Goal: Task Accomplishment & Management: Complete application form

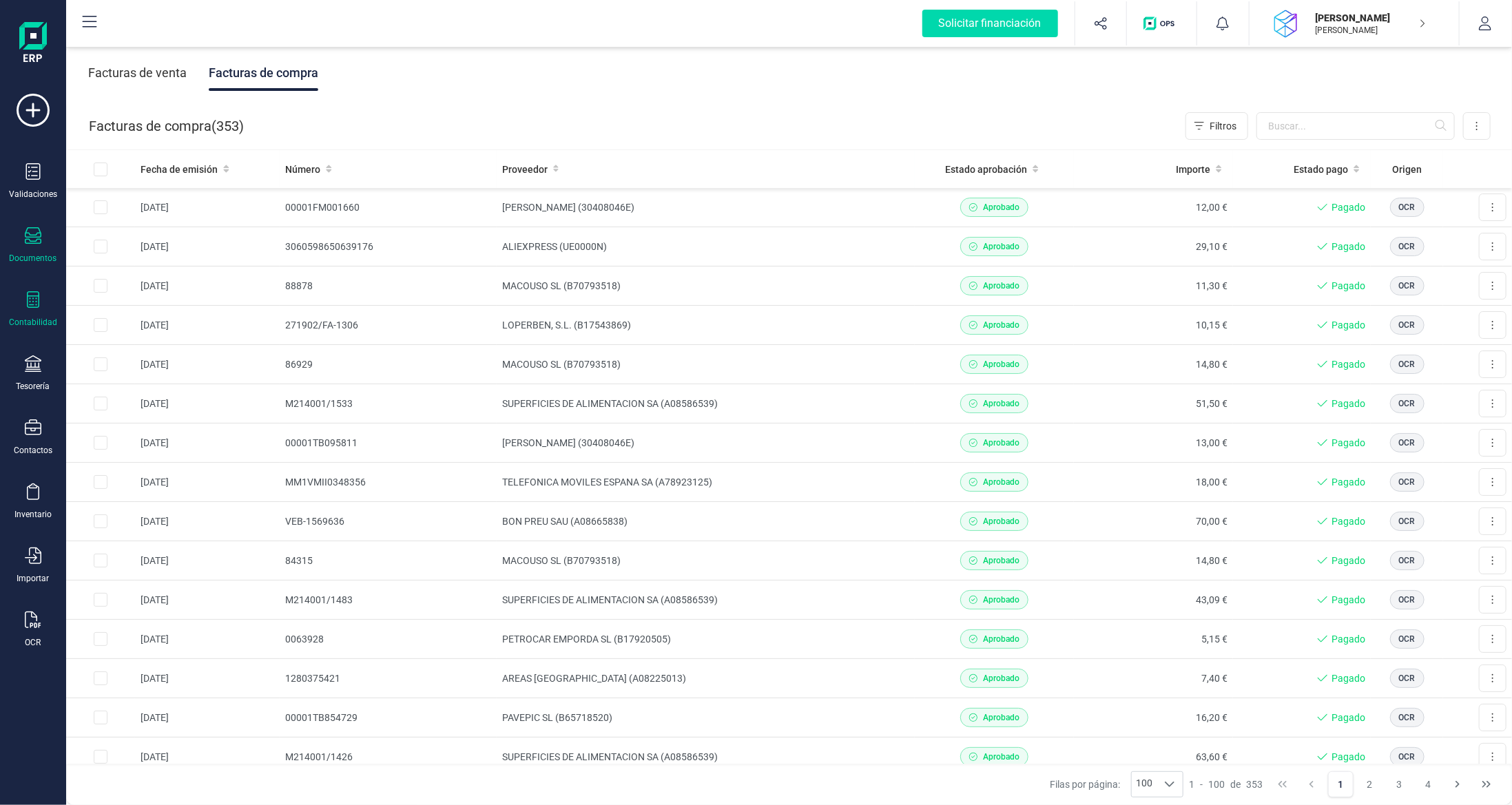
click at [34, 305] on icon at bounding box center [33, 299] width 16 height 16
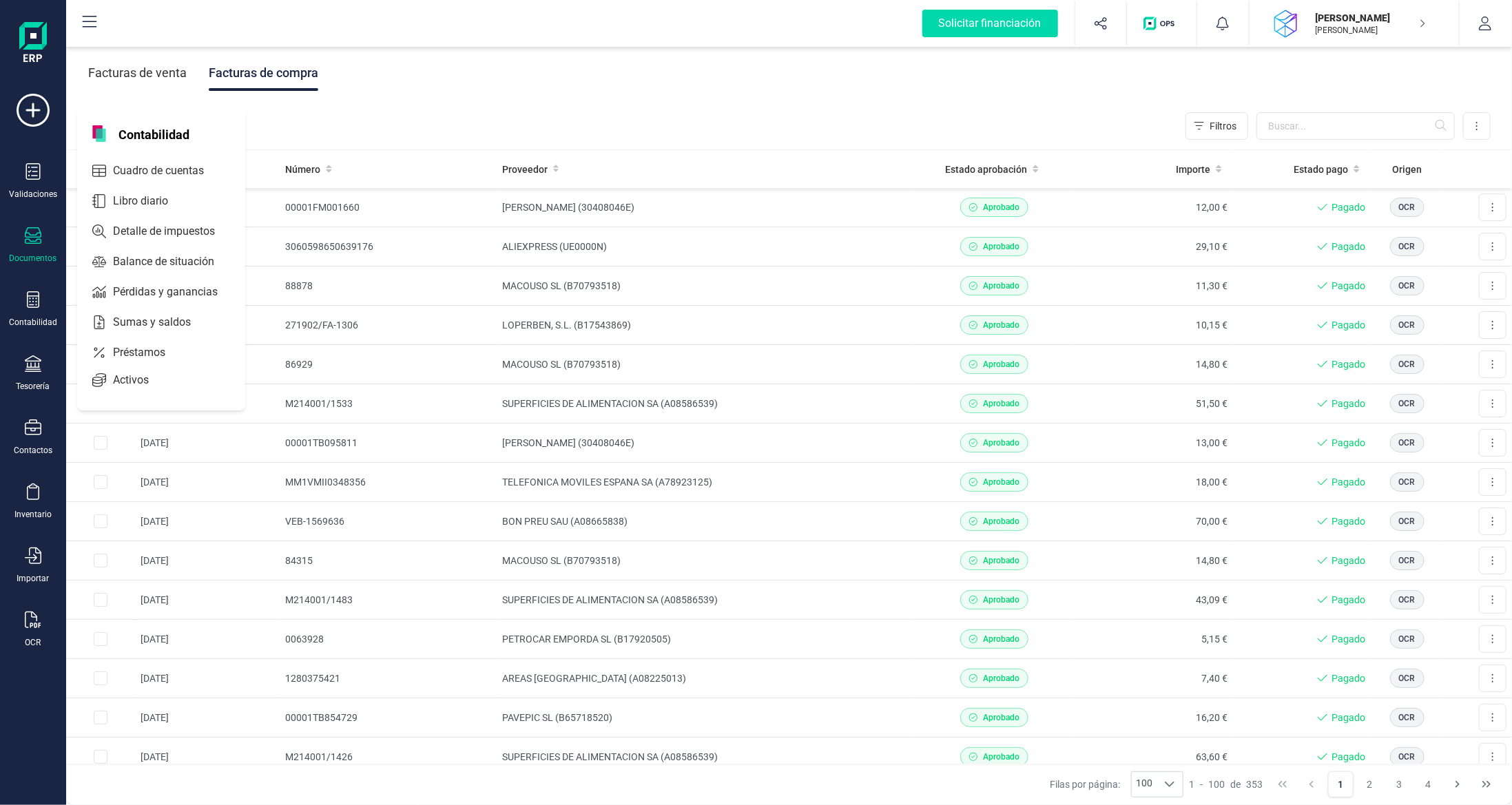
click at [48, 231] on div "Documentos" at bounding box center [33, 245] width 55 height 37
click at [161, 103] on span "Presupuestos" at bounding box center [156, 106] width 97 height 16
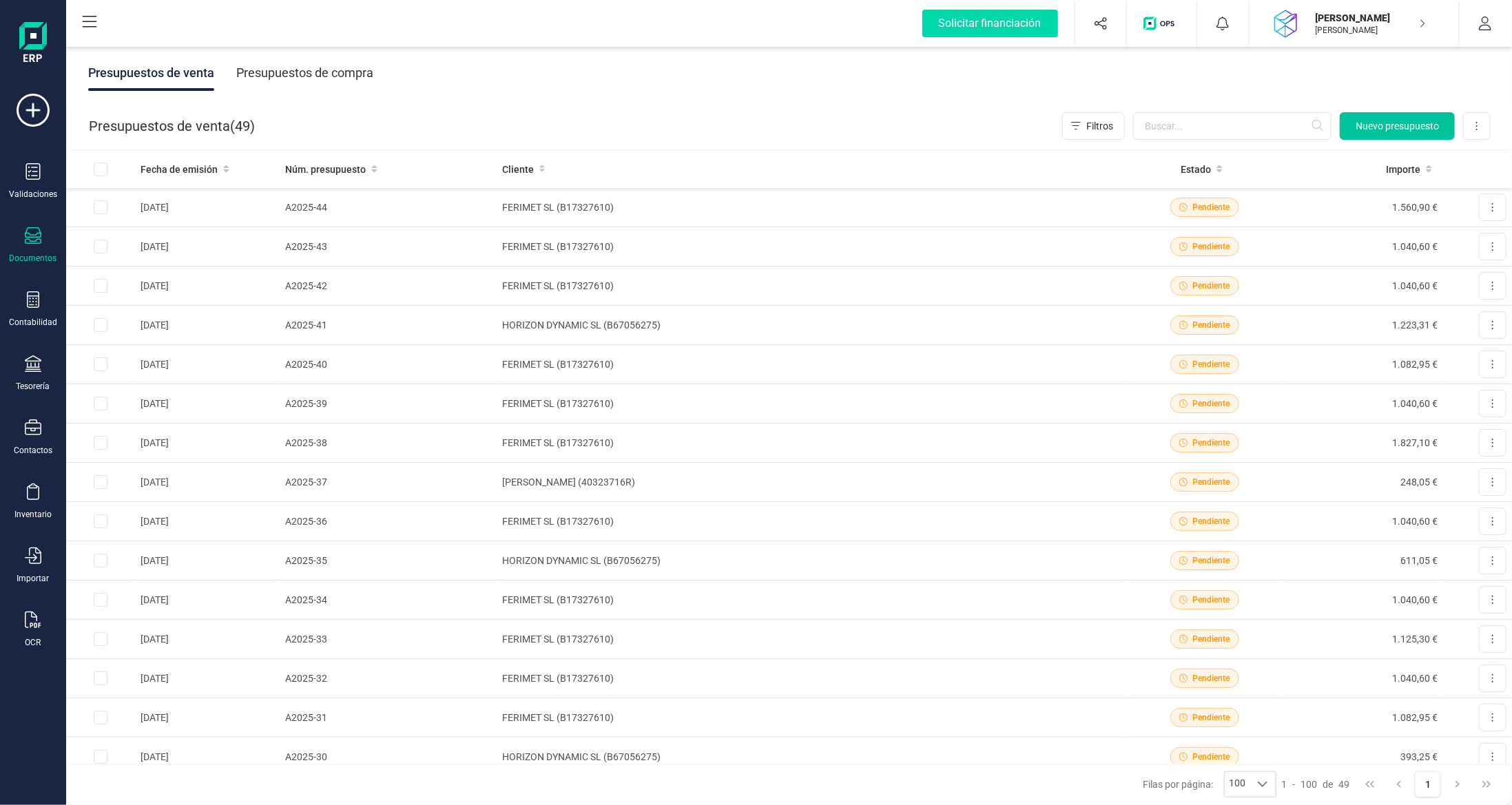
click at [1375, 126] on span "Nuevo presupuesto" at bounding box center [1396, 126] width 84 height 14
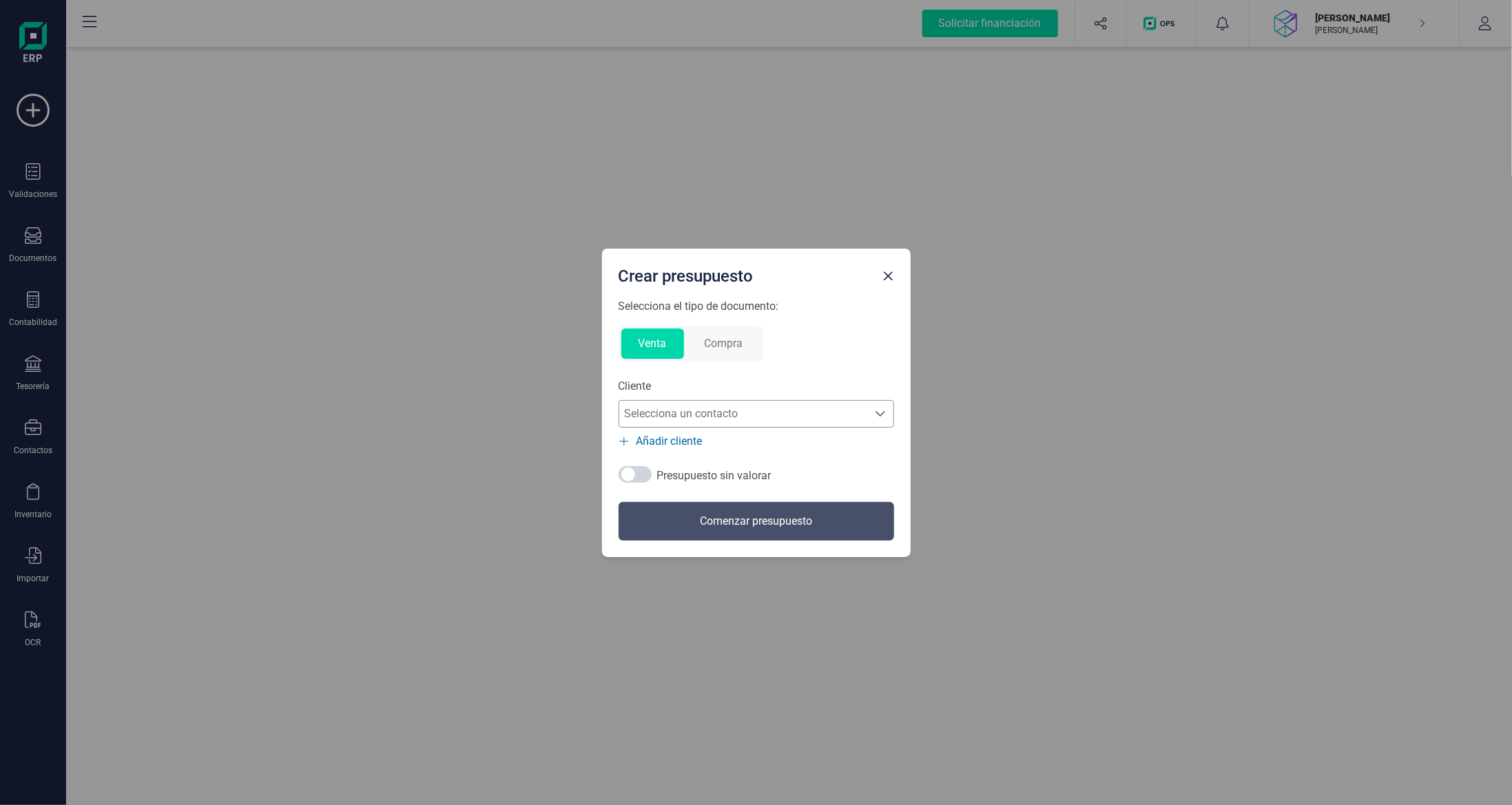
click at [723, 410] on span "Selecciona un contacto" at bounding box center [743, 414] width 248 height 27
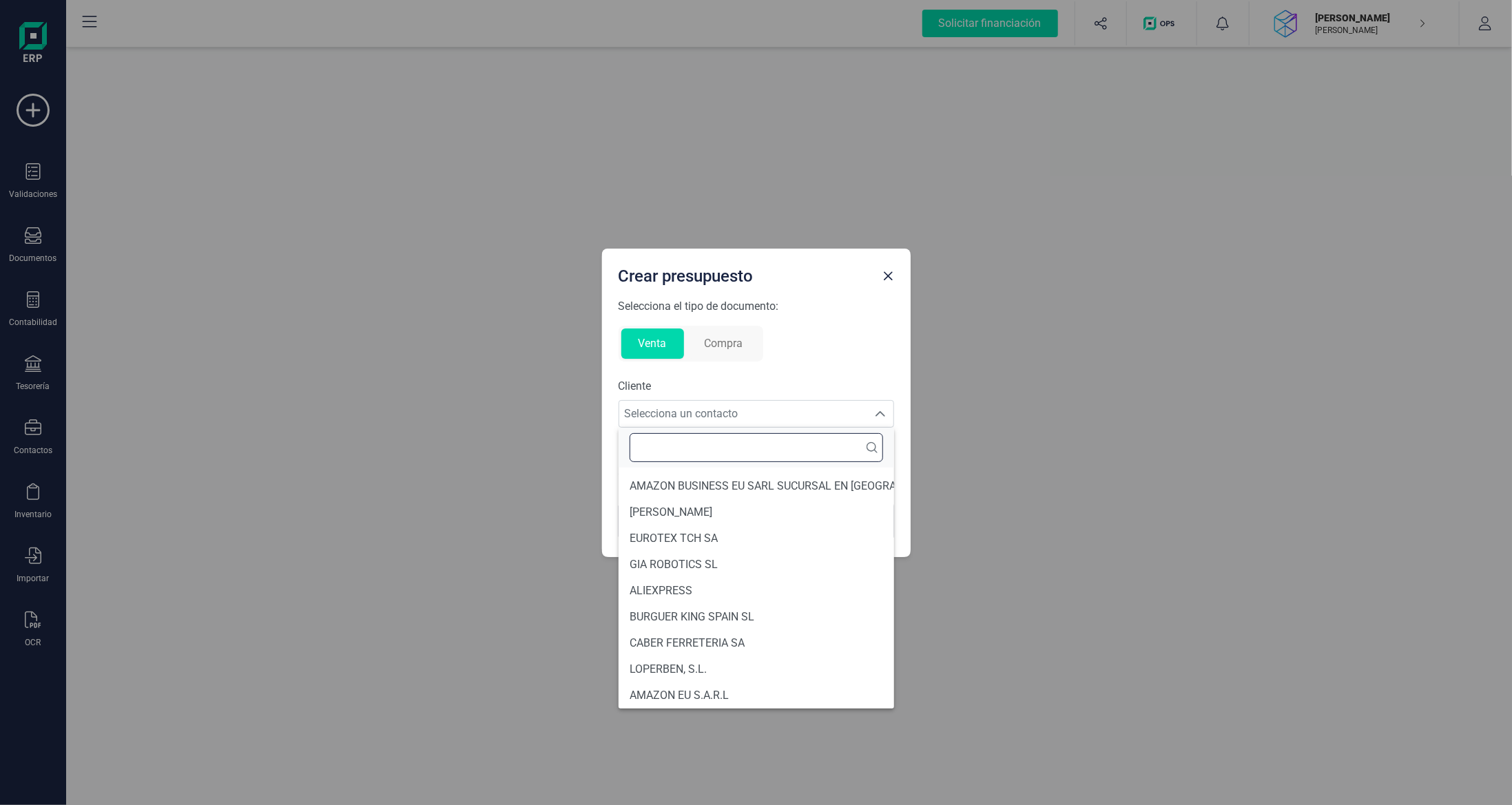
click at [717, 451] on input "text" at bounding box center [756, 447] width 254 height 29
type input "feri"
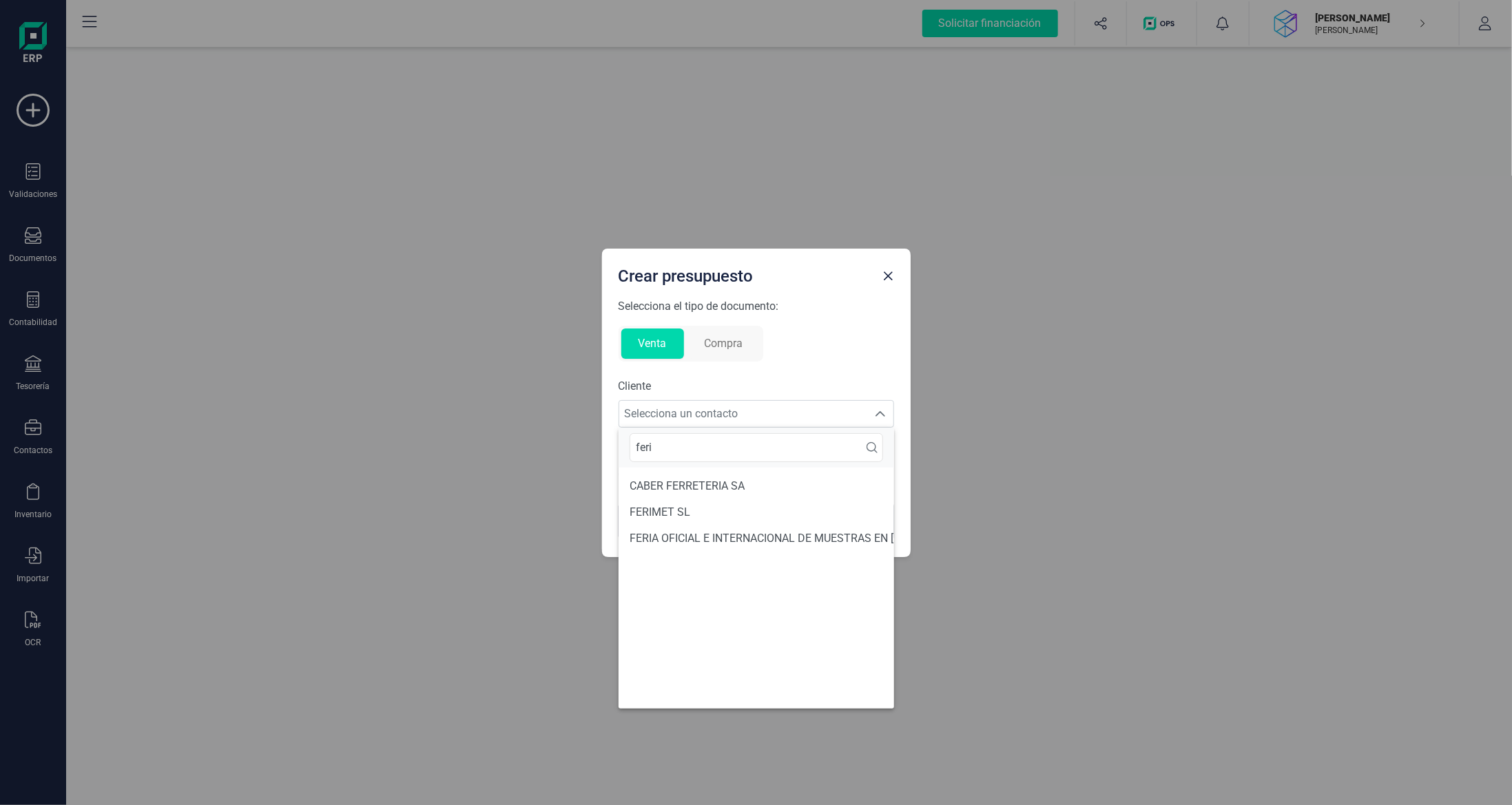
scroll to position [0, 0]
click at [710, 508] on li "FERIMET SL" at bounding box center [812, 513] width 387 height 27
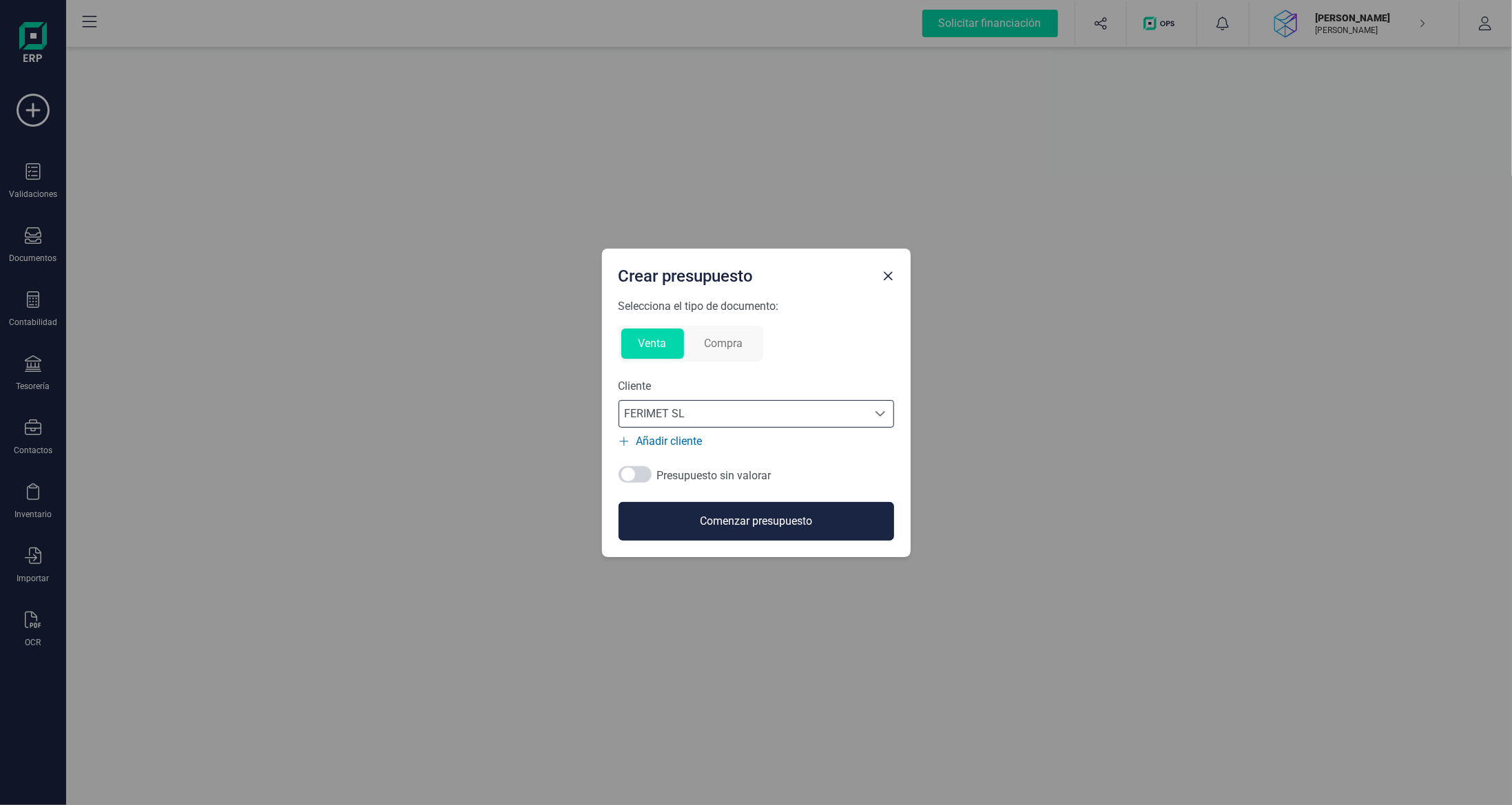
click at [729, 523] on button "Comenzar presupuesto" at bounding box center [756, 521] width 276 height 38
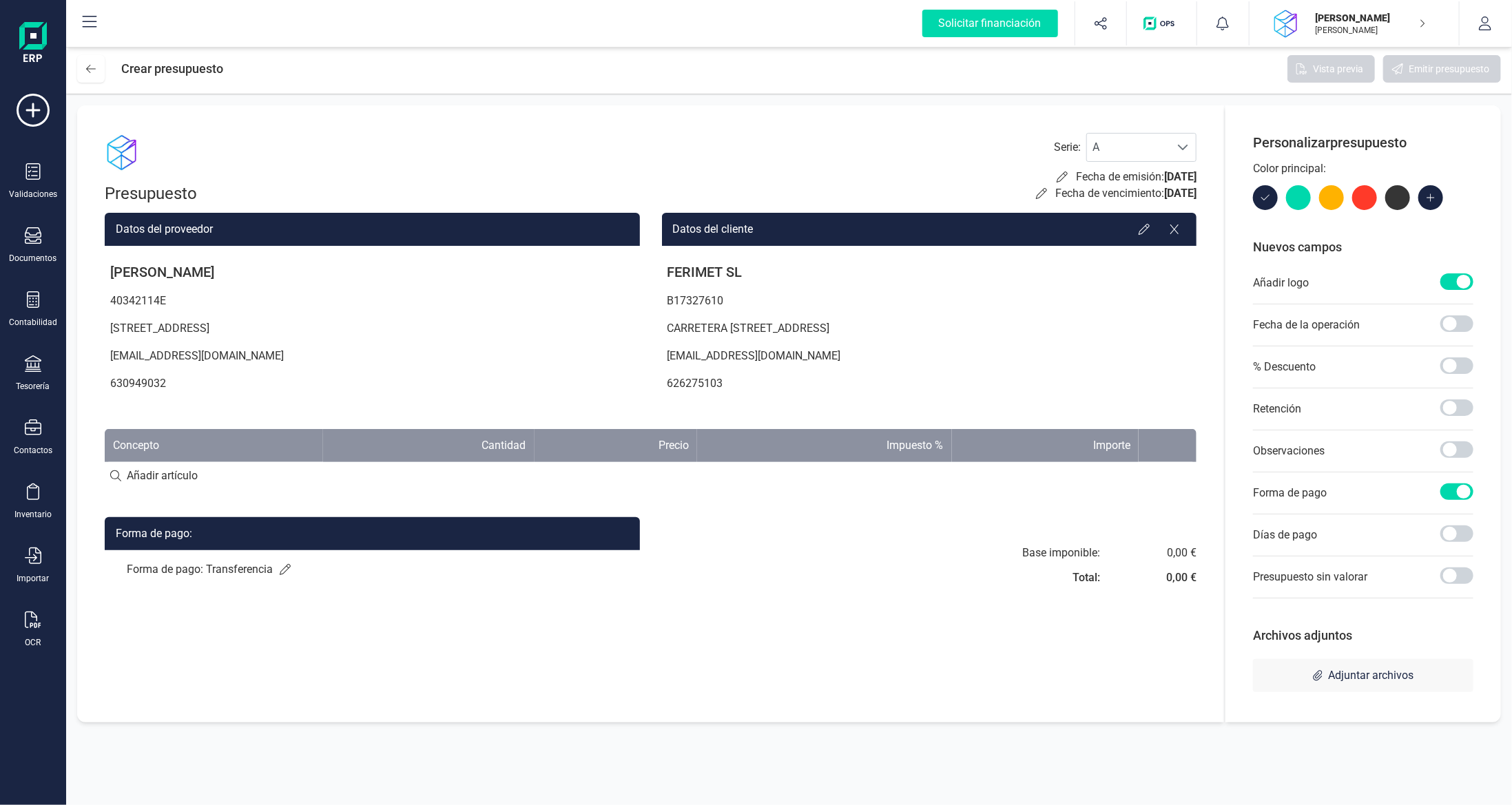
drag, startPoint x: 221, startPoint y: 479, endPoint x: 221, endPoint y: 472, distance: 7.0
click at [221, 477] on input at bounding box center [650, 476] width 1092 height 27
paste input "MTO 25/08-05/09"
type input "MTO 25/08-05/09"
click at [325, 473] on div "+ Añadir artículo : MTO 25/08-05/09" at bounding box center [650, 475] width 1092 height 29
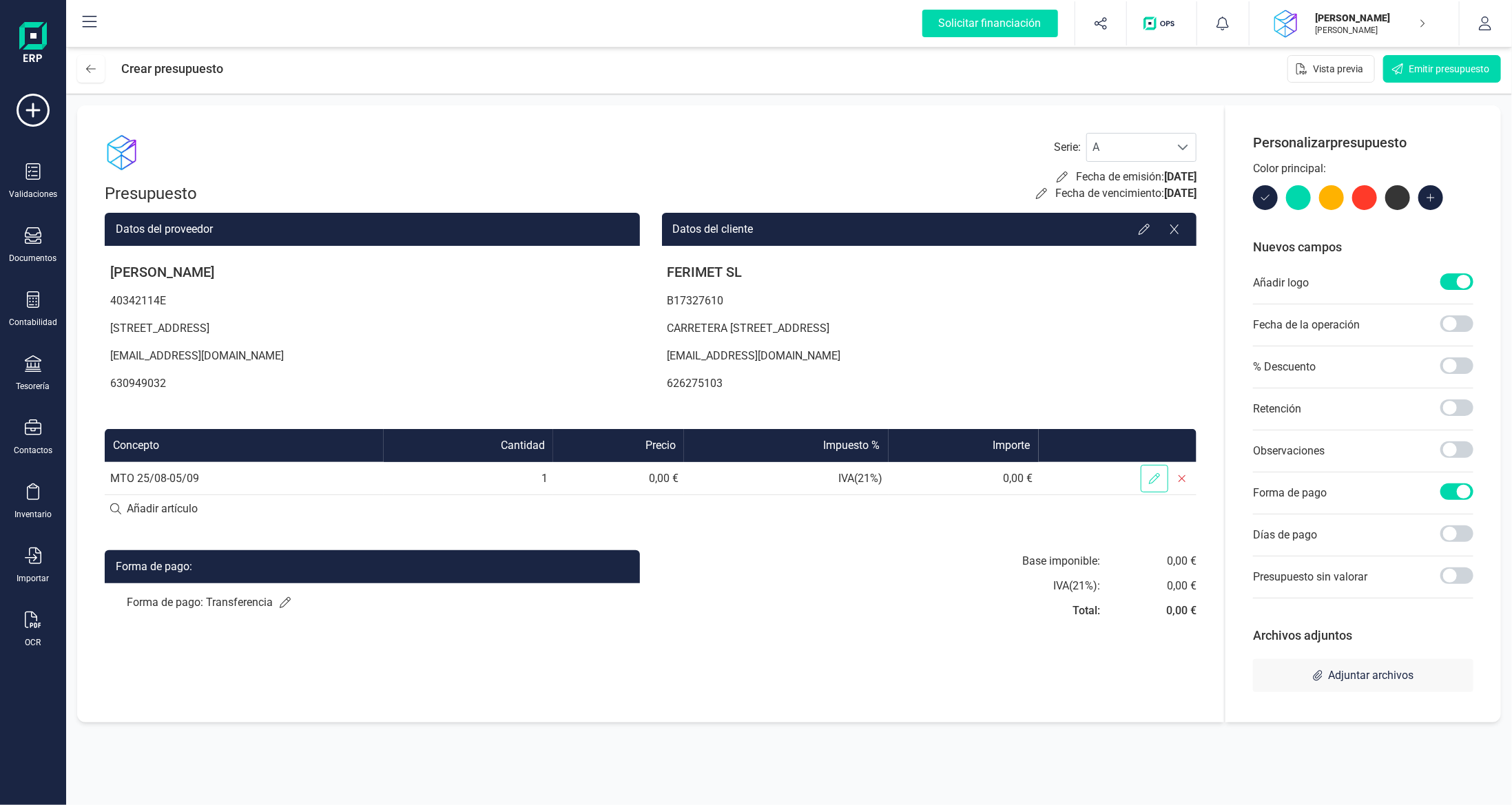
click at [1146, 476] on span at bounding box center [1154, 479] width 27 height 27
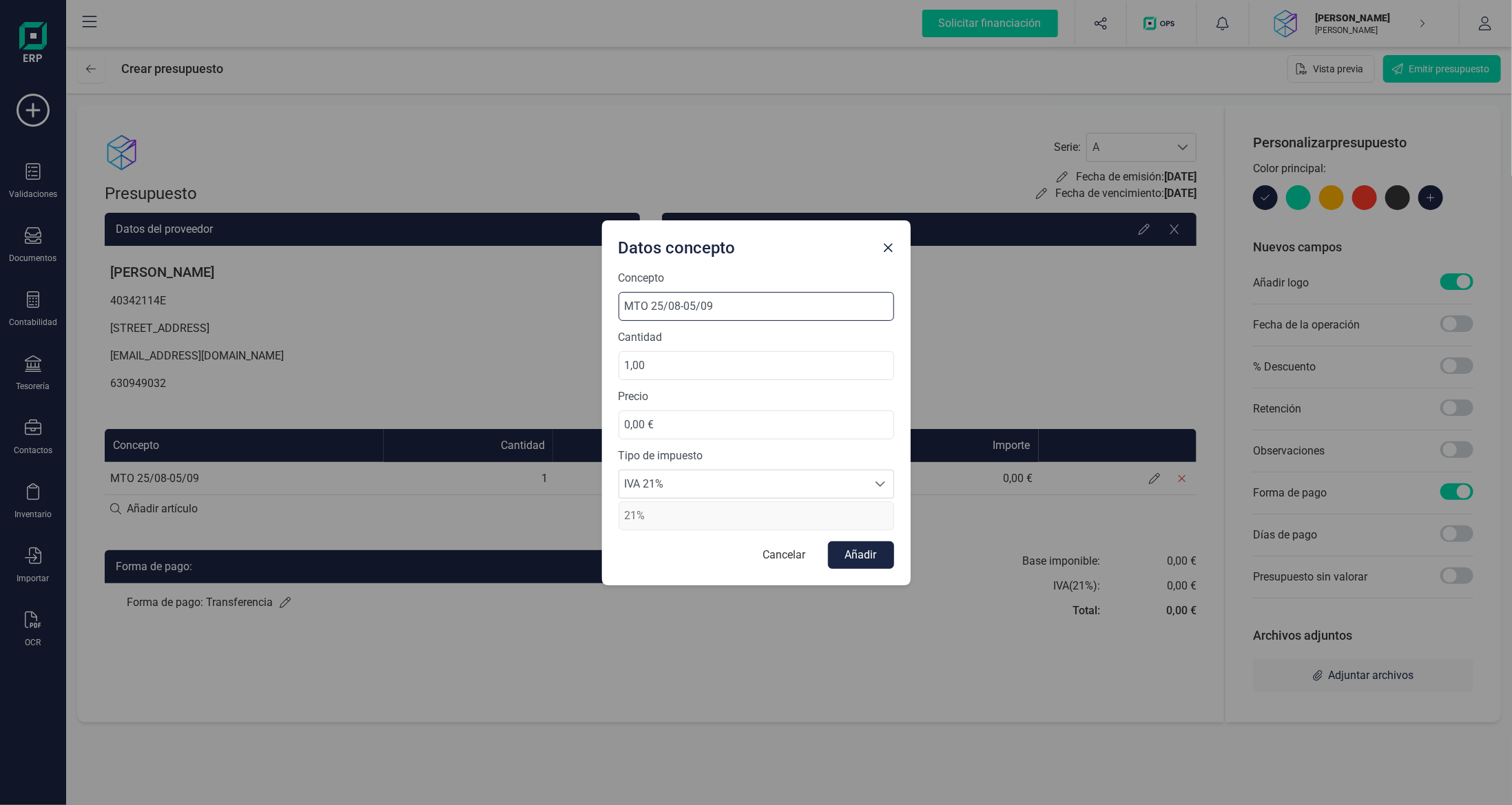
click at [672, 308] on input "MTO 25/08-05/09" at bounding box center [756, 306] width 276 height 29
type input "MTO 08/09-12/09"
click at [736, 379] on input "1,00" at bounding box center [756, 365] width 276 height 29
drag, startPoint x: 700, startPoint y: 369, endPoint x: 397, endPoint y: 375, distance: 303.1
click at [397, 375] on div "Datos concepto Concepto MTO 08/09-12/09 Cantidad 1,00 Precio 0,00 € Tipo de imp…" at bounding box center [756, 402] width 1512 height 805
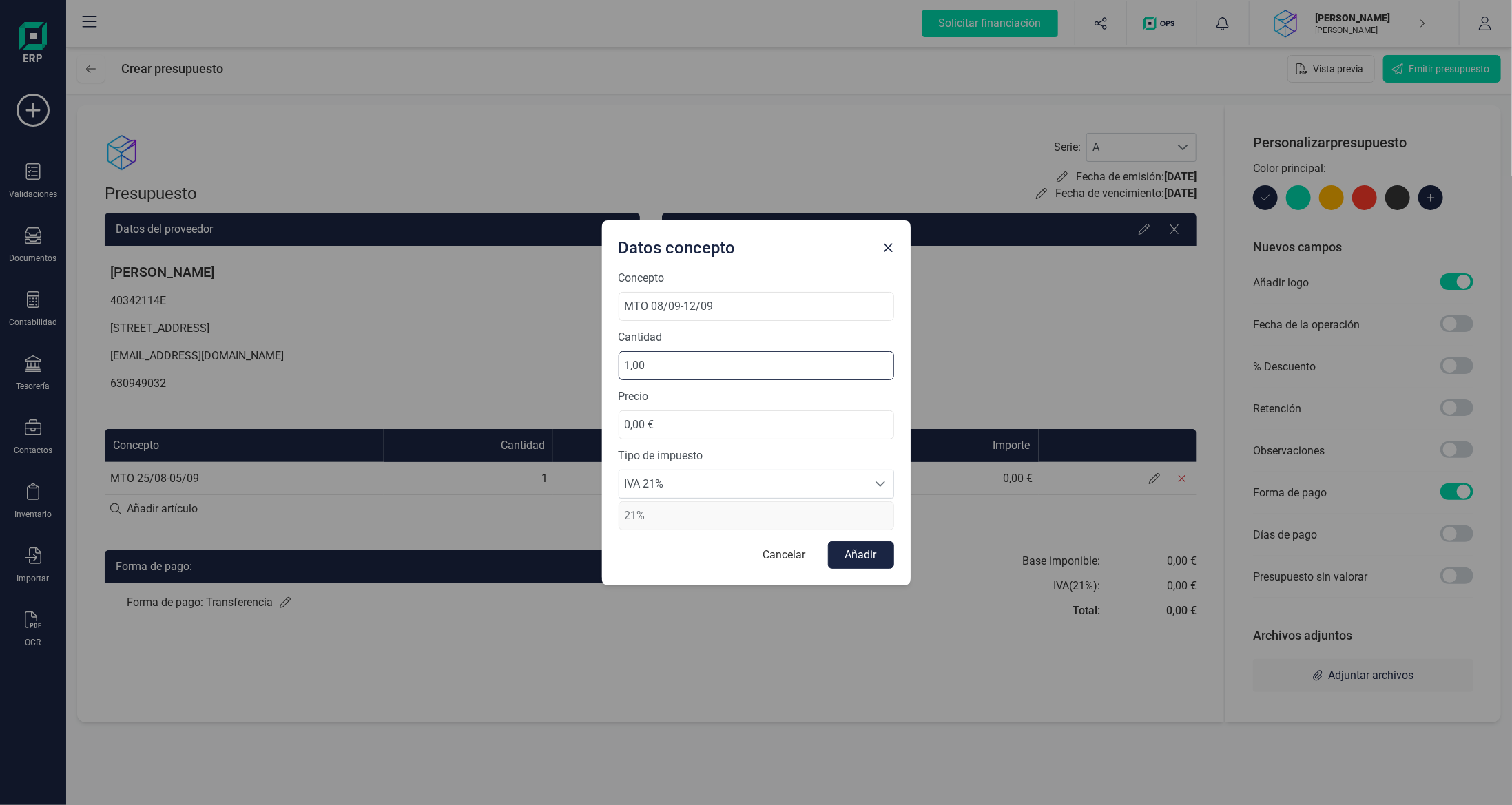
type input "10,00"
drag, startPoint x: 699, startPoint y: 421, endPoint x: 494, endPoint y: 432, distance: 205.3
click at [547, 425] on div "Datos concepto Concepto MTO 08/09-12/09 Cantidad 10,00 Precio 0,00 € Tipo de im…" at bounding box center [756, 402] width 1512 height 805
type input "35,00 €"
click at [869, 558] on button "Añadir" at bounding box center [861, 555] width 66 height 27
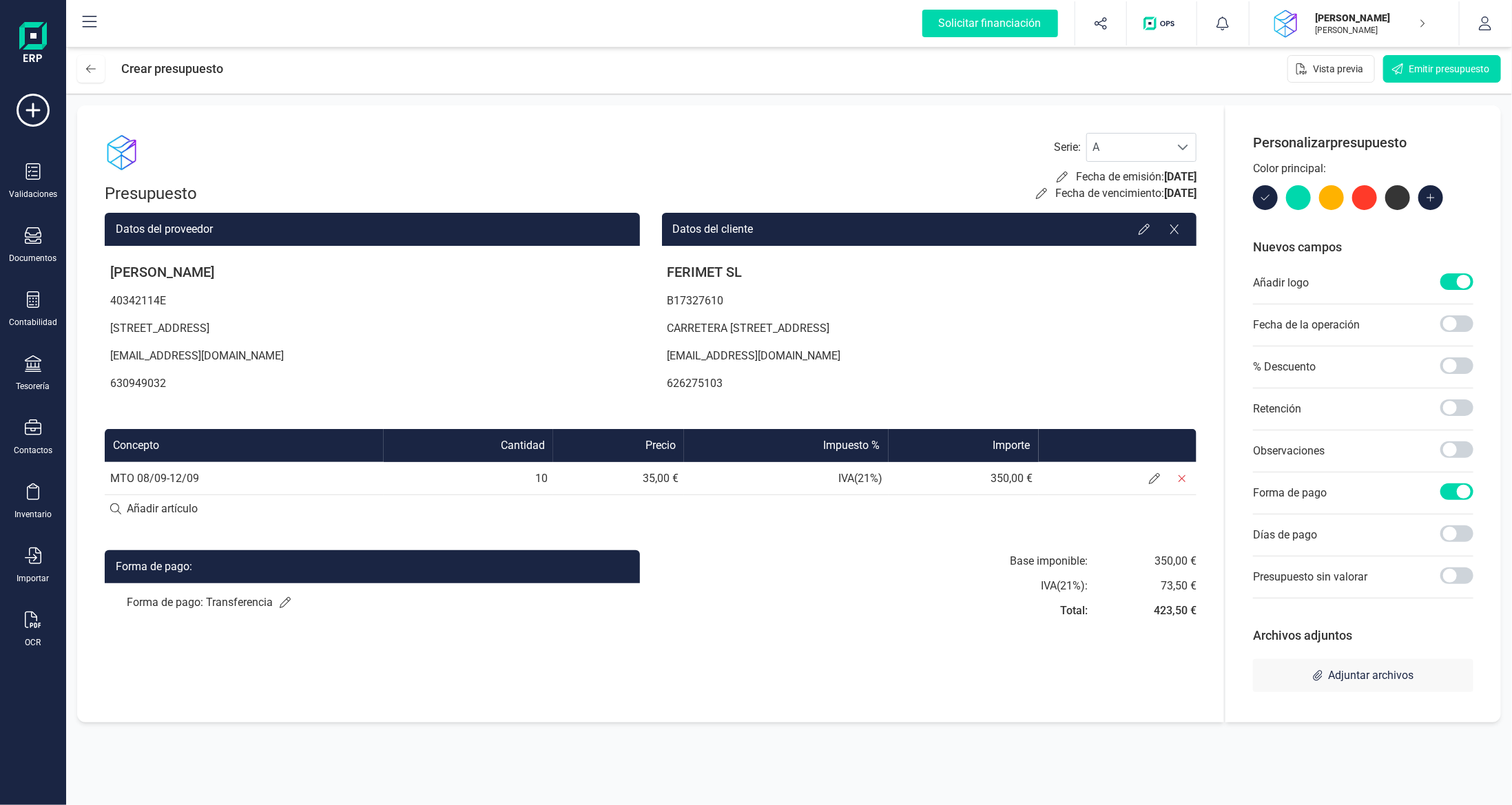
click at [188, 504] on input at bounding box center [650, 508] width 1092 height 27
click at [241, 451] on th "Concepto" at bounding box center [244, 446] width 279 height 33
click at [190, 485] on td "MTO 08/09-12/09" at bounding box center [244, 479] width 279 height 33
click at [190, 483] on td "MTO 08/09-12/09" at bounding box center [244, 479] width 279 height 33
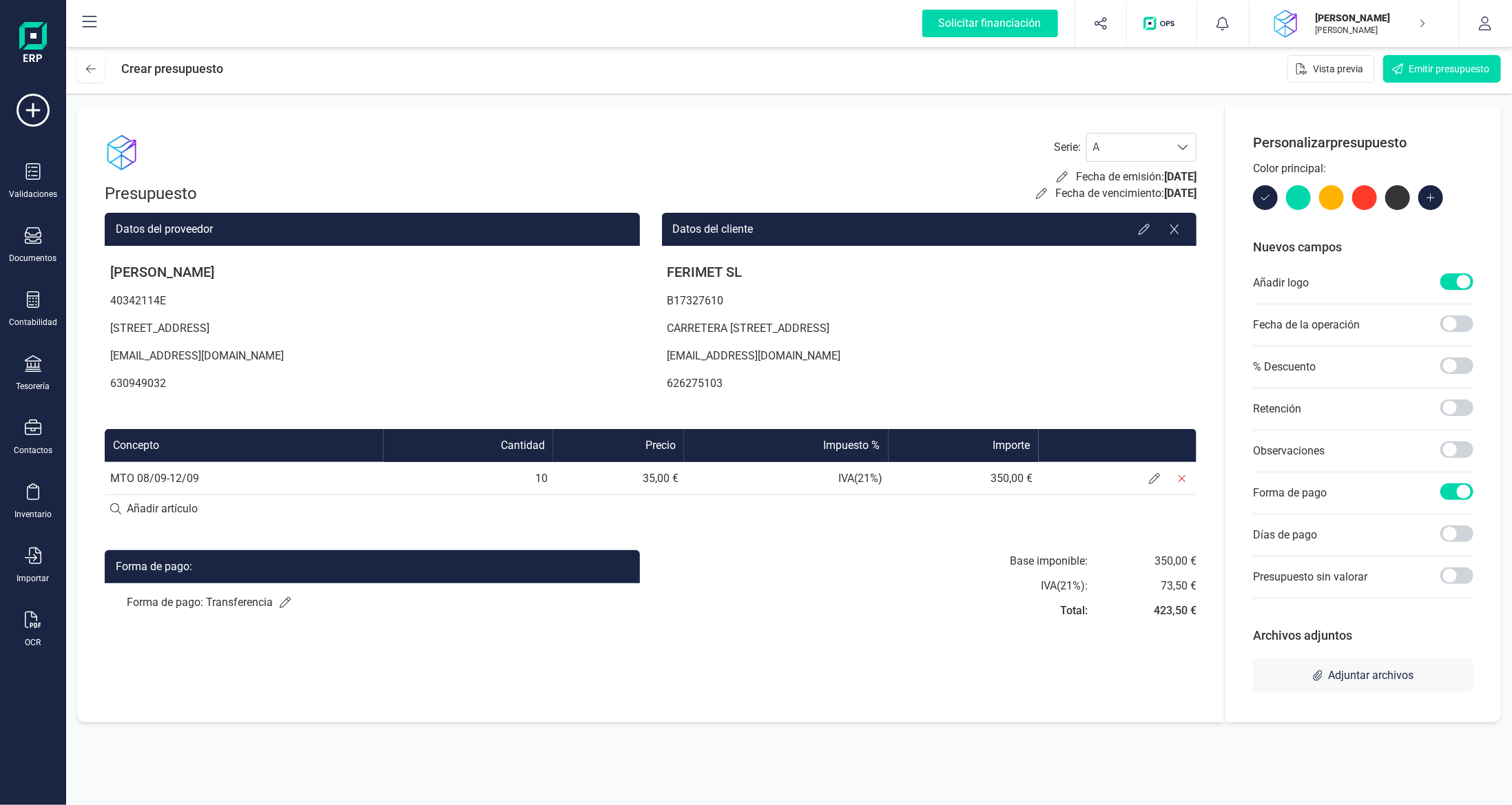
click at [168, 481] on td "MTO 08/09-12/09" at bounding box center [244, 479] width 279 height 33
click at [109, 477] on td "MTO 08/09-12/09" at bounding box center [244, 479] width 279 height 33
drag, startPoint x: 110, startPoint y: 478, endPoint x: 242, endPoint y: 490, distance: 132.5
click at [249, 487] on td "MTO 08/09-12/09" at bounding box center [244, 479] width 279 height 33
copy td "MTO 08/09-12/09"
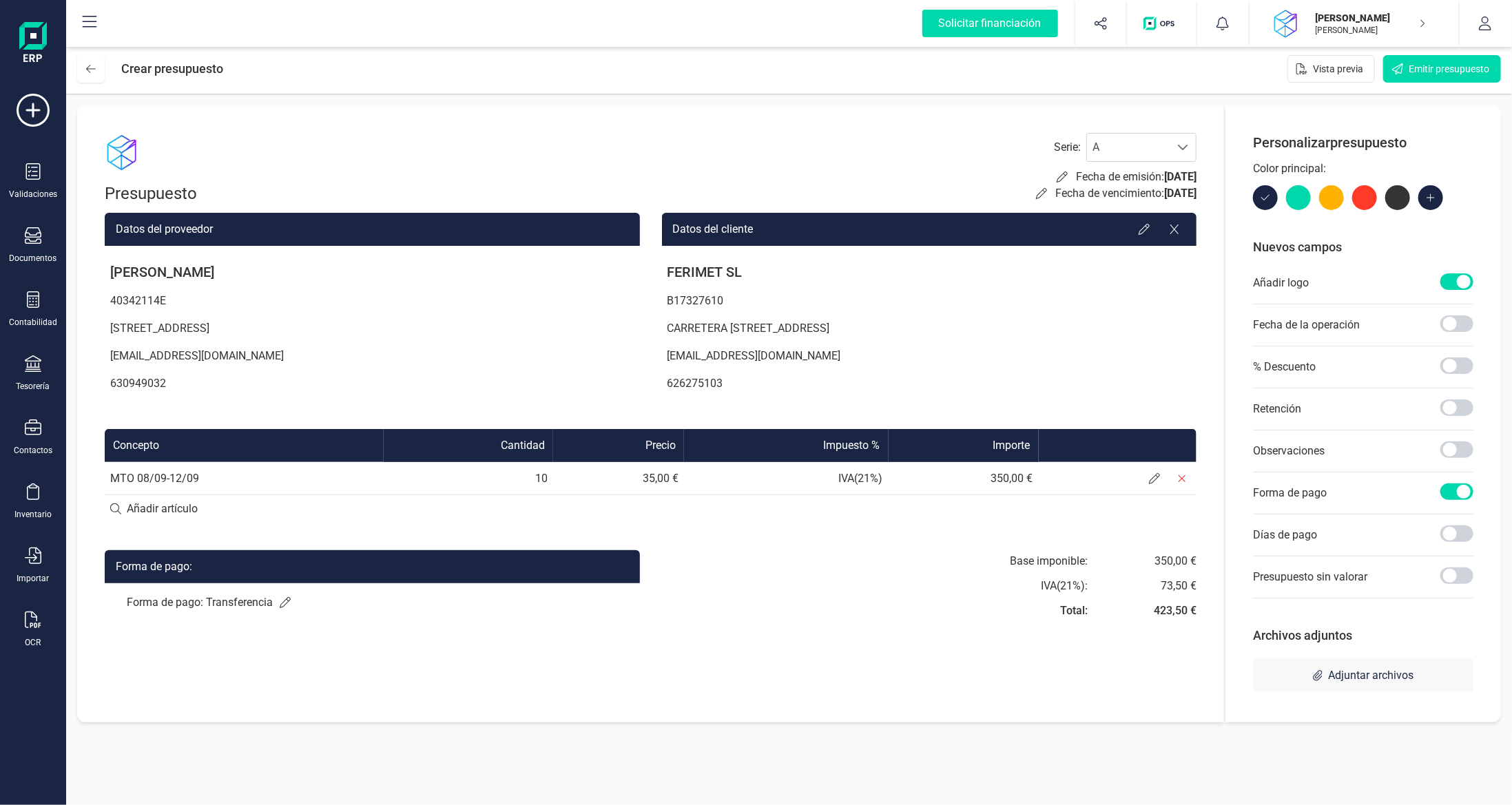
click at [219, 512] on input at bounding box center [650, 508] width 1092 height 27
paste input "MTO 08/09-12/09"
type input "MTO 08/09-12/09"
click at [262, 504] on div "+ Añadir artículo : MTO 08/09-12/09" at bounding box center [650, 508] width 1092 height 29
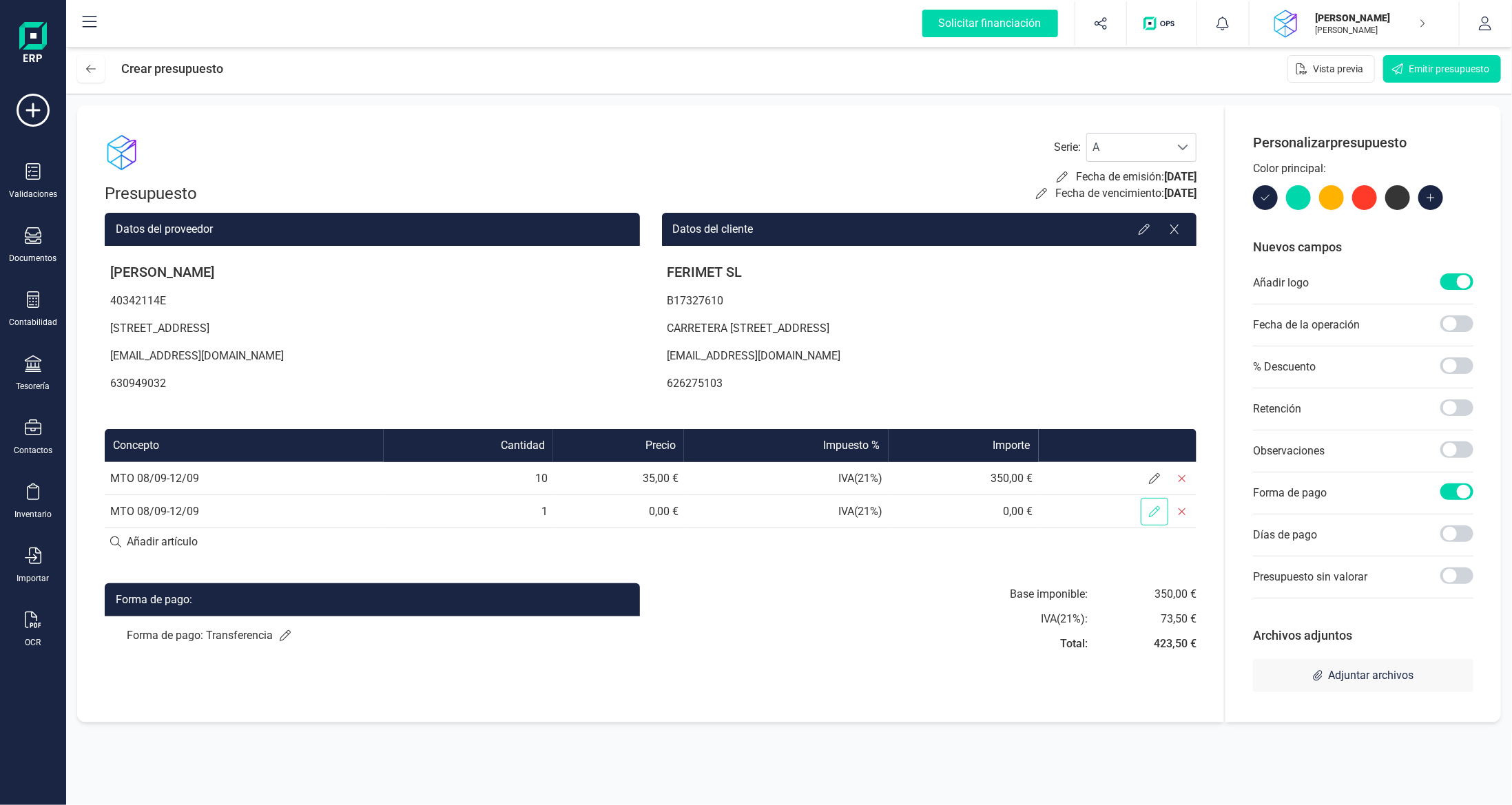
click at [1151, 515] on icon at bounding box center [1154, 512] width 11 height 11
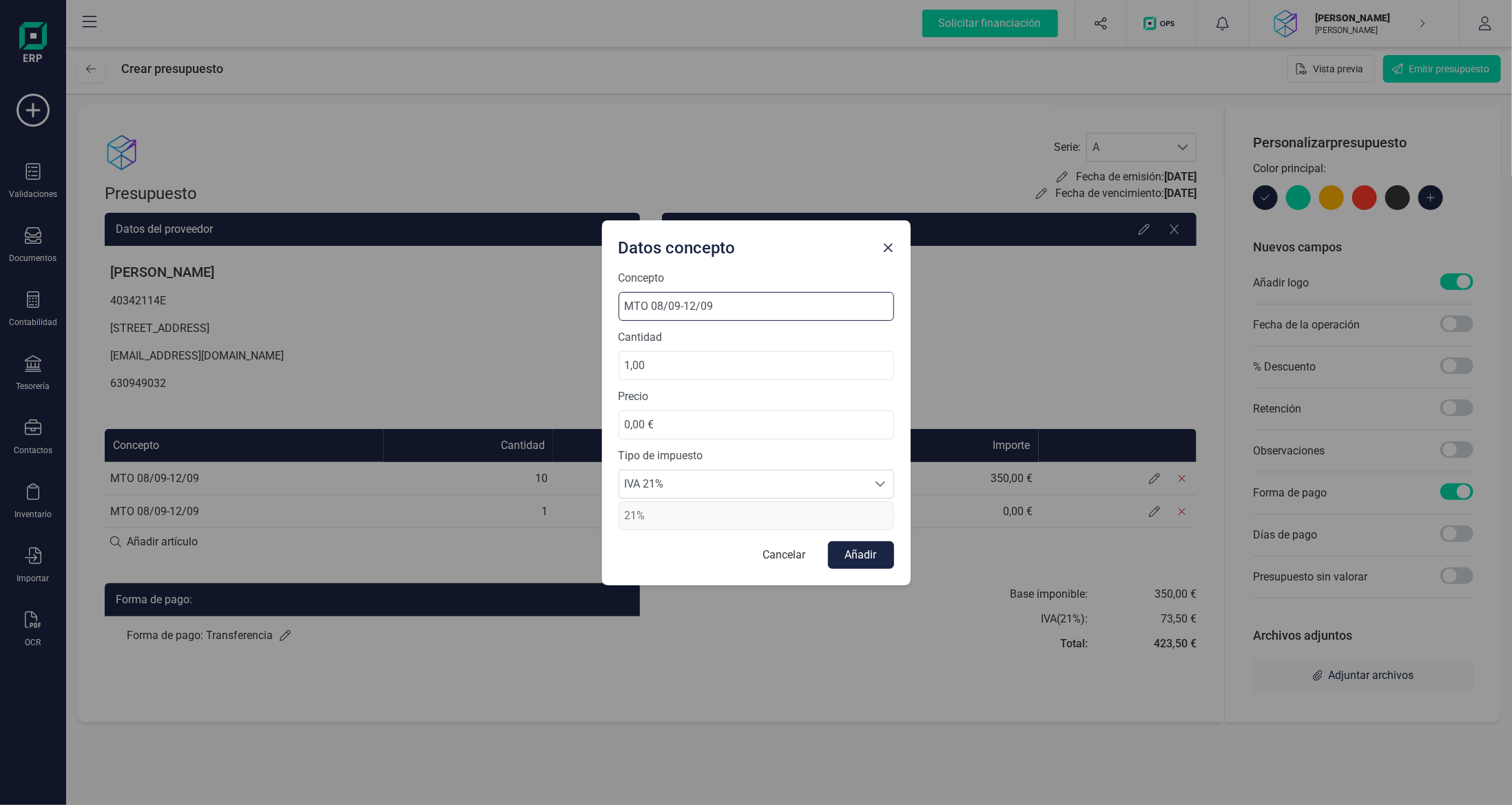
click at [663, 308] on input "MTO 08/09-12/09" at bounding box center [756, 306] width 276 height 29
type input "MTO 15/09-19/09"
drag, startPoint x: 699, startPoint y: 358, endPoint x: 471, endPoint y: 366, distance: 228.1
click at [573, 354] on div "Datos concepto Concepto MTO 15/09-19/09 Cantidad 1,00 Precio 0,00 € Tipo de imp…" at bounding box center [756, 402] width 1512 height 805
type input "20,00"
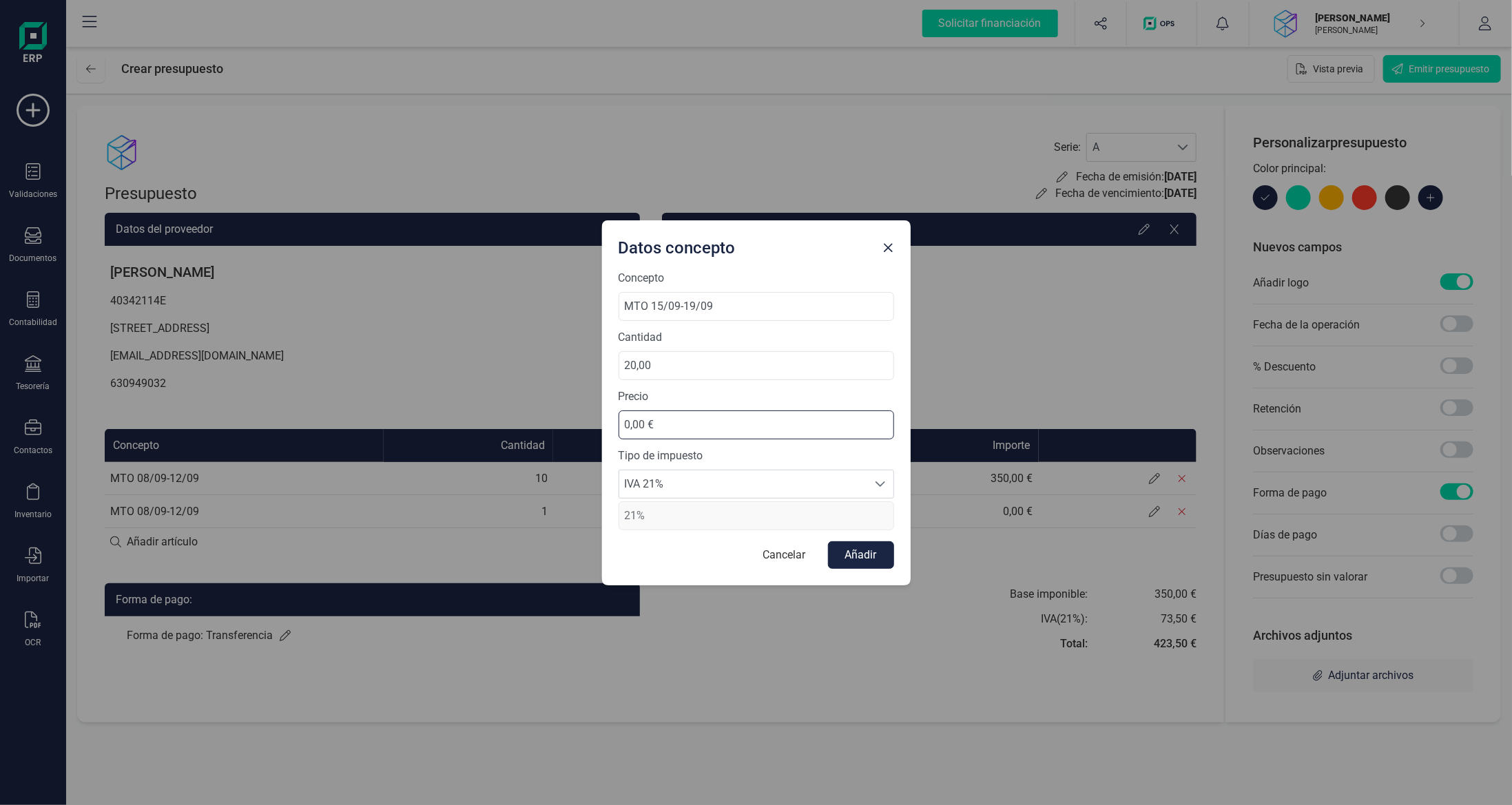
drag, startPoint x: 706, startPoint y: 430, endPoint x: 477, endPoint y: 410, distance: 229.9
click at [497, 403] on div "Datos concepto Concepto MTO 15/09-19/09 Cantidad 20,00 Precio 0,00 € Tipo de im…" at bounding box center [756, 402] width 1512 height 805
type input "35,00 €"
click at [858, 553] on button "Añadir" at bounding box center [861, 555] width 66 height 27
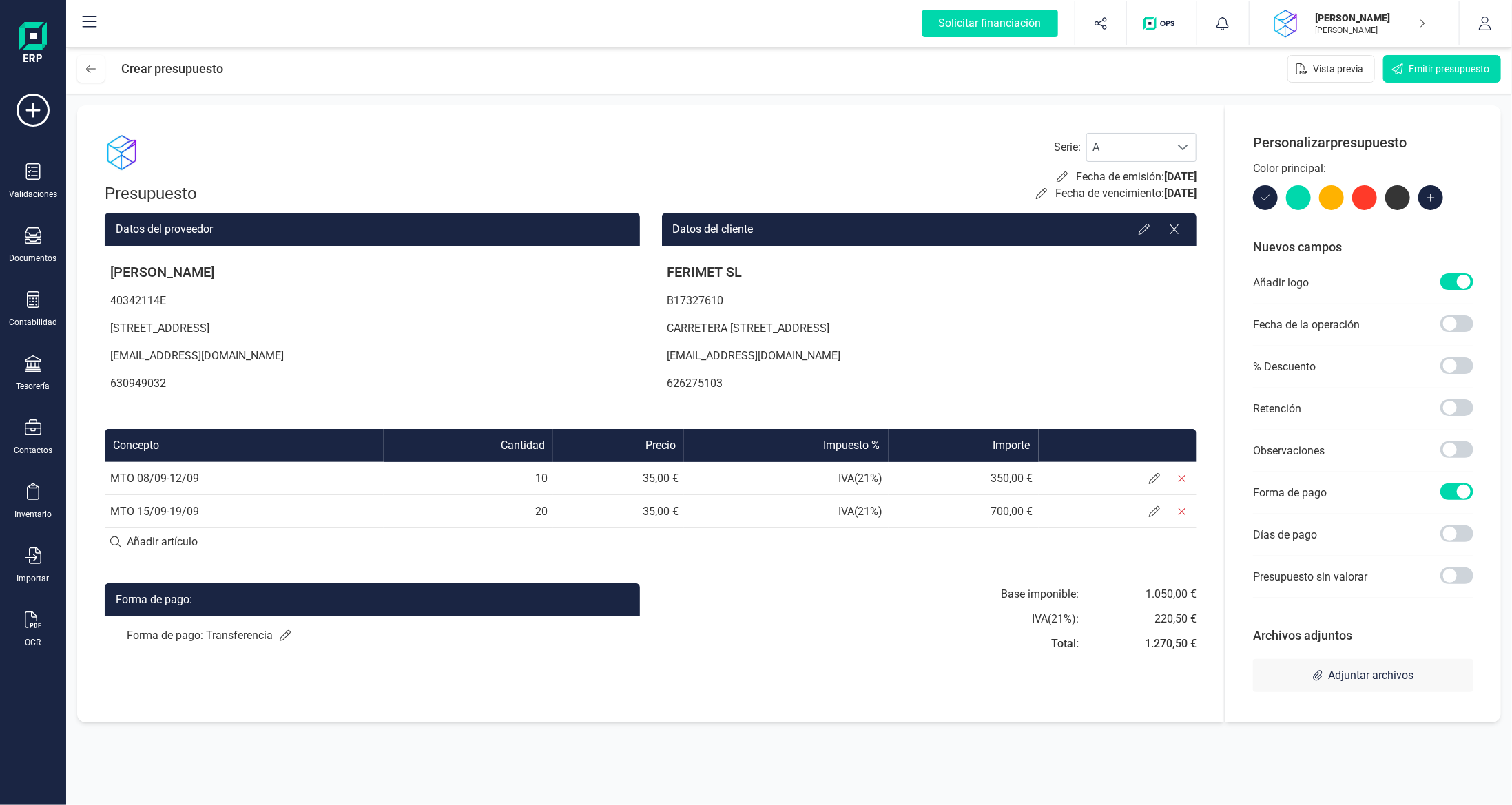
click at [144, 547] on input at bounding box center [650, 542] width 1092 height 27
type input "k"
type input "KMS 08/09 - 12/09"
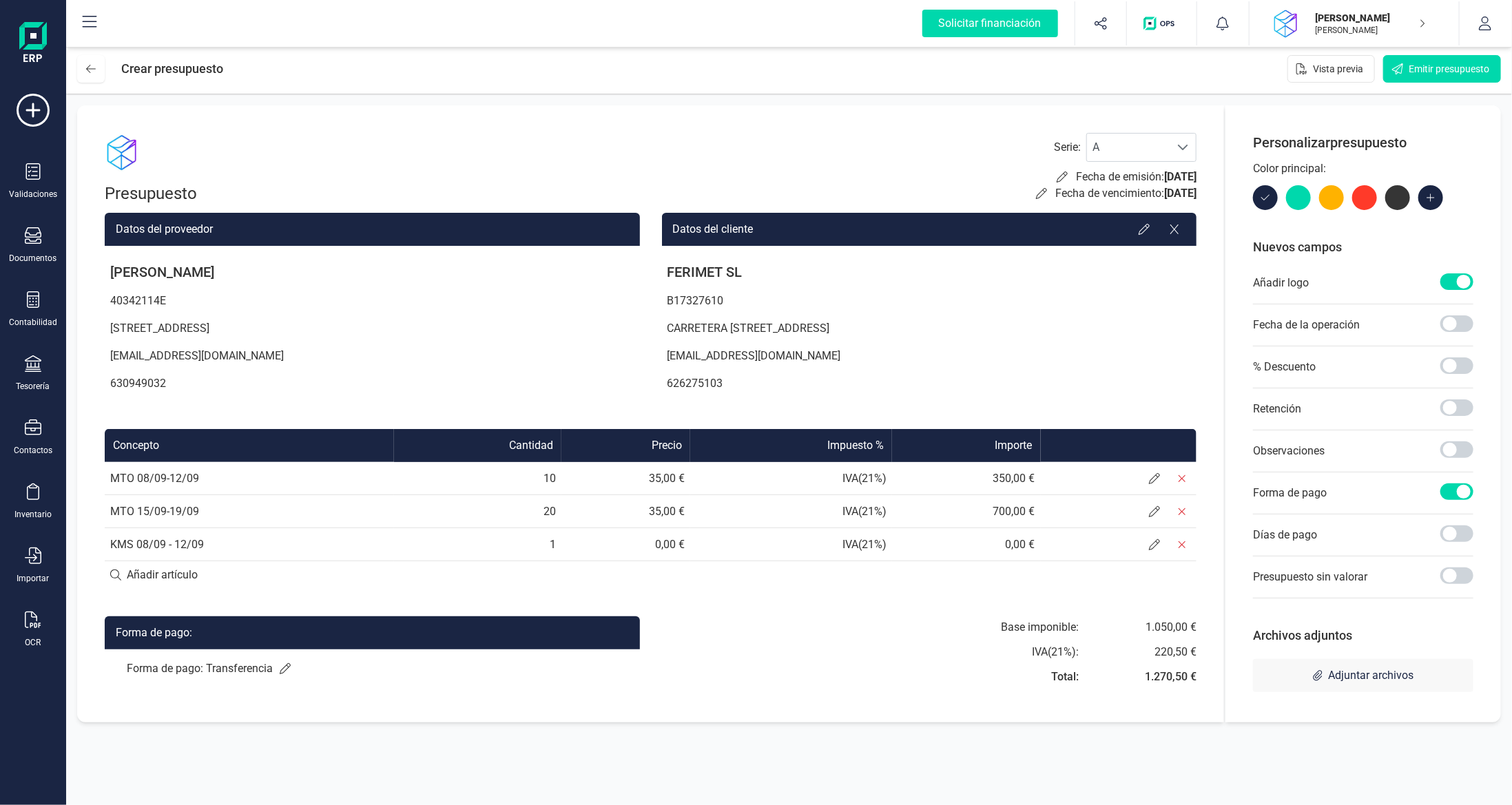
click at [252, 545] on td "KMS 08/09 - 12/09" at bounding box center [249, 545] width 290 height 33
click at [1151, 546] on icon at bounding box center [1154, 545] width 11 height 11
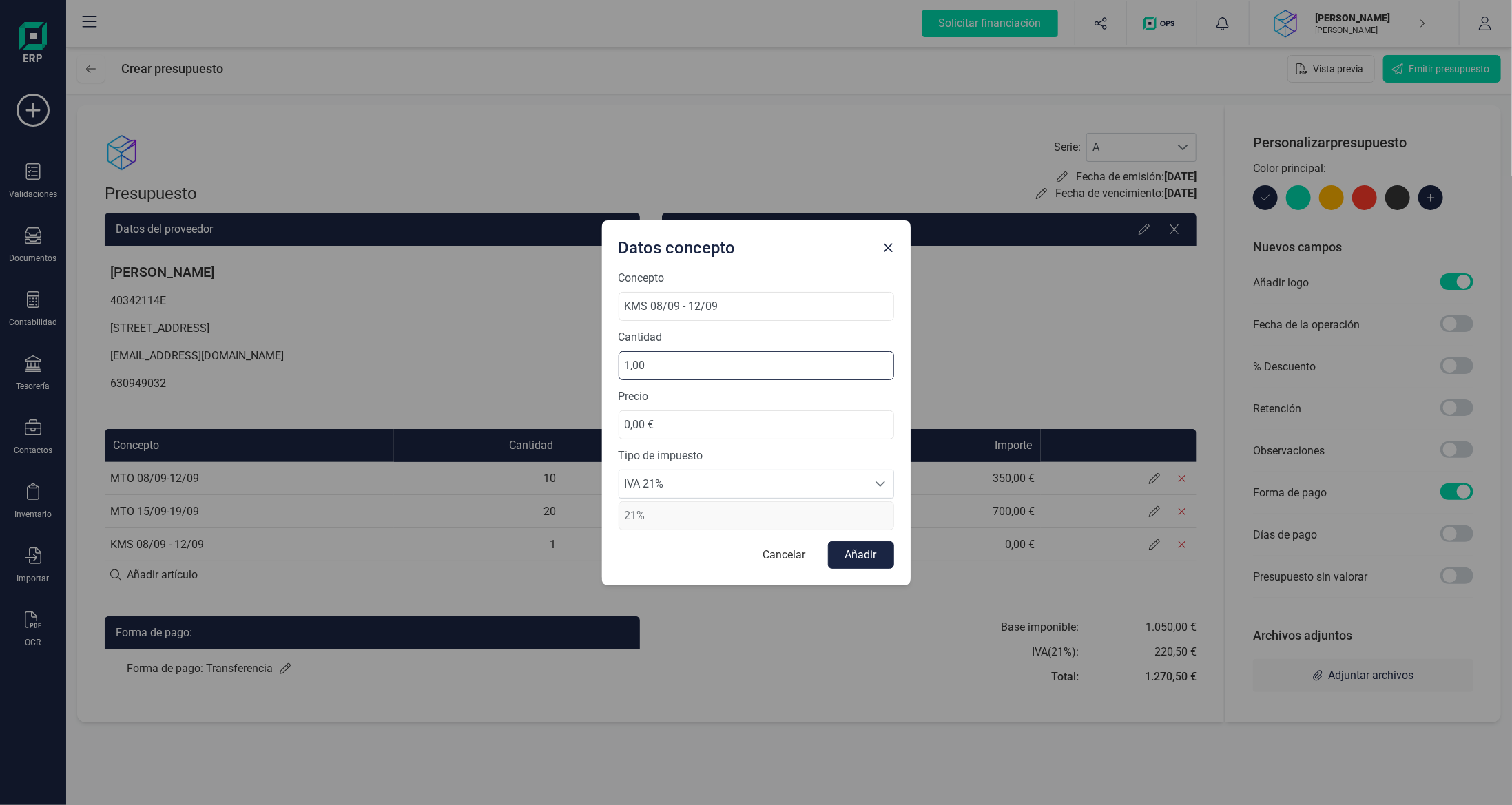
click at [476, 360] on div "Datos concepto Concepto KMS 08/09 - 12/09 Cantidad 1,00 Precio 0,00 € Tipo de i…" at bounding box center [756, 402] width 1512 height 805
type input "200,00"
drag, startPoint x: 728, startPoint y: 432, endPoint x: 454, endPoint y: 432, distance: 274.0
click at [554, 426] on div "Datos concepto Concepto KMS 08/09 - 12/09 Cantidad 200,00 Precio 0,00 € Tipo de…" at bounding box center [756, 402] width 1512 height 805
type input "0,40 €"
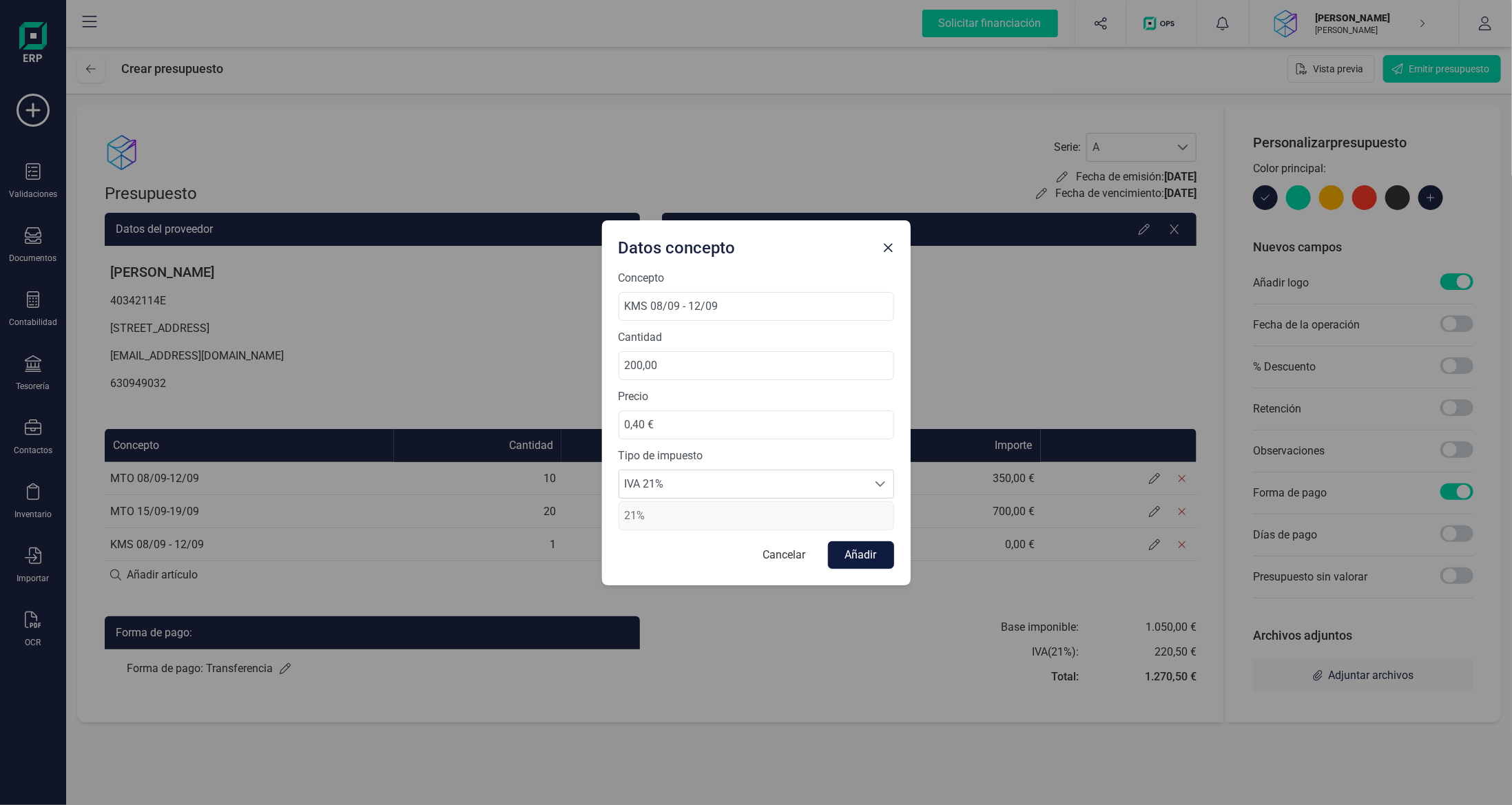
click at [863, 554] on button "Añadir" at bounding box center [861, 555] width 66 height 27
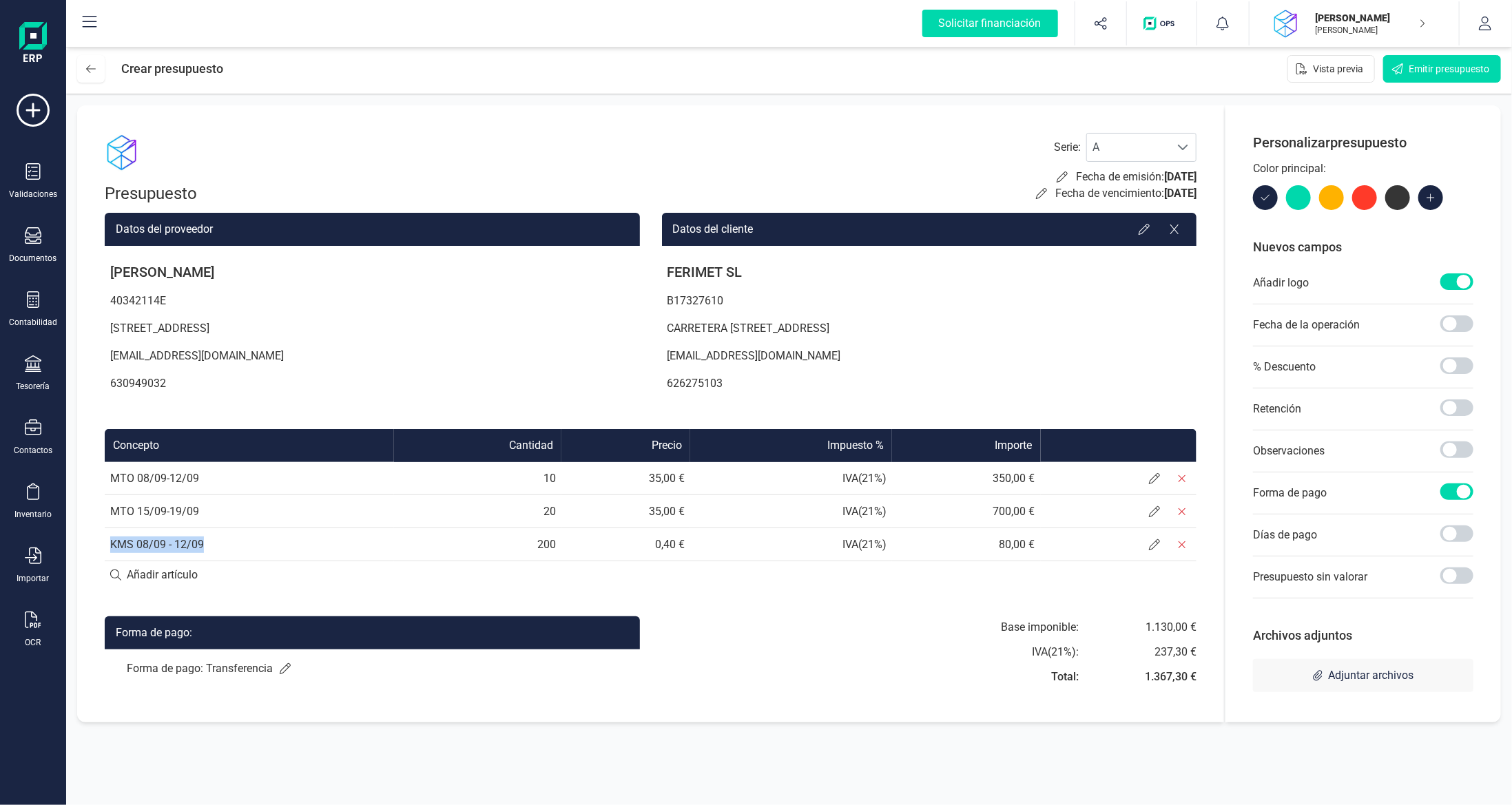
drag, startPoint x: 111, startPoint y: 543, endPoint x: 276, endPoint y: 550, distance: 165.1
click at [276, 550] on td "KMS 08/09 - 12/09" at bounding box center [249, 545] width 290 height 33
copy td "KMS 08/09 - 12/09"
click at [237, 571] on input at bounding box center [650, 575] width 1092 height 27
paste input "KMS 08/09 - 12/09"
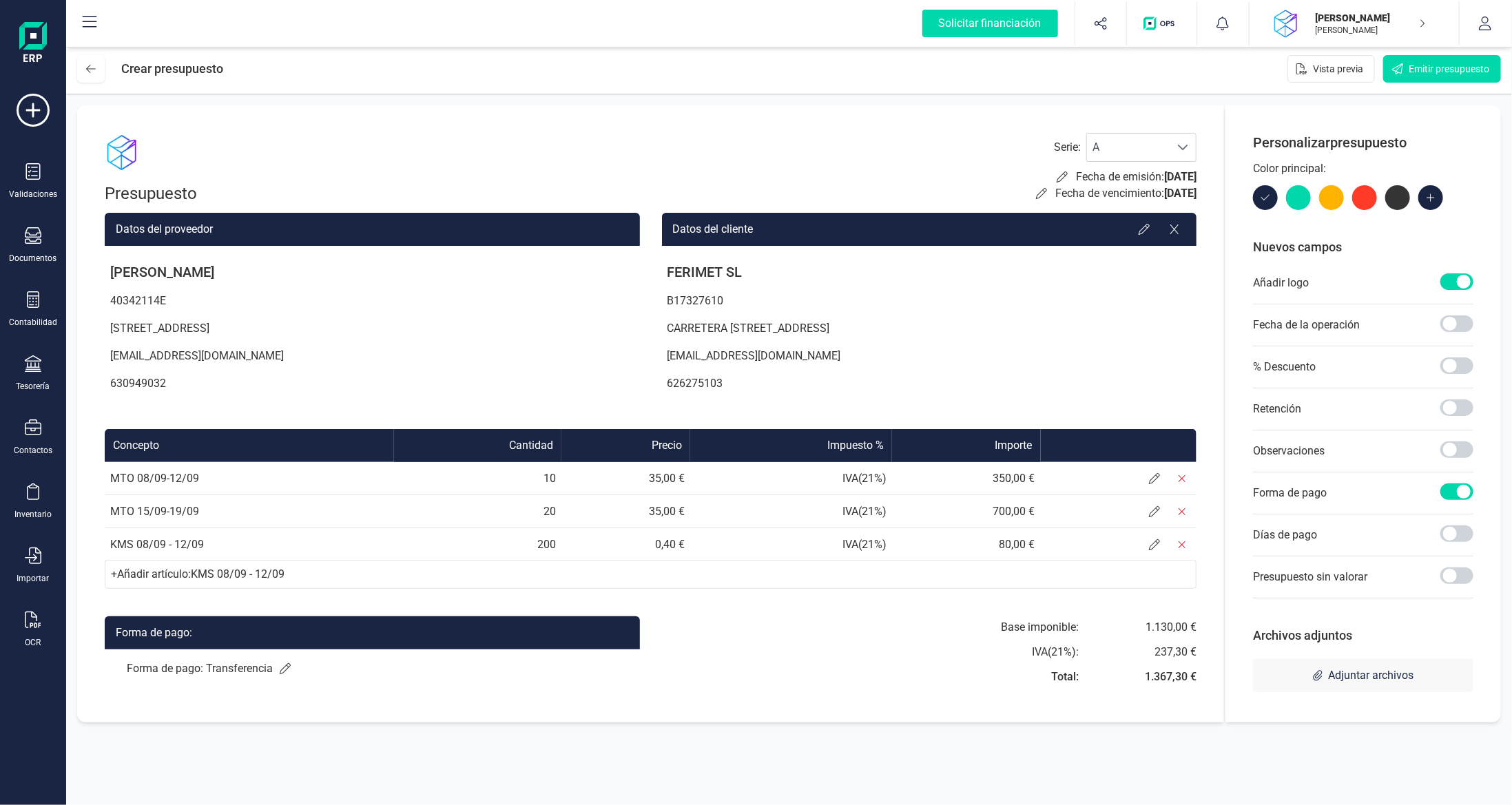
type input "KMS 08/09 - 12/09"
click at [940, 577] on div "+ Añadir artículo : KMS 08/09 - 12/09" at bounding box center [650, 574] width 1092 height 29
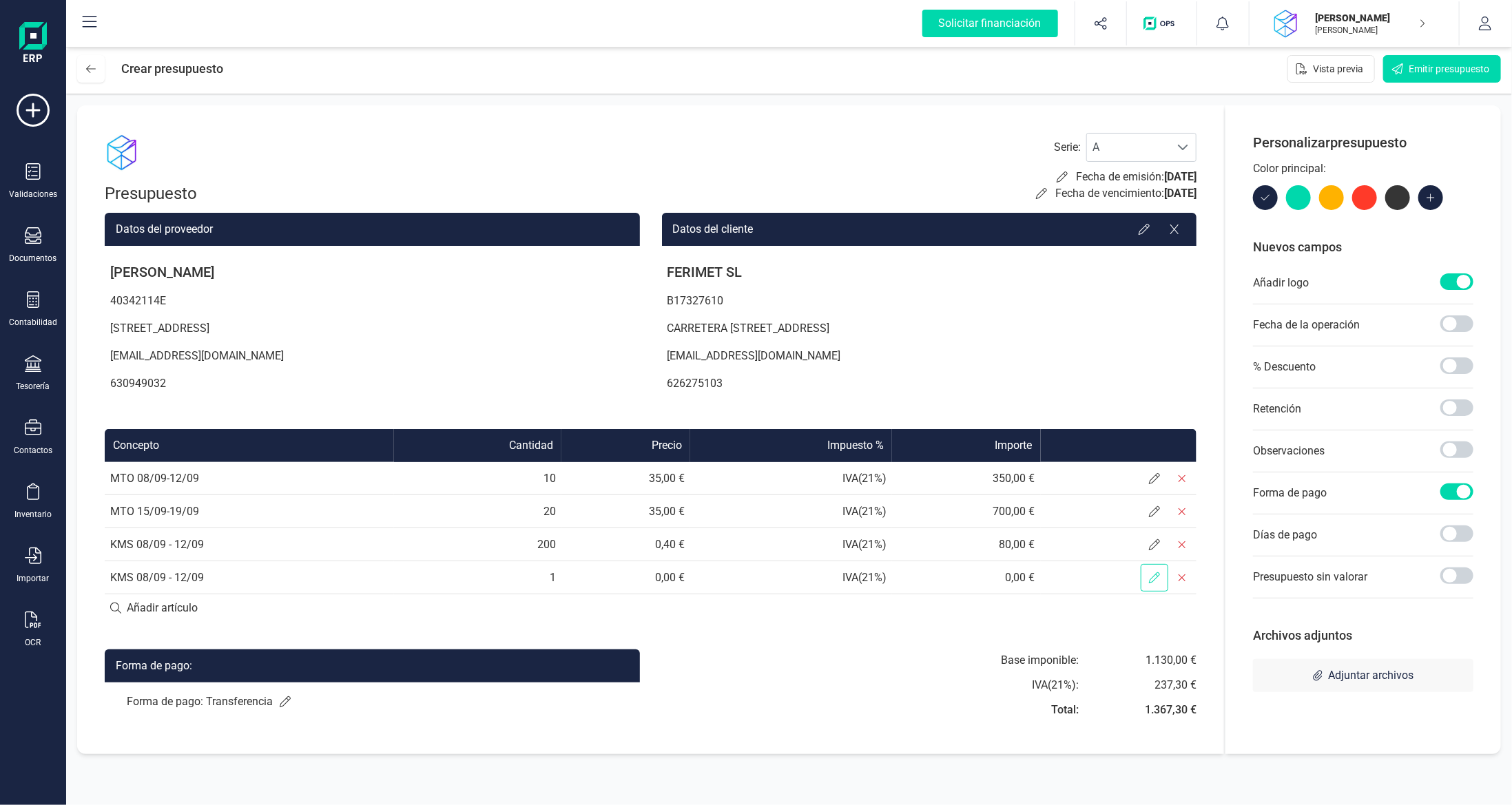
click at [1150, 582] on icon at bounding box center [1154, 578] width 11 height 11
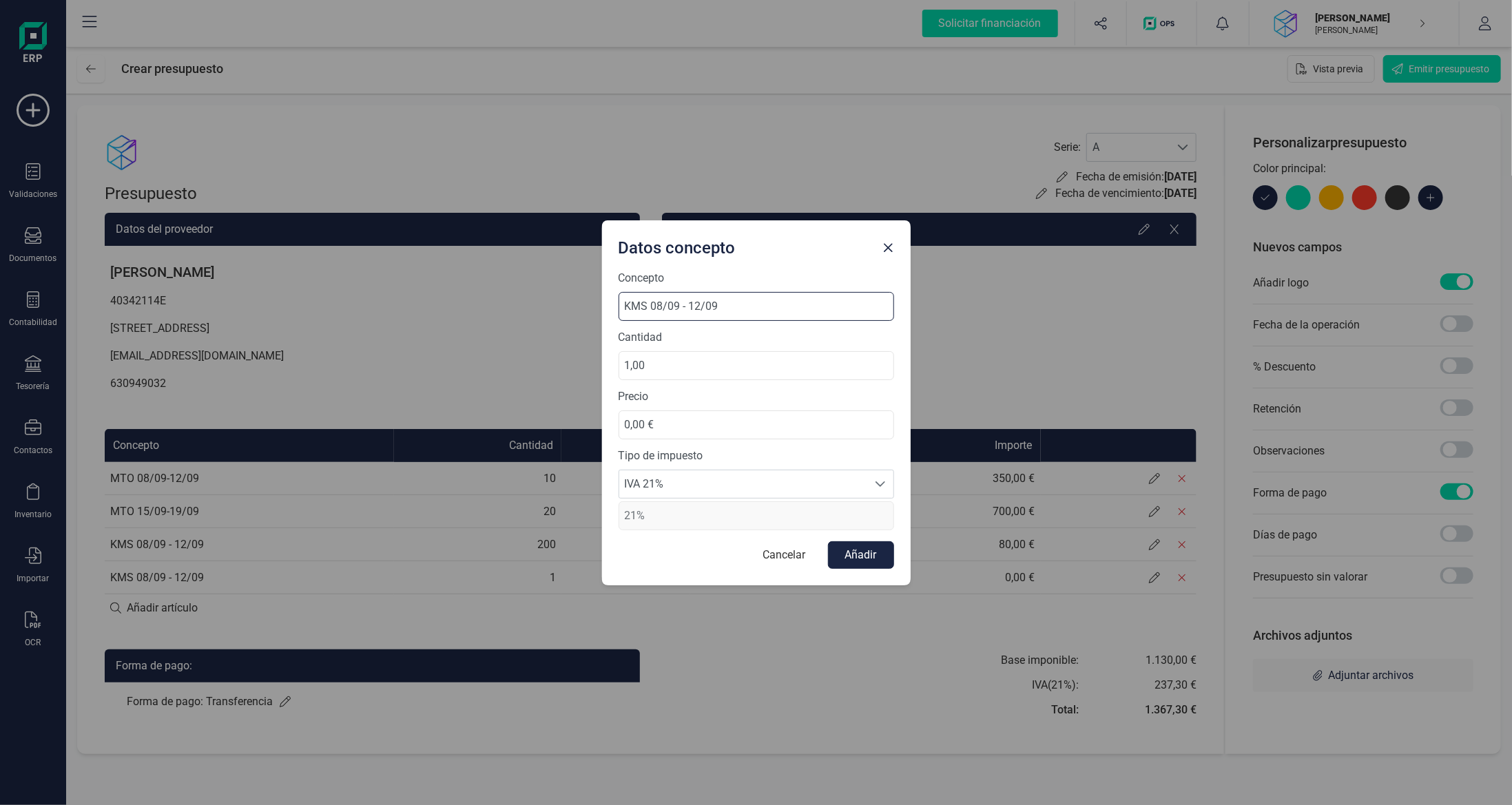
click at [664, 311] on input "KMS 08/09 - 12/09" at bounding box center [756, 306] width 276 height 29
type input "KMS 15/09 - 19/09"
drag, startPoint x: 648, startPoint y: 360, endPoint x: 521, endPoint y: 354, distance: 127.1
click at [535, 354] on div "Datos concepto Concepto KMS 15/09 - 19/09 Cantidad 1,00 Precio 0,00 € Tipo de i…" at bounding box center [756, 402] width 1512 height 805
type input "400,00"
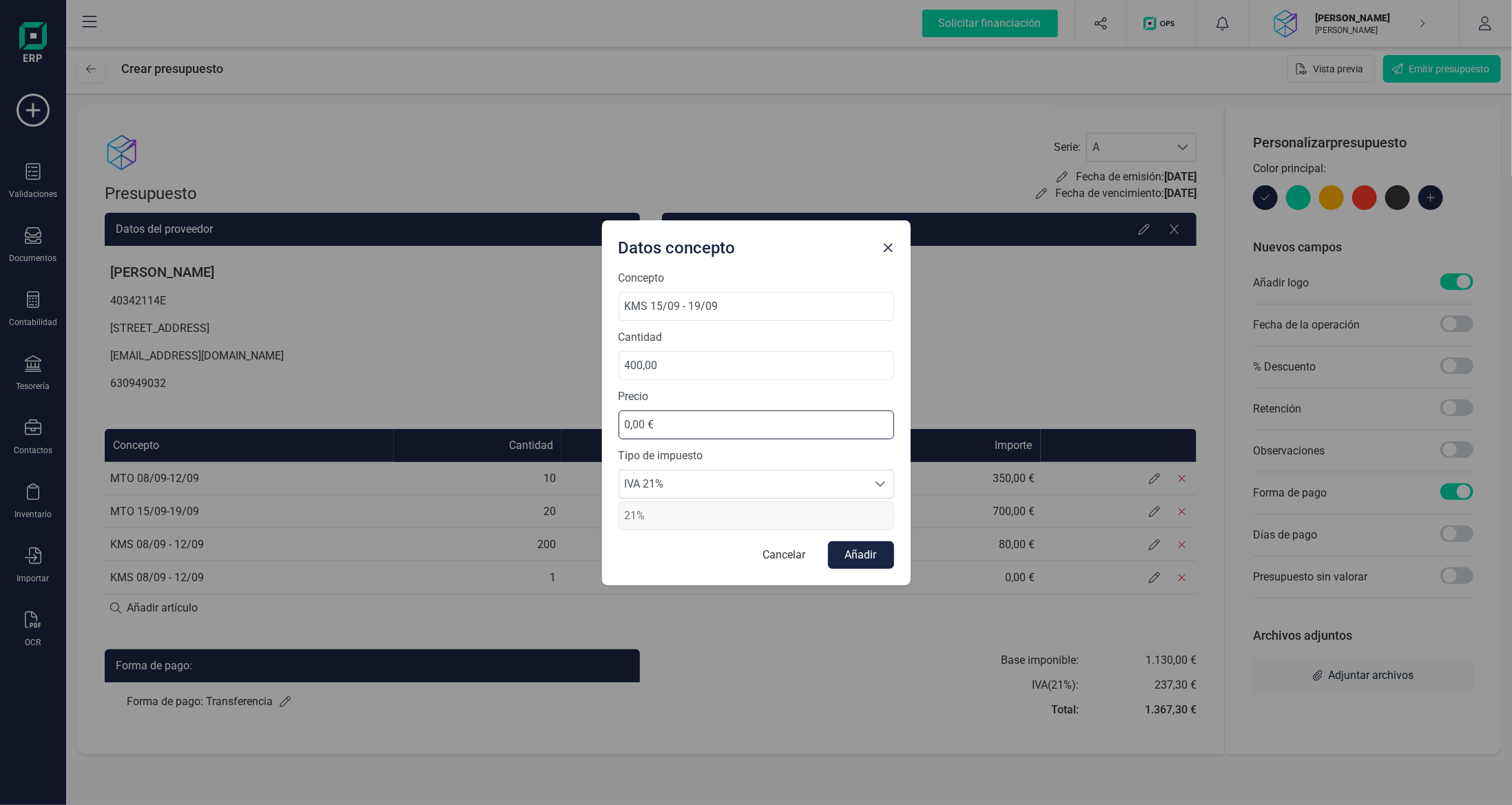
drag, startPoint x: 700, startPoint y: 423, endPoint x: 348, endPoint y: 460, distance: 353.9
click at [384, 441] on div "Datos concepto Concepto KMS 15/09 - 19/09 Cantidad 400,00 Precio 0,00 € Tipo de…" at bounding box center [756, 402] width 1512 height 805
type input "4,00 €"
type input "0,40 €"
click at [868, 543] on button "Añadir" at bounding box center [861, 555] width 66 height 27
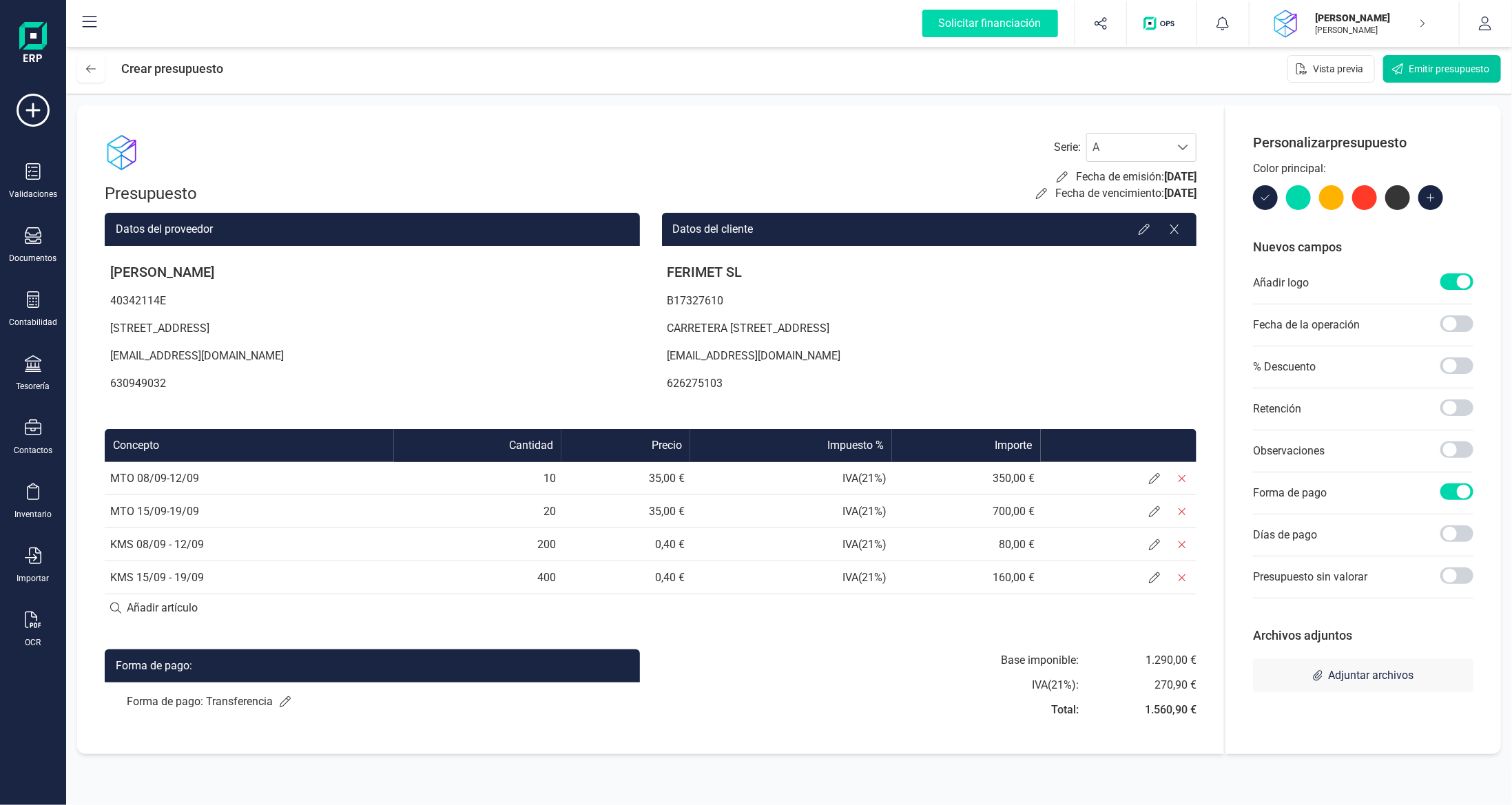
click at [1423, 73] on span "Emitir presupuesto" at bounding box center [1448, 69] width 80 height 14
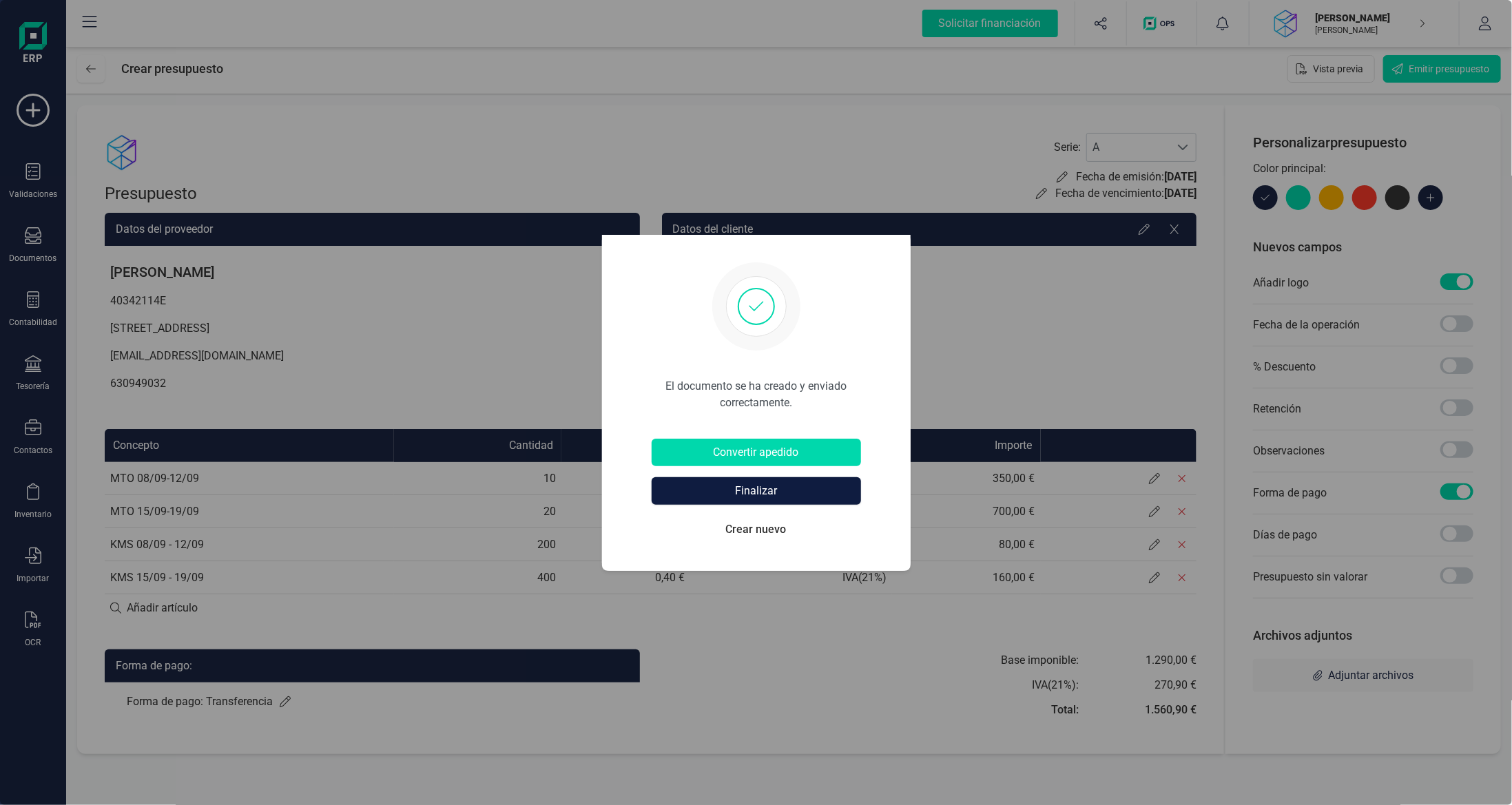
click at [770, 493] on button "Finalizar" at bounding box center [756, 490] width 209 height 27
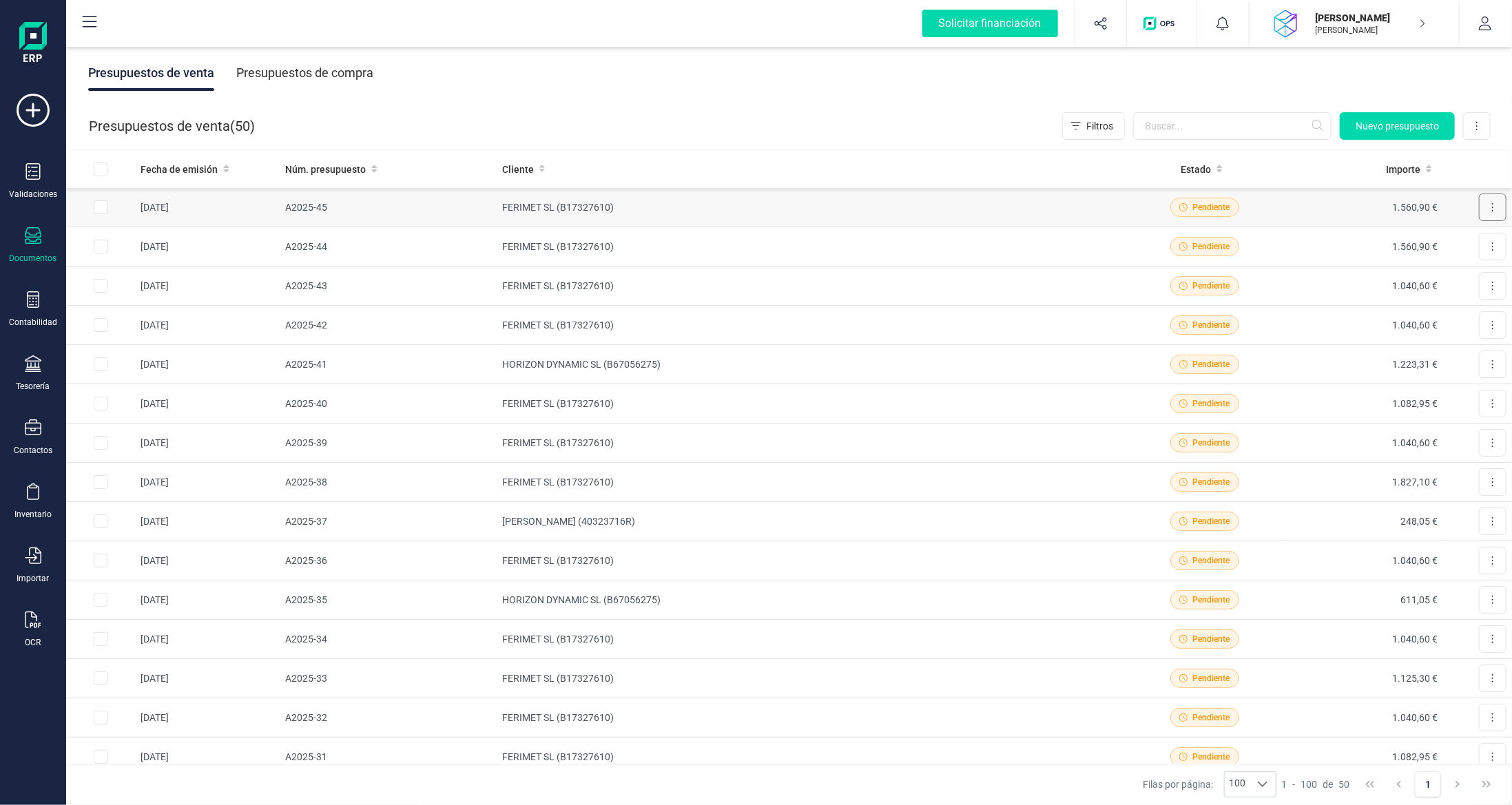
click at [1489, 204] on button at bounding box center [1492, 207] width 27 height 27
click at [1321, 207] on td "1.560,90 €" at bounding box center [1364, 208] width 159 height 39
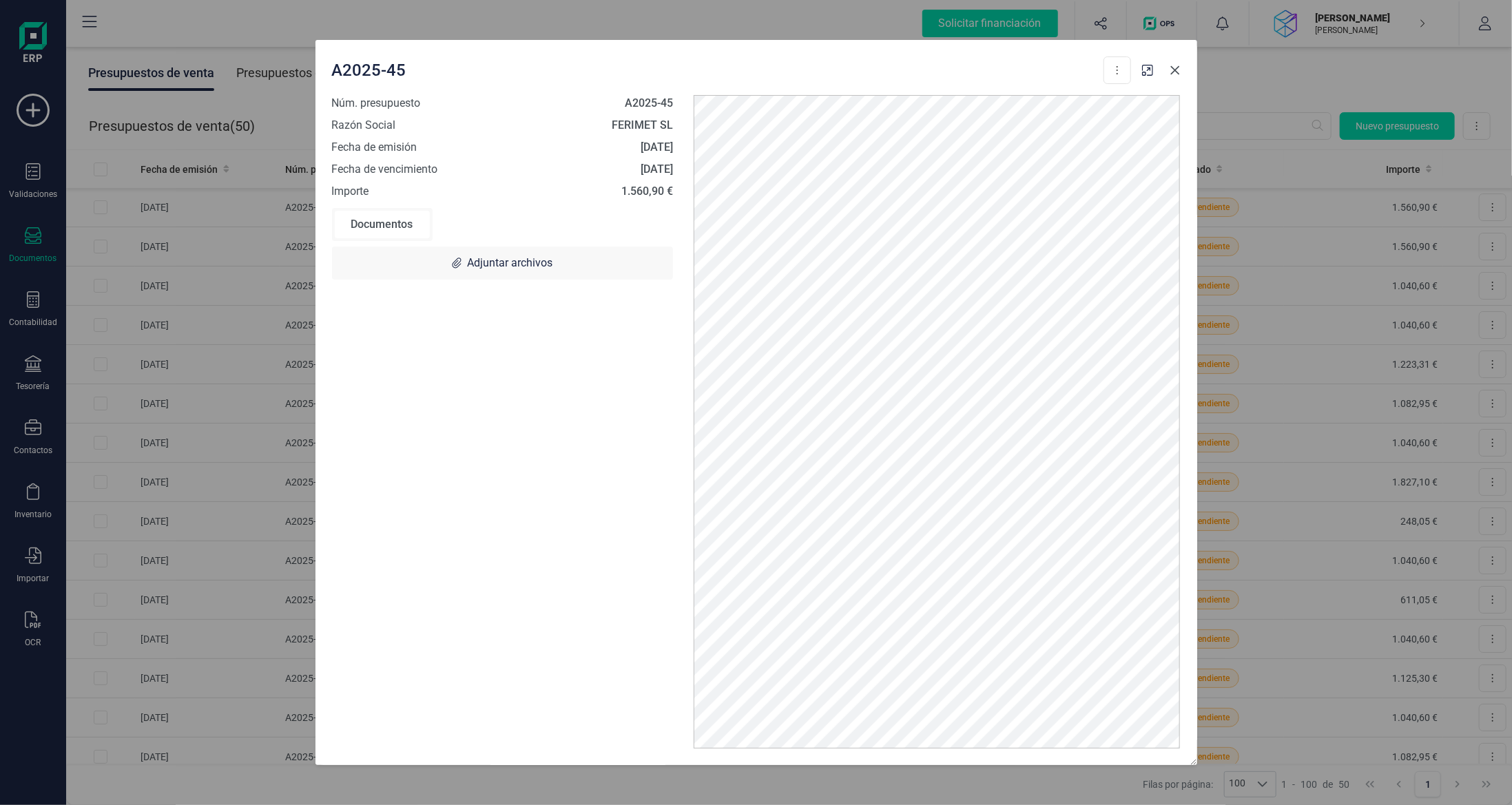
click at [1170, 69] on icon "button" at bounding box center [1175, 70] width 11 height 11
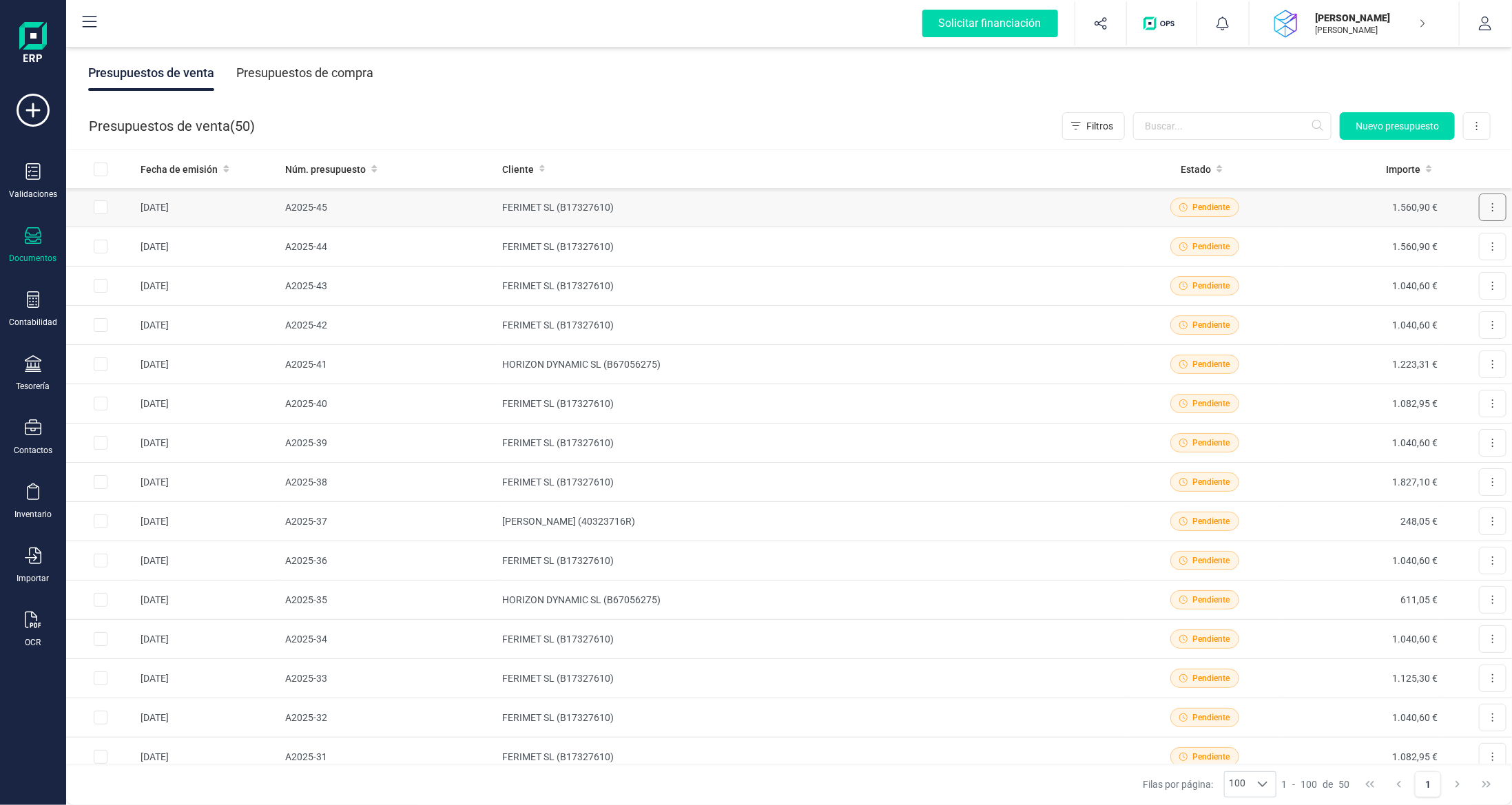
click at [1484, 204] on button at bounding box center [1492, 207] width 27 height 27
click at [1414, 246] on span "Descargar documento" at bounding box center [1447, 241] width 95 height 14
click at [841, 92] on div "Presupuestos de venta Presupuestos de compra" at bounding box center [789, 73] width 1446 height 58
click at [333, 81] on div "Presupuestos de compra" at bounding box center [305, 73] width 137 height 36
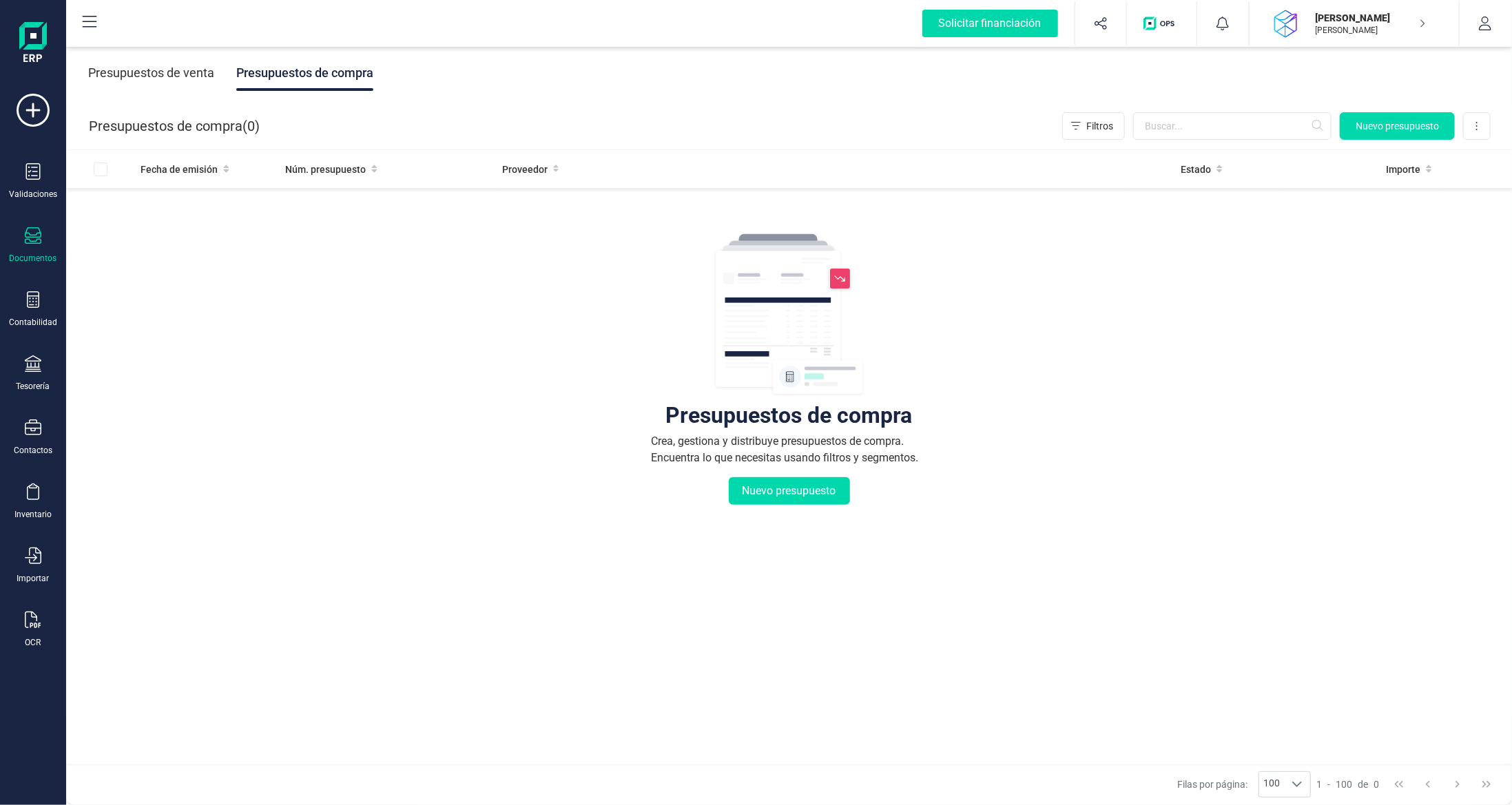
click at [30, 230] on icon at bounding box center [33, 235] width 16 height 16
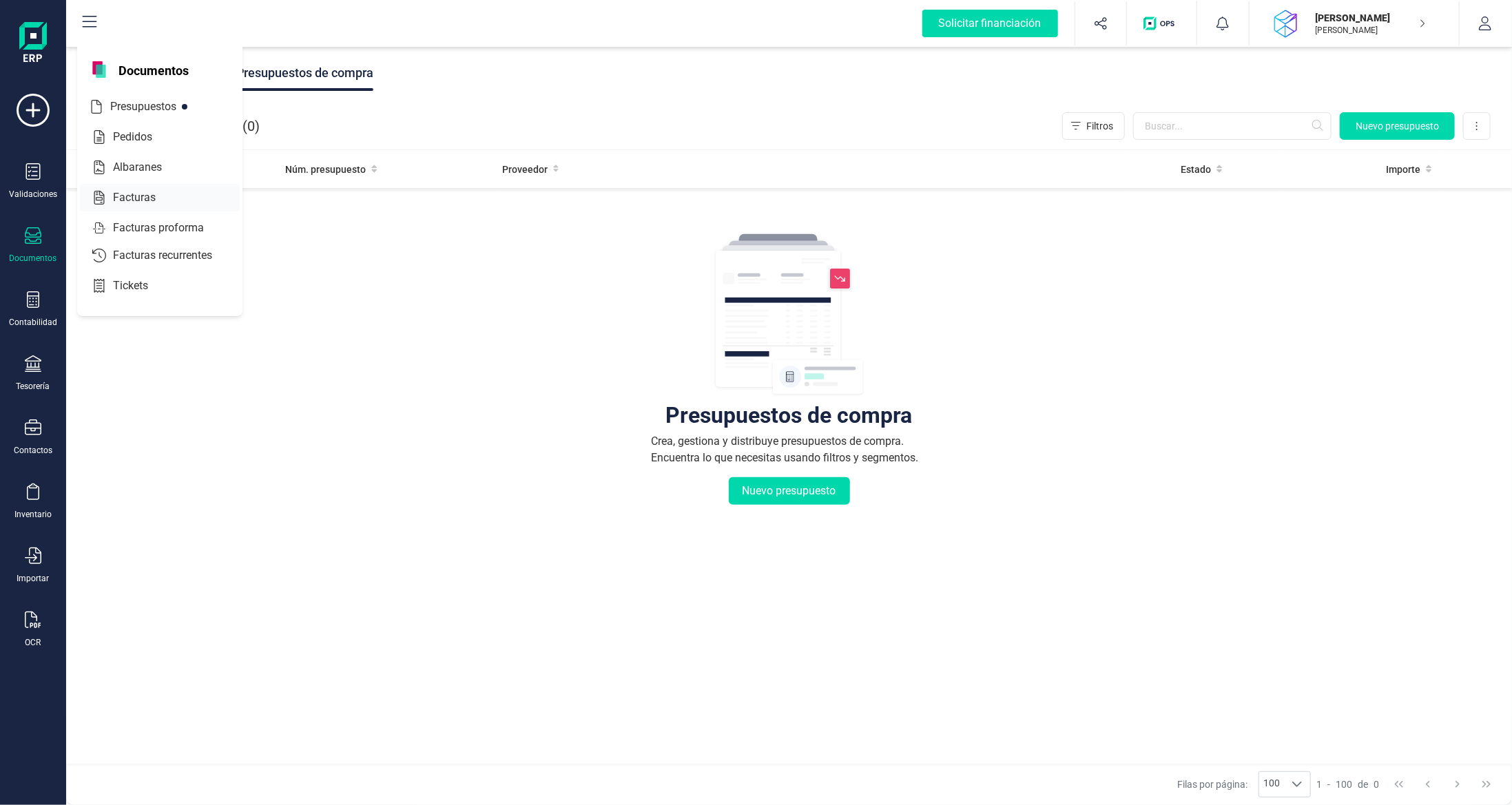
click at [120, 194] on span "Facturas" at bounding box center [144, 198] width 73 height 16
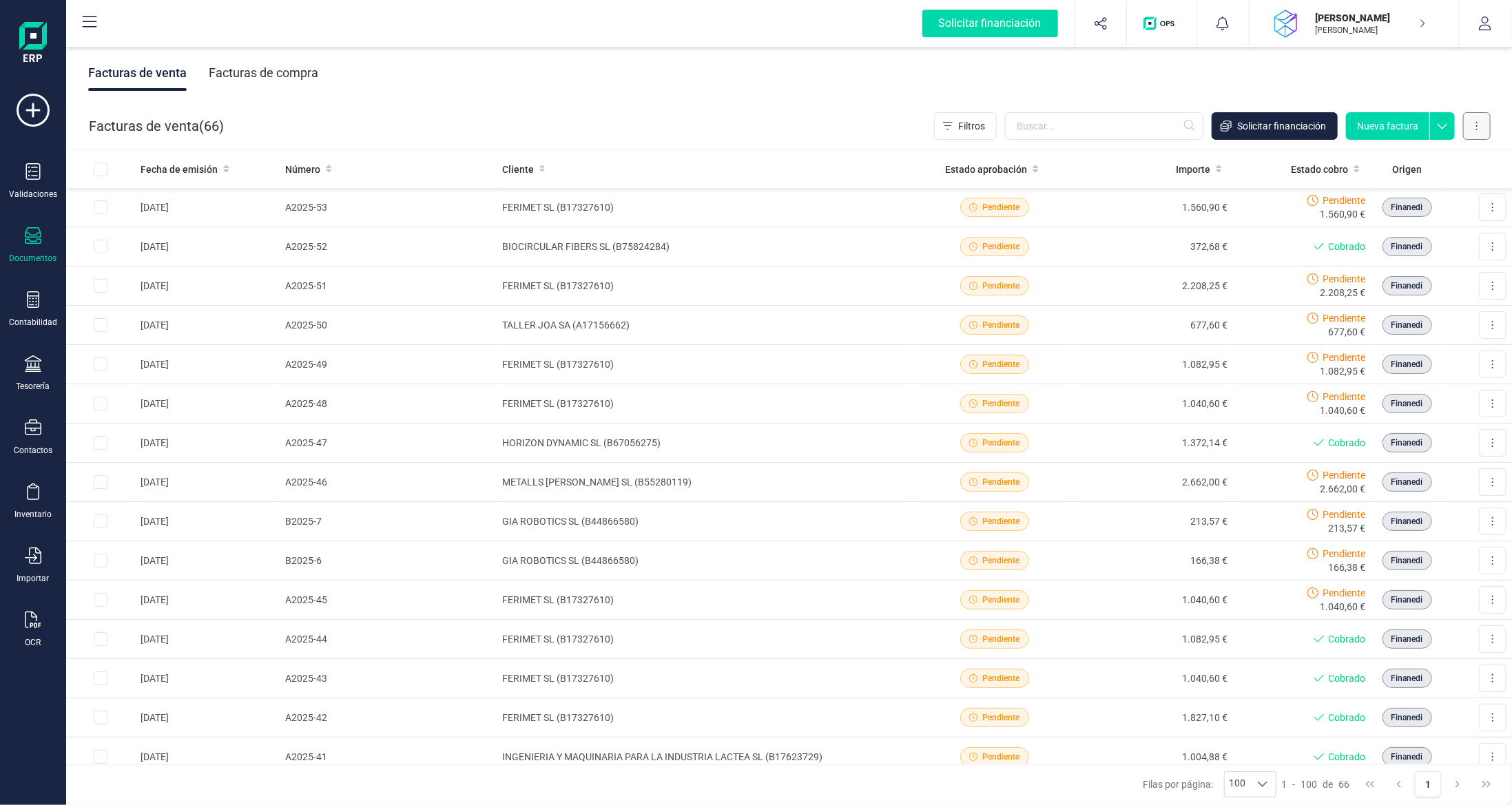
click at [1474, 125] on button at bounding box center [1476, 126] width 27 height 27
drag, startPoint x: 688, startPoint y: 134, endPoint x: 372, endPoint y: 114, distance: 316.6
click at [688, 133] on div "Facturas de venta ( 66 ) Filtros Solicitar financiación Nueva factura Importar …" at bounding box center [790, 126] width 1446 height 47
click at [275, 73] on div "Facturas de compra" at bounding box center [263, 73] width 109 height 36
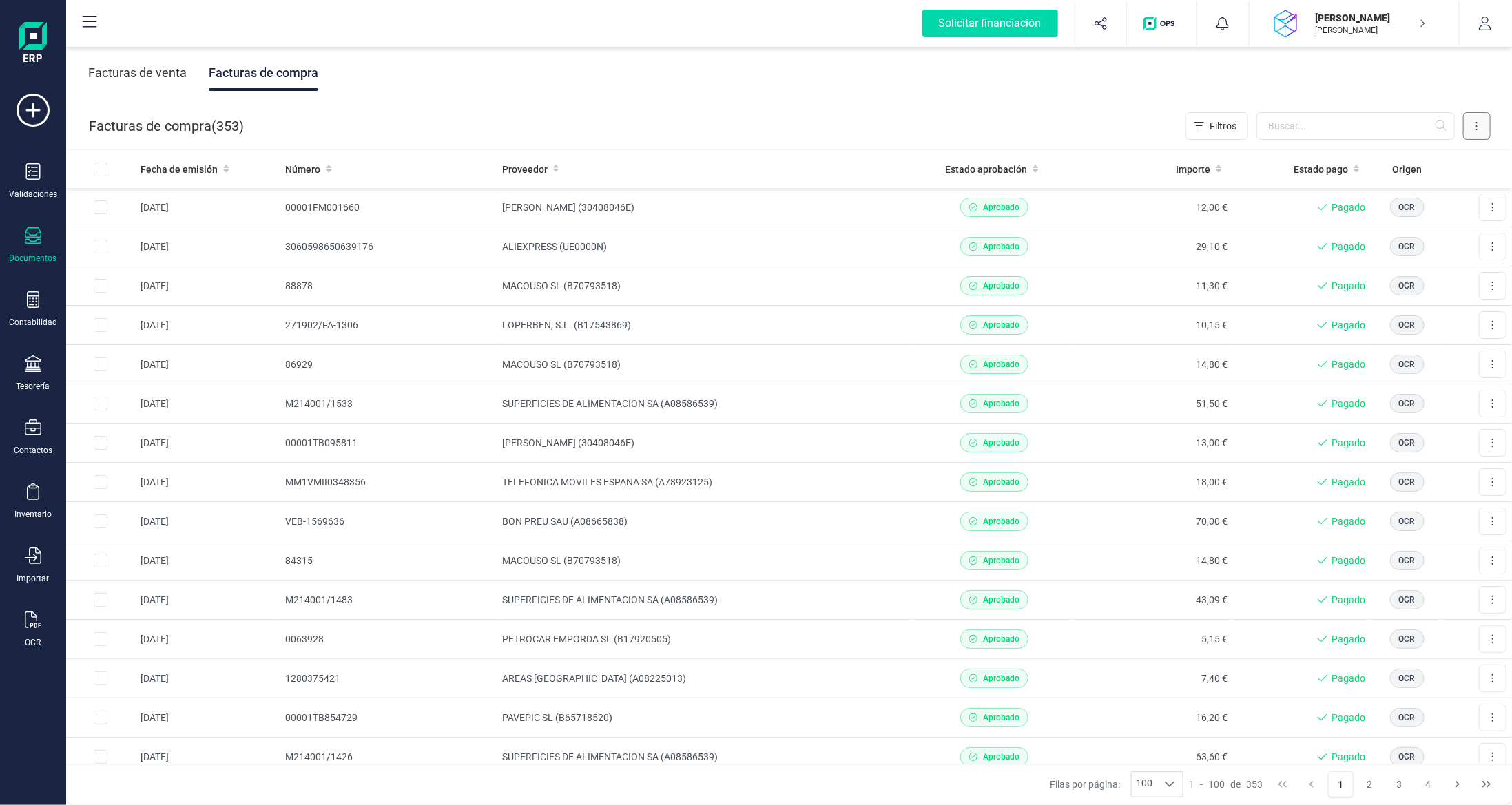
click at [1485, 127] on button at bounding box center [1476, 126] width 27 height 27
click at [1387, 239] on span "Escanear (OCR)" at bounding box center [1382, 243] width 68 height 14
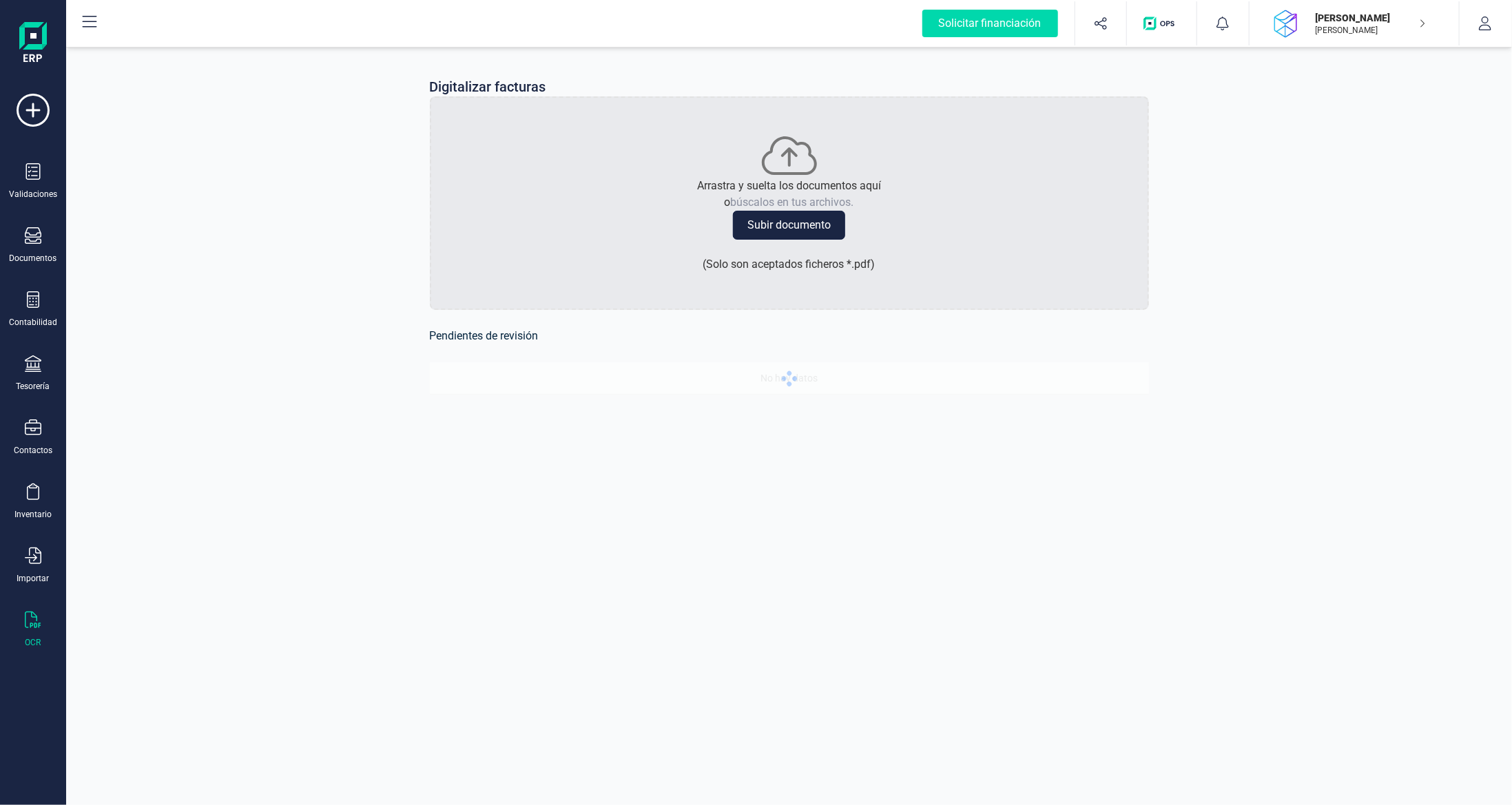
click at [780, 217] on button "Subir documento" at bounding box center [789, 225] width 112 height 29
click at [788, 217] on button "Subir documento" at bounding box center [789, 225] width 112 height 29
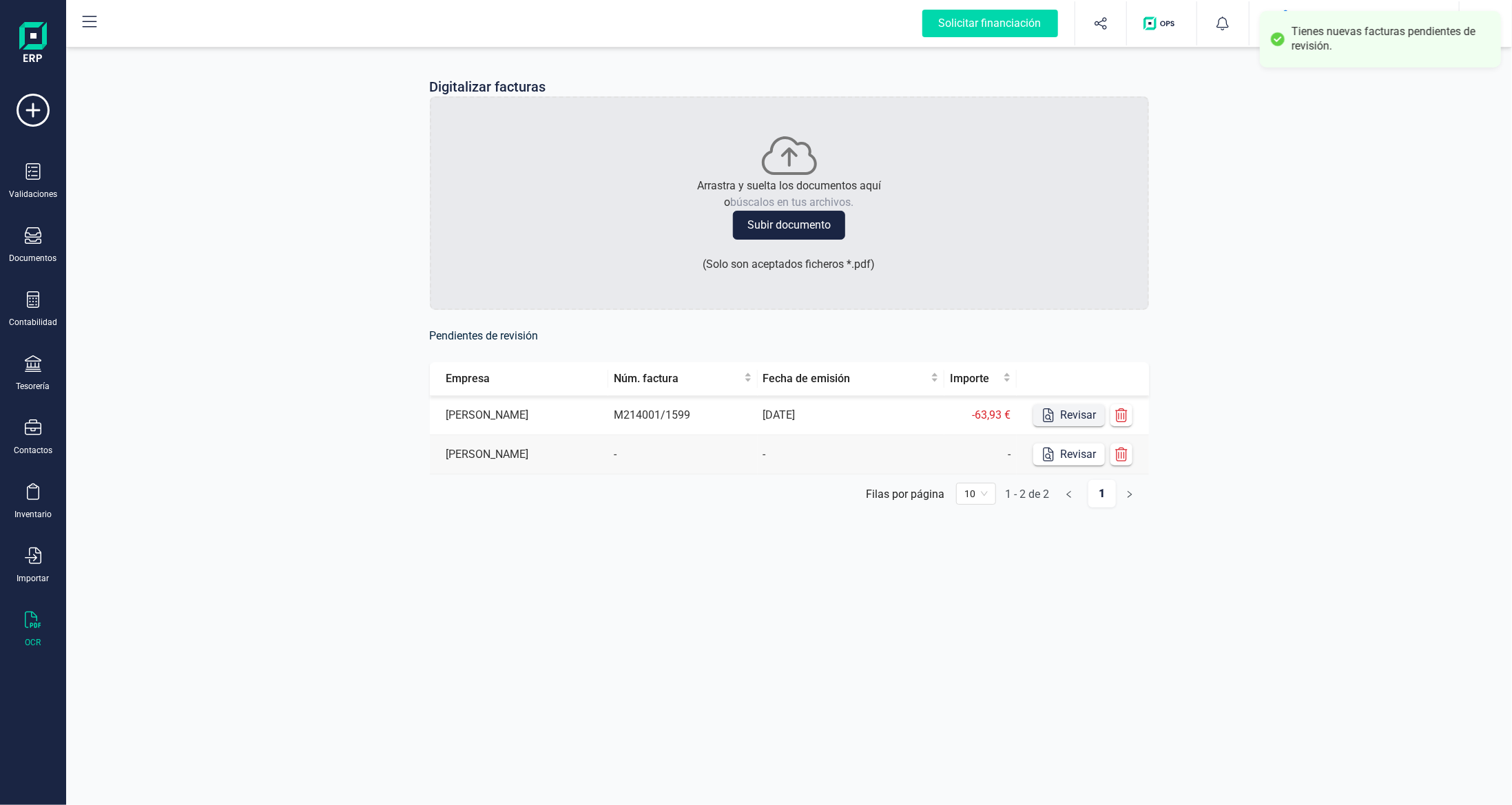
click at [1073, 415] on button "Revisar" at bounding box center [1069, 415] width 72 height 22
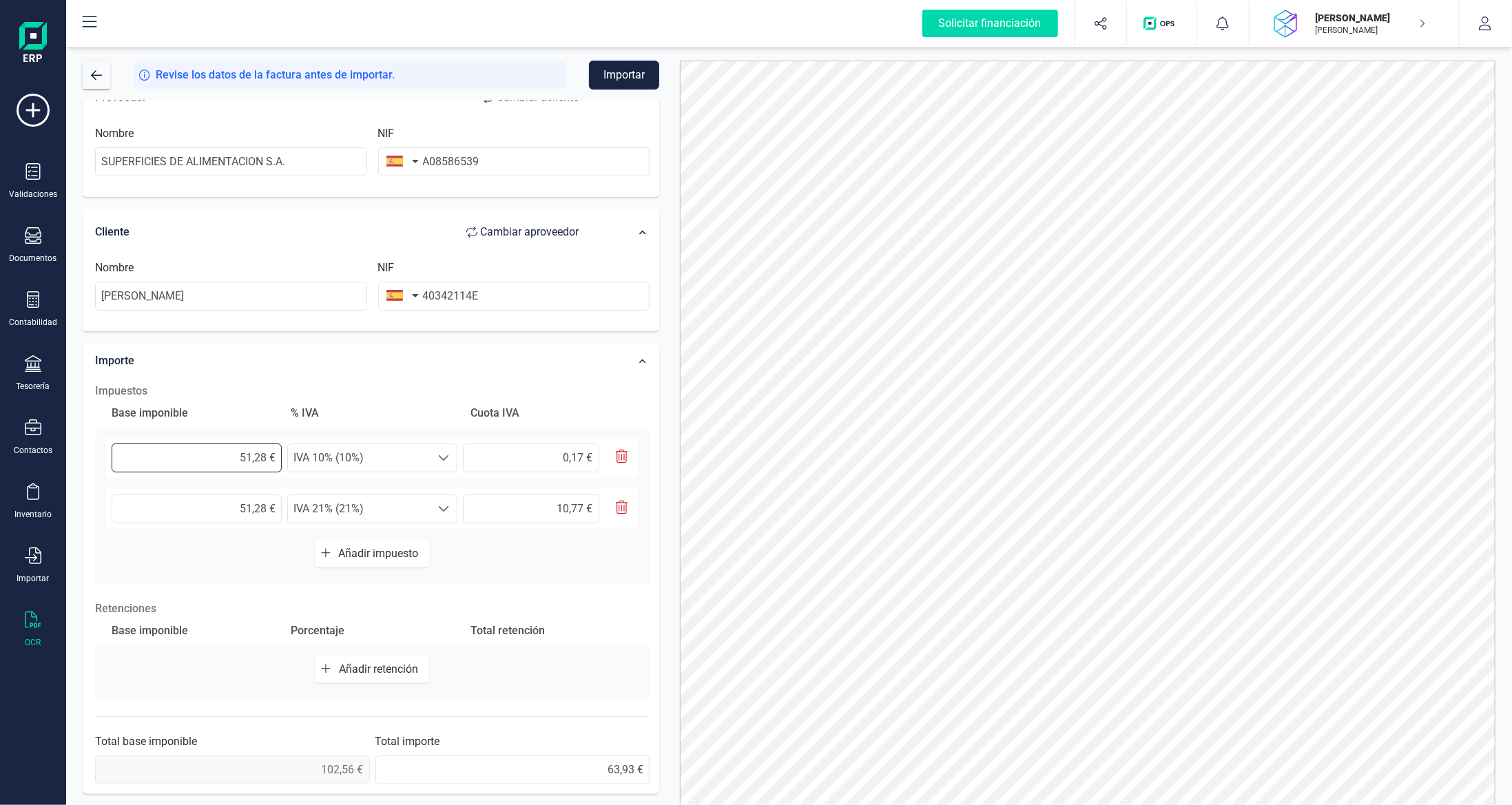
drag, startPoint x: 235, startPoint y: 454, endPoint x: 265, endPoint y: 456, distance: 30.1
click at [265, 456] on input "51,28 €" at bounding box center [197, 458] width 170 height 29
type input "1,00 €"
type input "0,10 €"
type input "1,70 €"
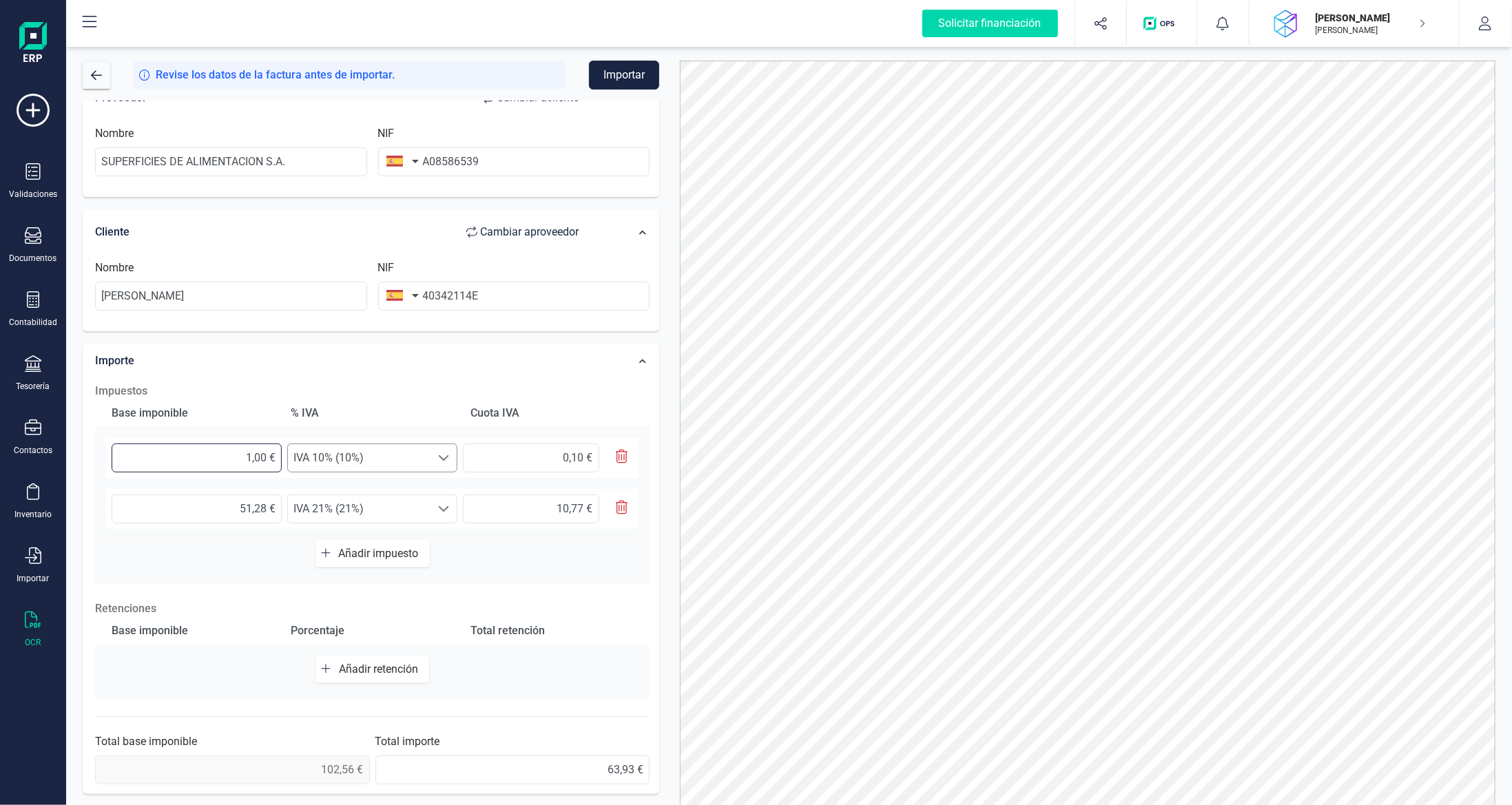
type input "0,17 €"
type input "1,71 €"
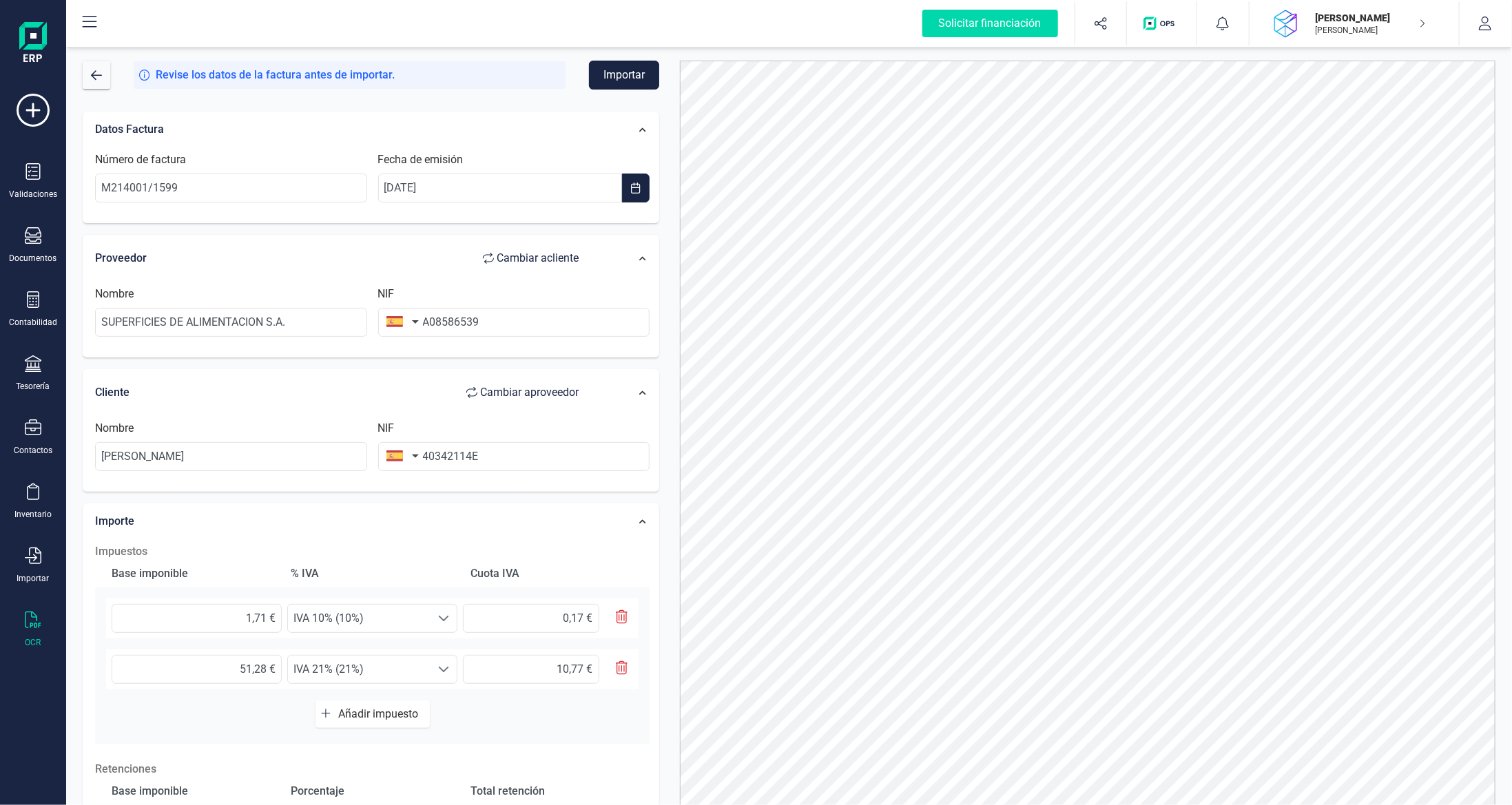
click at [624, 73] on button "Importar" at bounding box center [624, 75] width 70 height 29
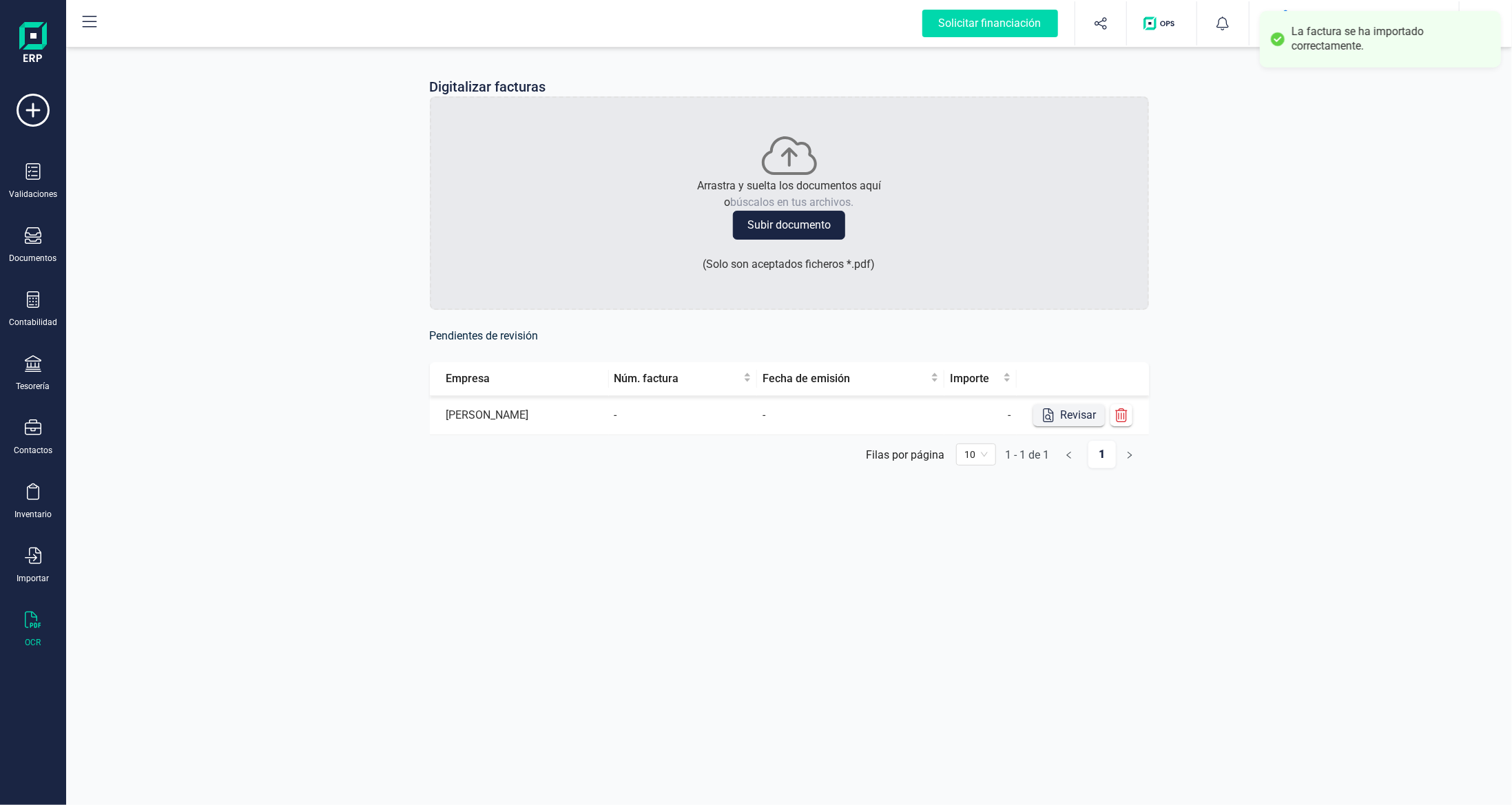
click at [1072, 408] on button "Revisar" at bounding box center [1069, 415] width 72 height 22
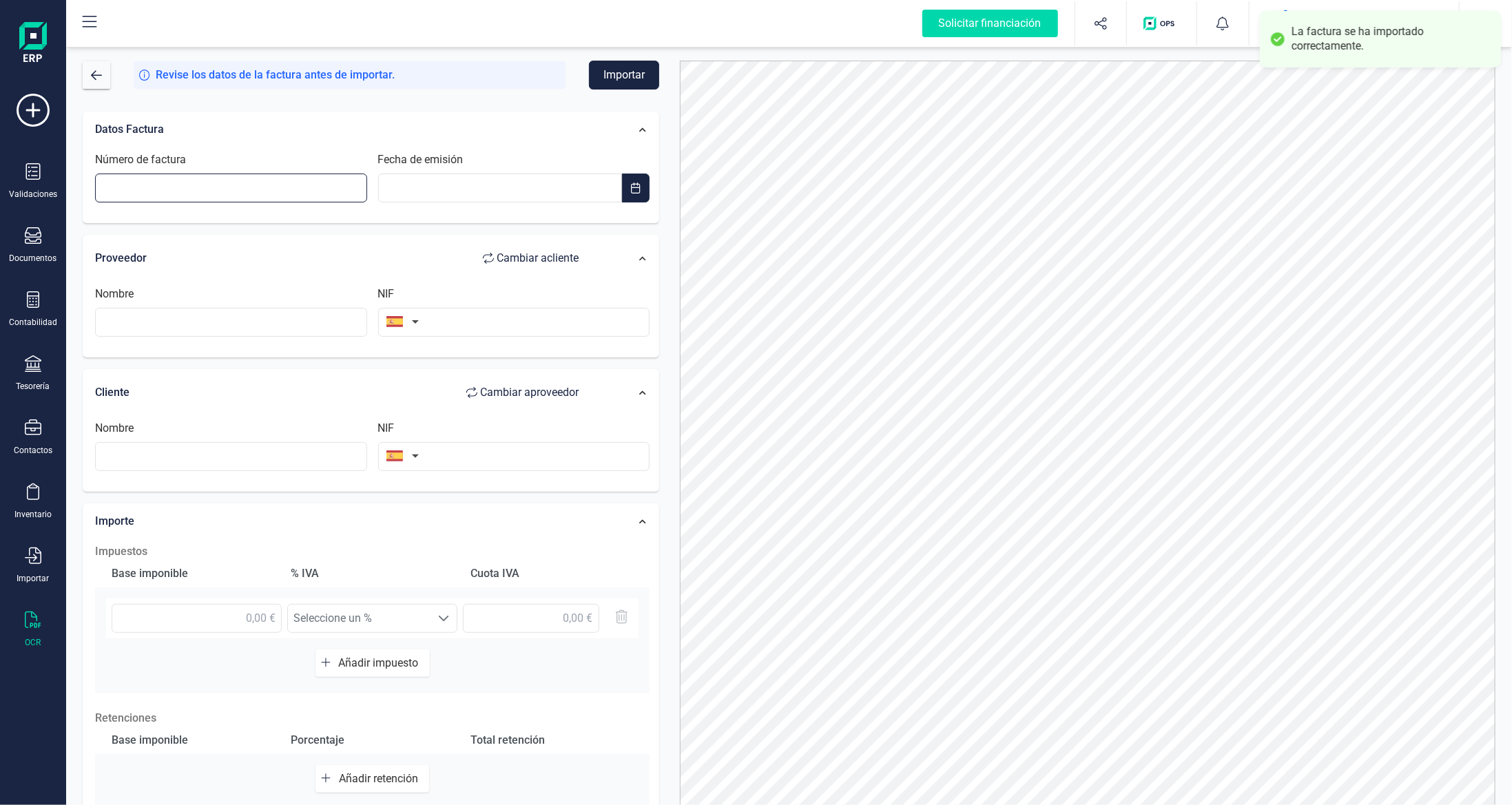
drag, startPoint x: 222, startPoint y: 183, endPoint x: 432, endPoint y: 208, distance: 211.5
click at [222, 183] on input "Número de factura" at bounding box center [231, 187] width 272 height 29
type input "90933"
type input "__/__/____"
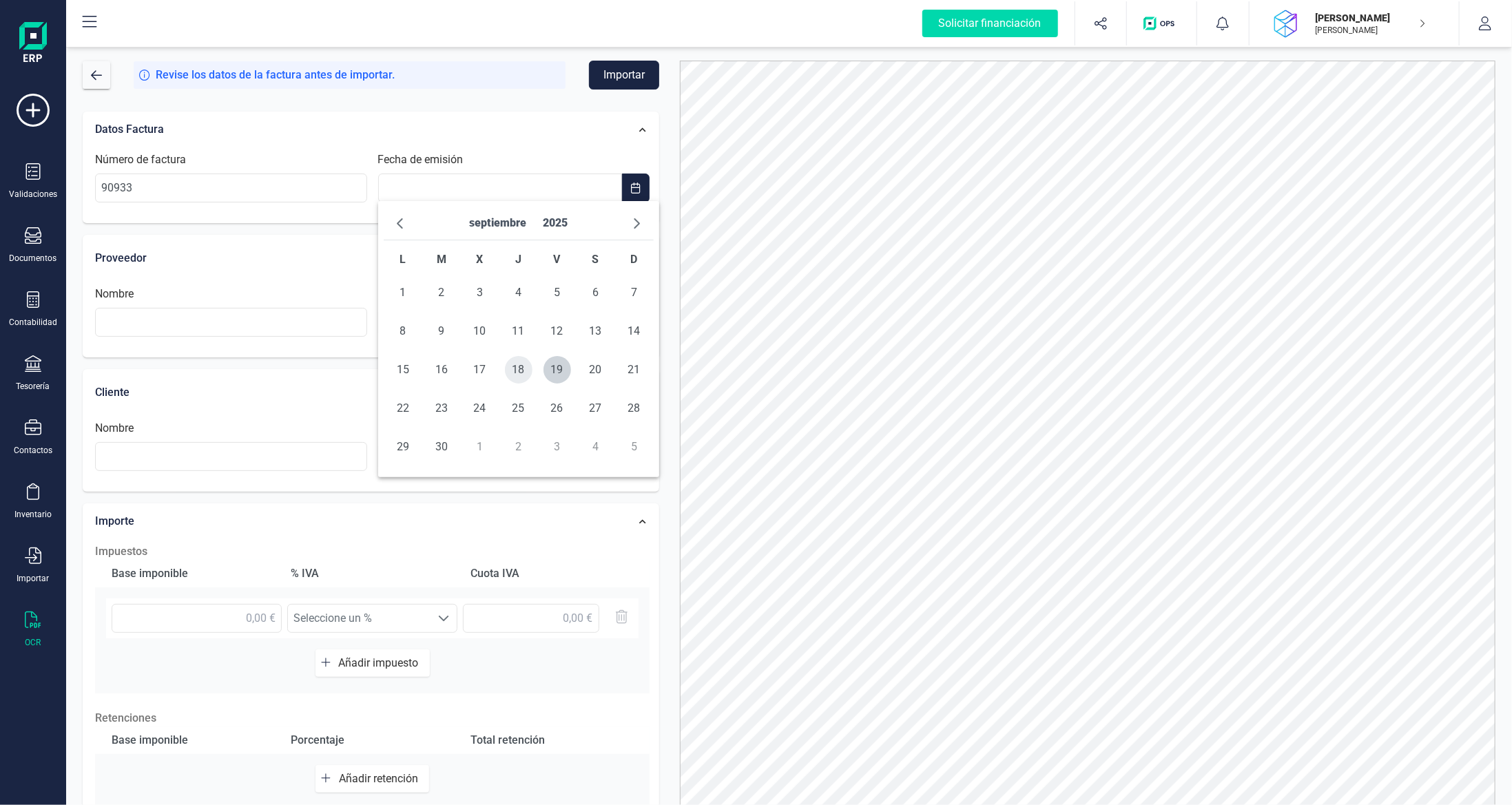
click at [515, 366] on span "18" at bounding box center [518, 369] width 27 height 27
type input "[DATE]"
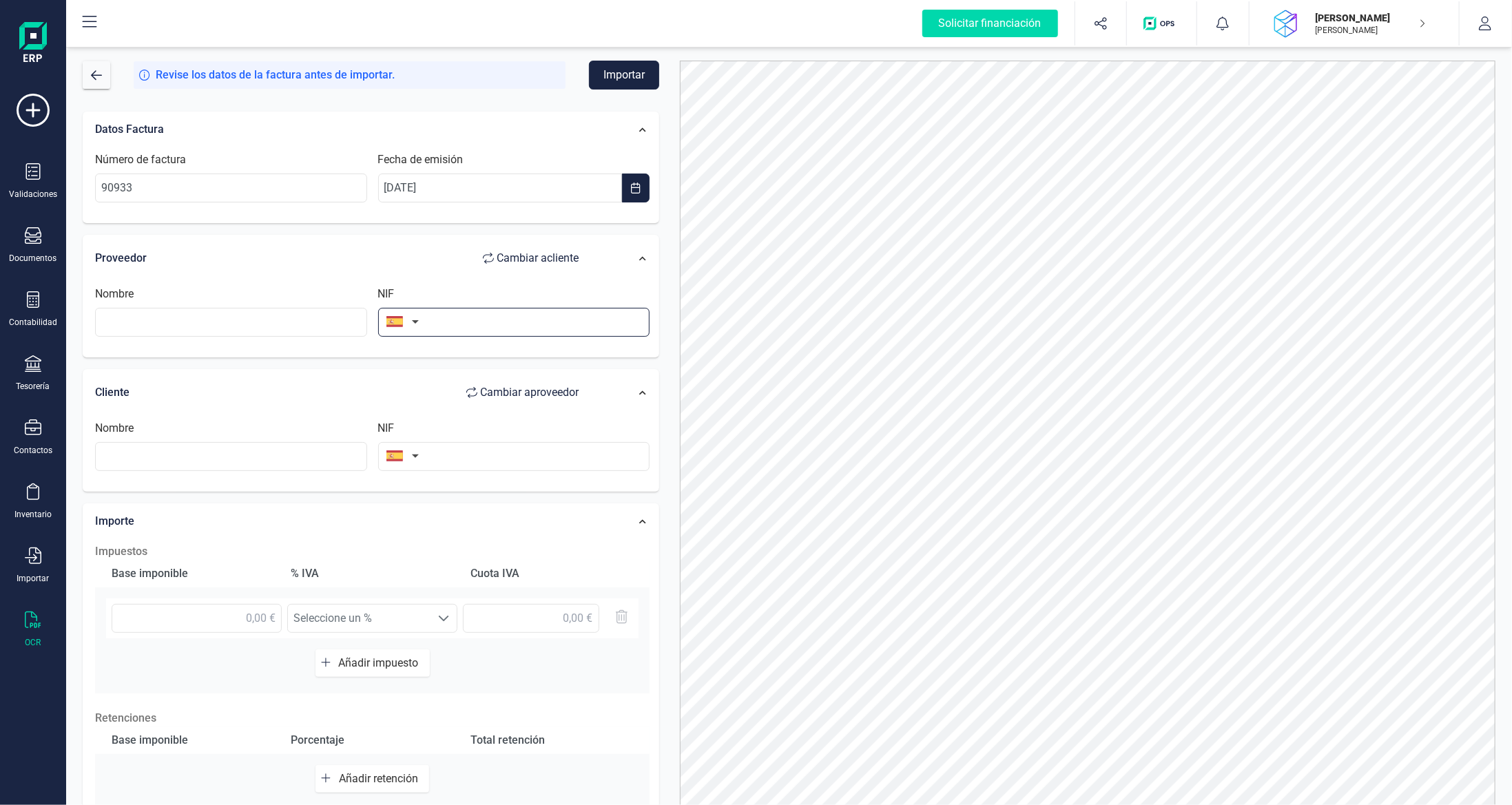
click at [516, 312] on input "text" at bounding box center [514, 322] width 272 height 29
type input "b"
type input "B70793518"
click at [436, 360] on li "B70793518" at bounding box center [514, 354] width 272 height 27
type input "MACOUSO SL"
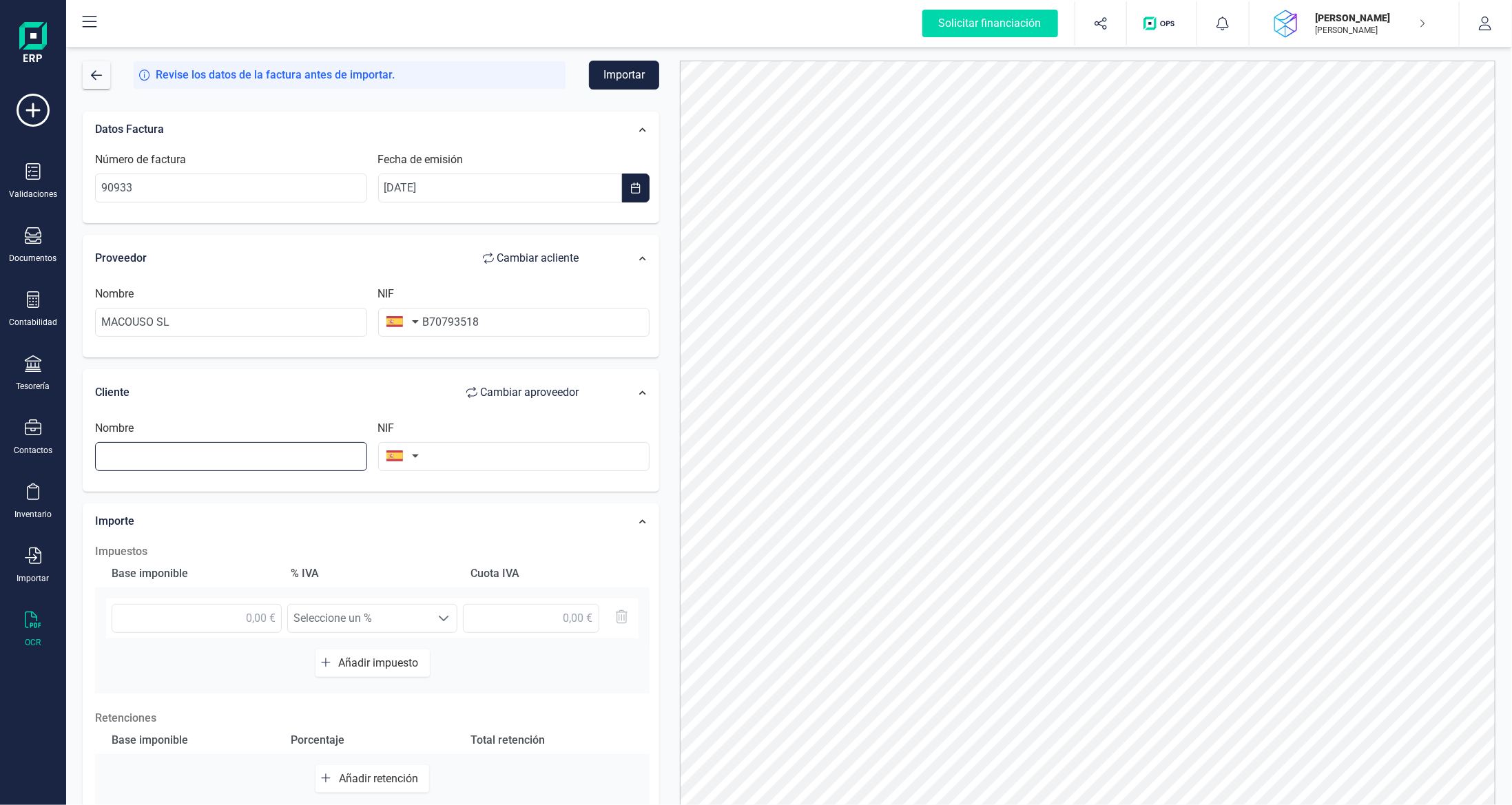
drag, startPoint x: 322, startPoint y: 454, endPoint x: 334, endPoint y: 451, distance: 12.4
click at [331, 451] on input "text" at bounding box center [231, 456] width 272 height 29
type input "[PERSON_NAME]"
type input "40342114E"
click at [226, 618] on input "text" at bounding box center [197, 618] width 170 height 29
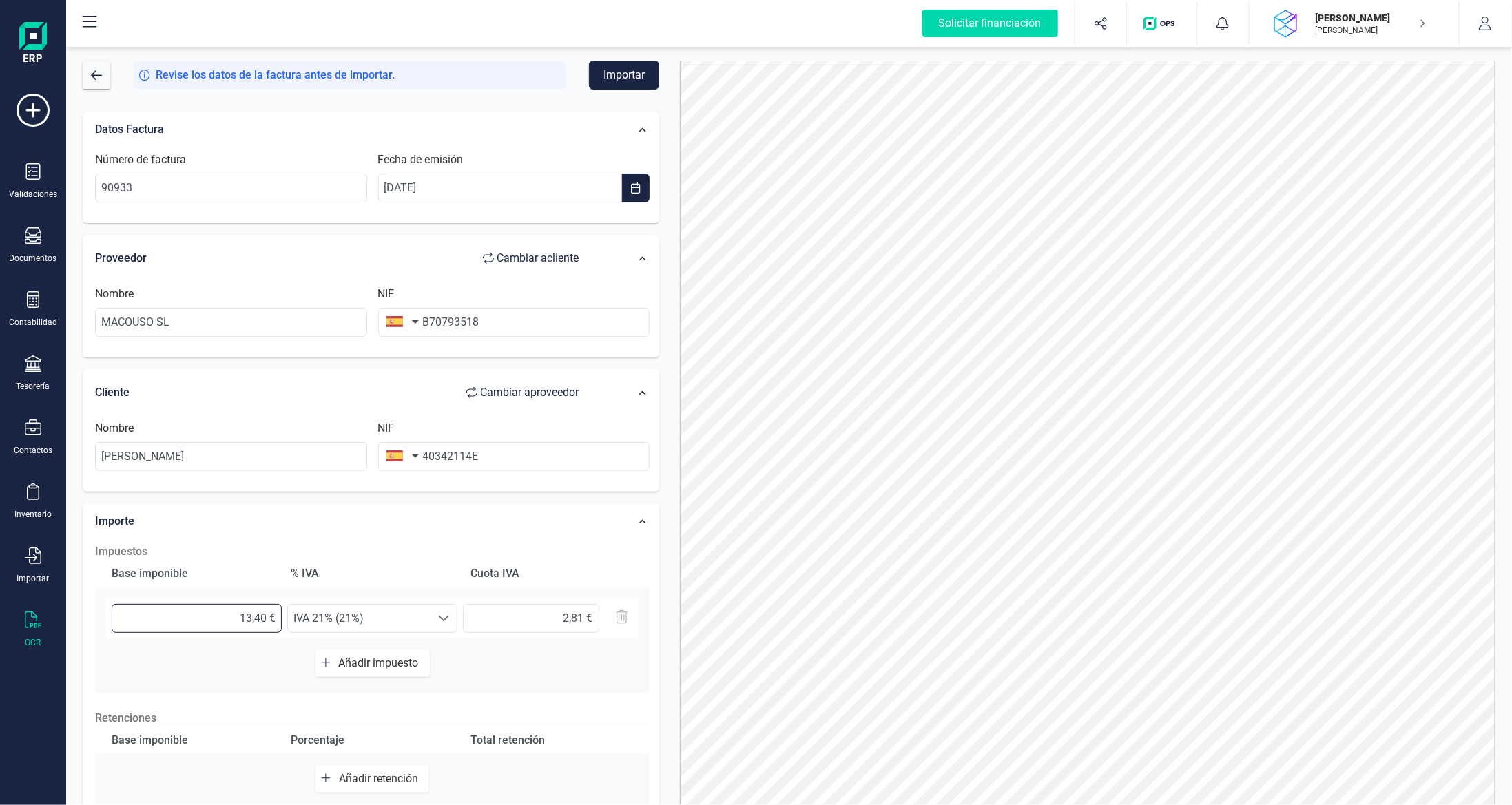
type input "13,45 €"
click at [402, 611] on span "IVA 21% (21%)" at bounding box center [359, 618] width 143 height 27
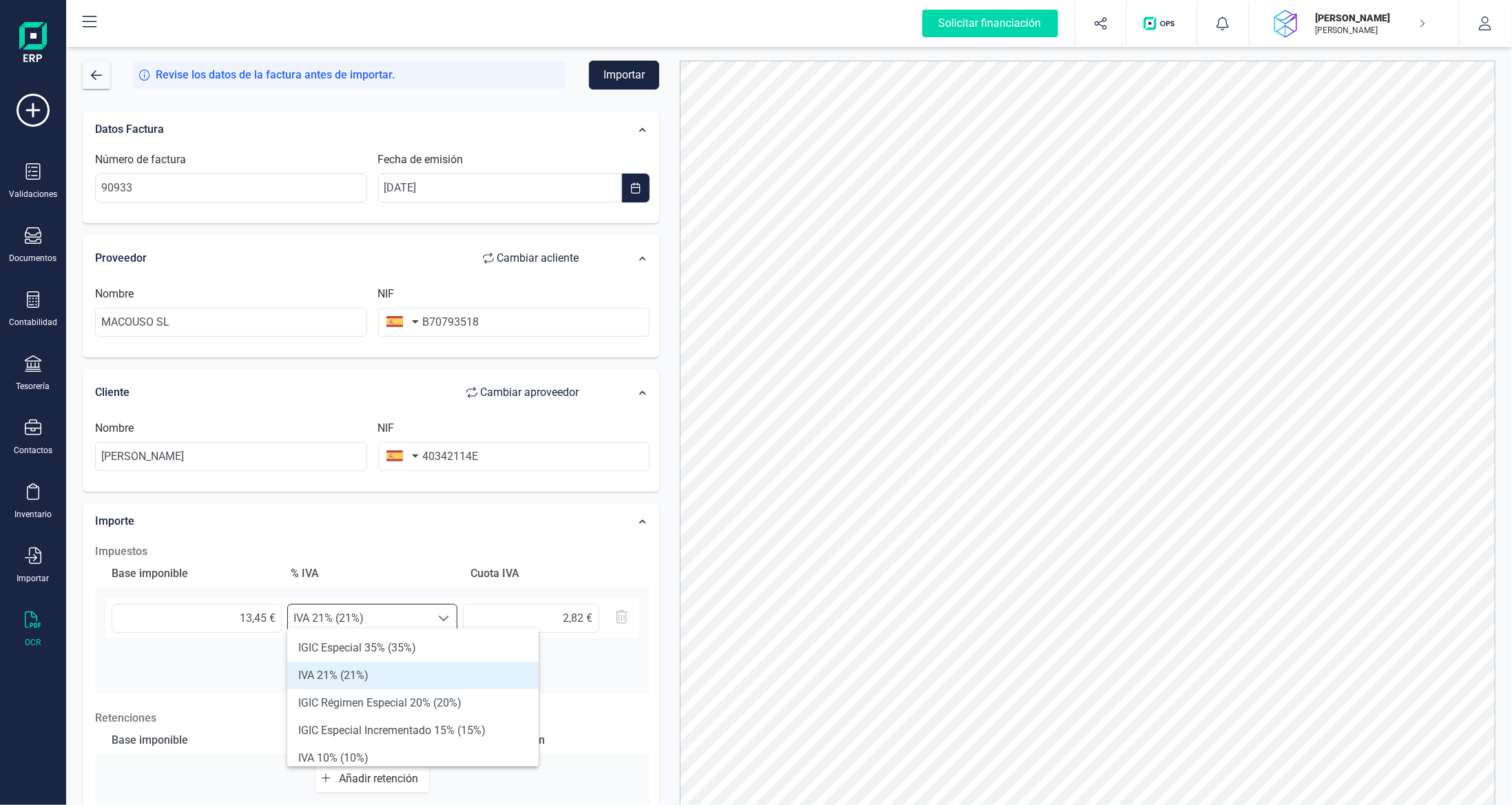
scroll to position [69, 0]
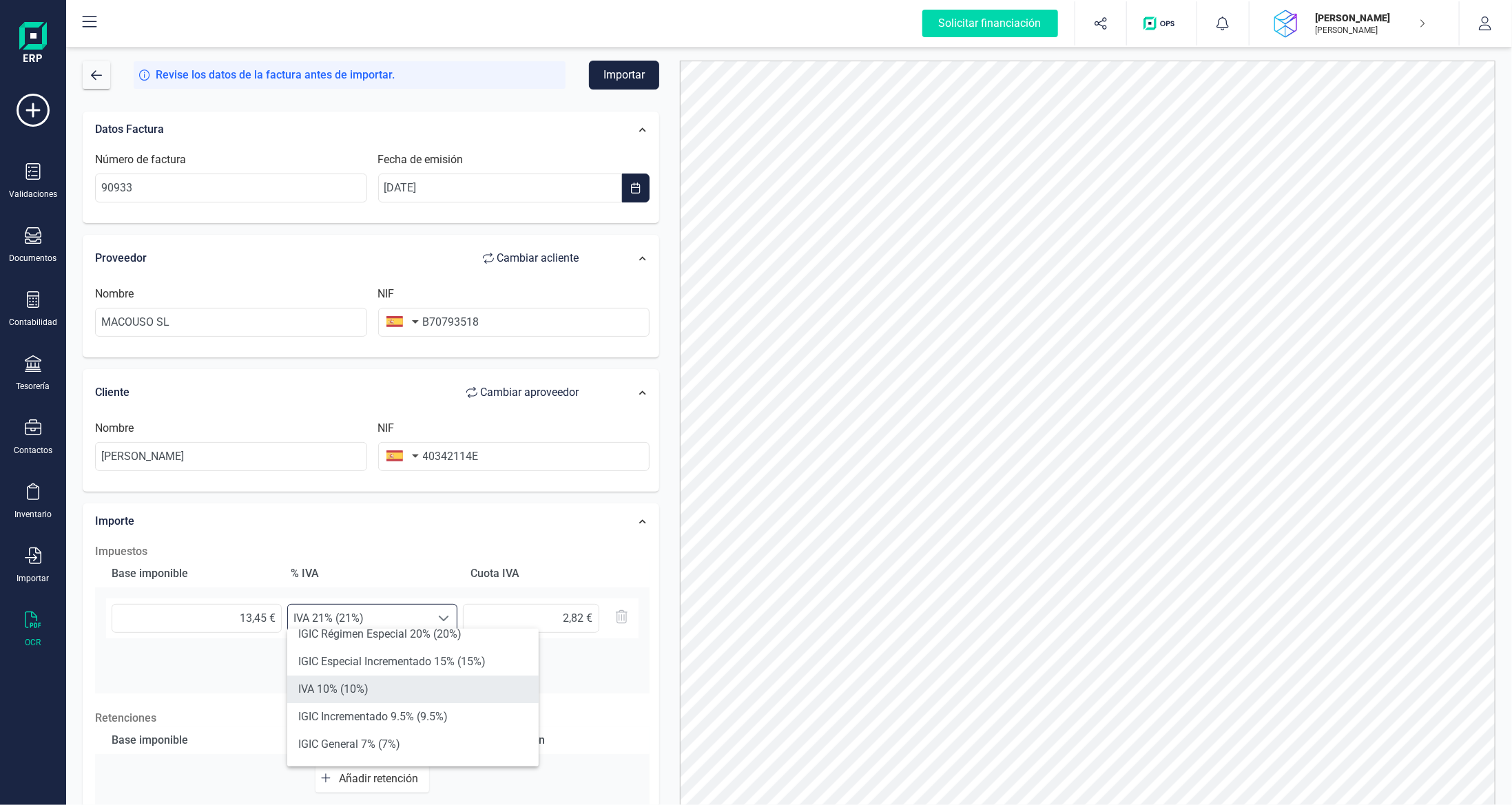
click at [409, 693] on li "IVA 10% (10%)" at bounding box center [413, 689] width 251 height 27
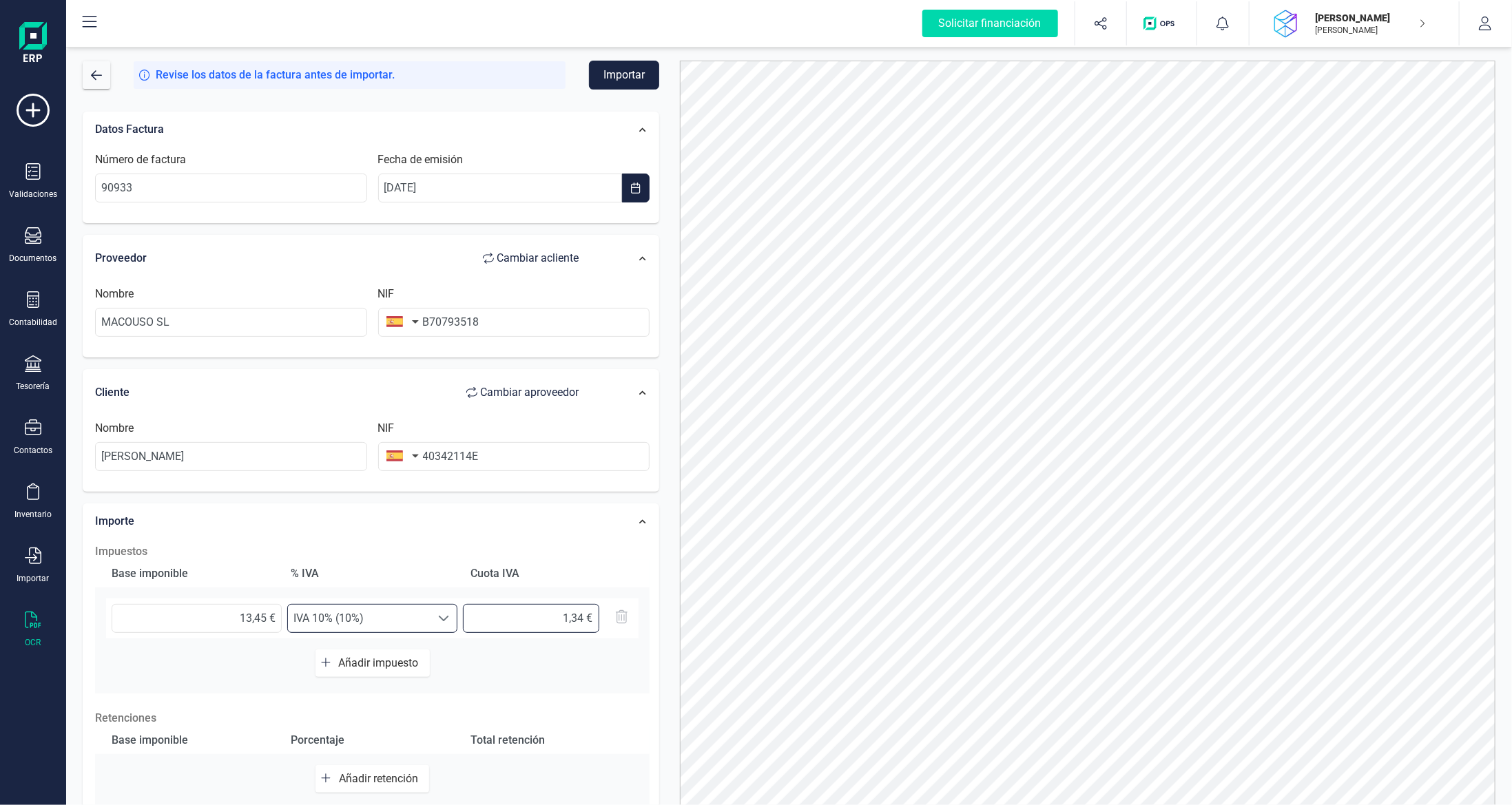
click at [582, 618] on input "text" at bounding box center [531, 618] width 137 height 29
type input "1,35 €"
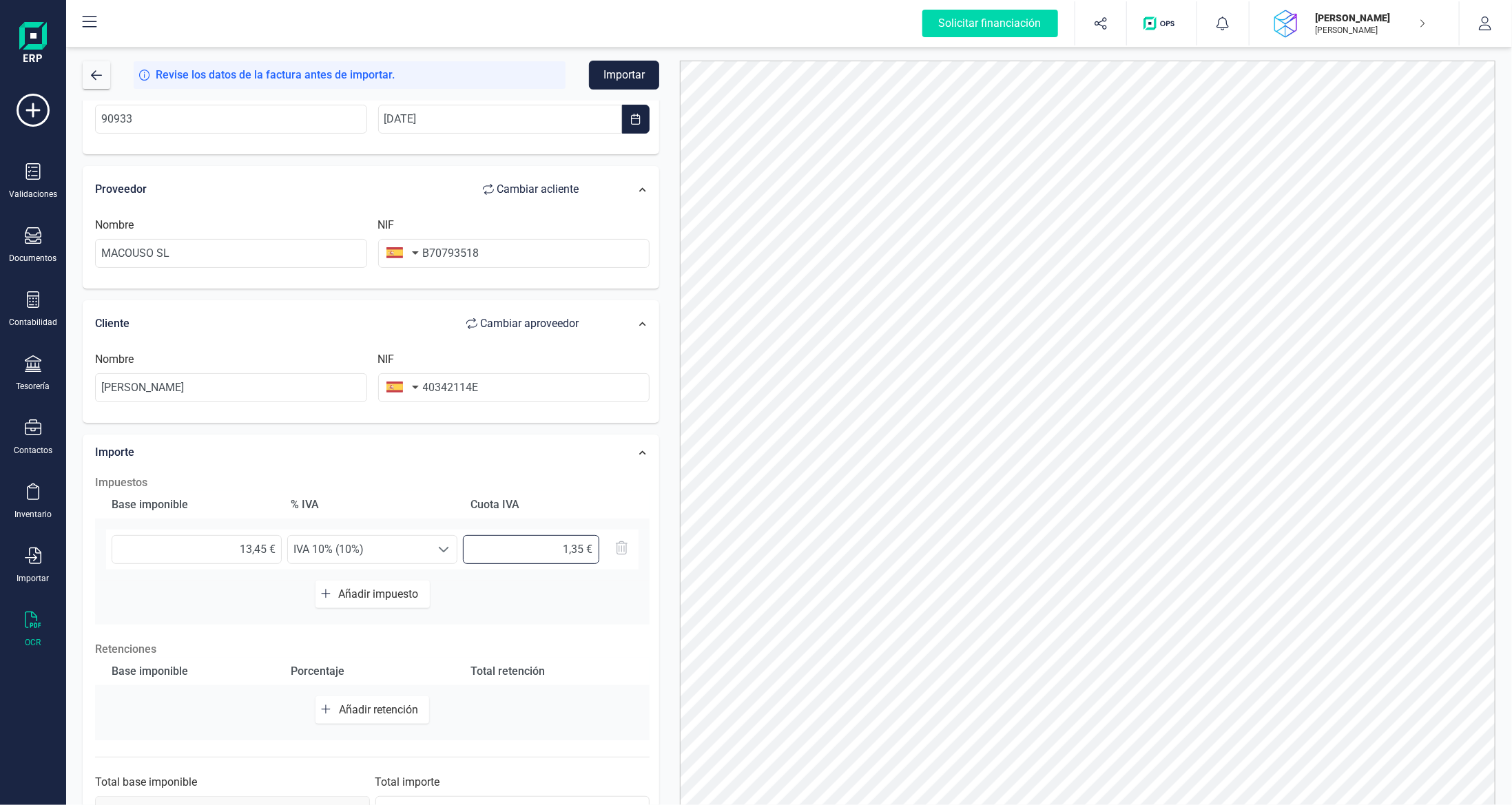
scroll to position [110, 0]
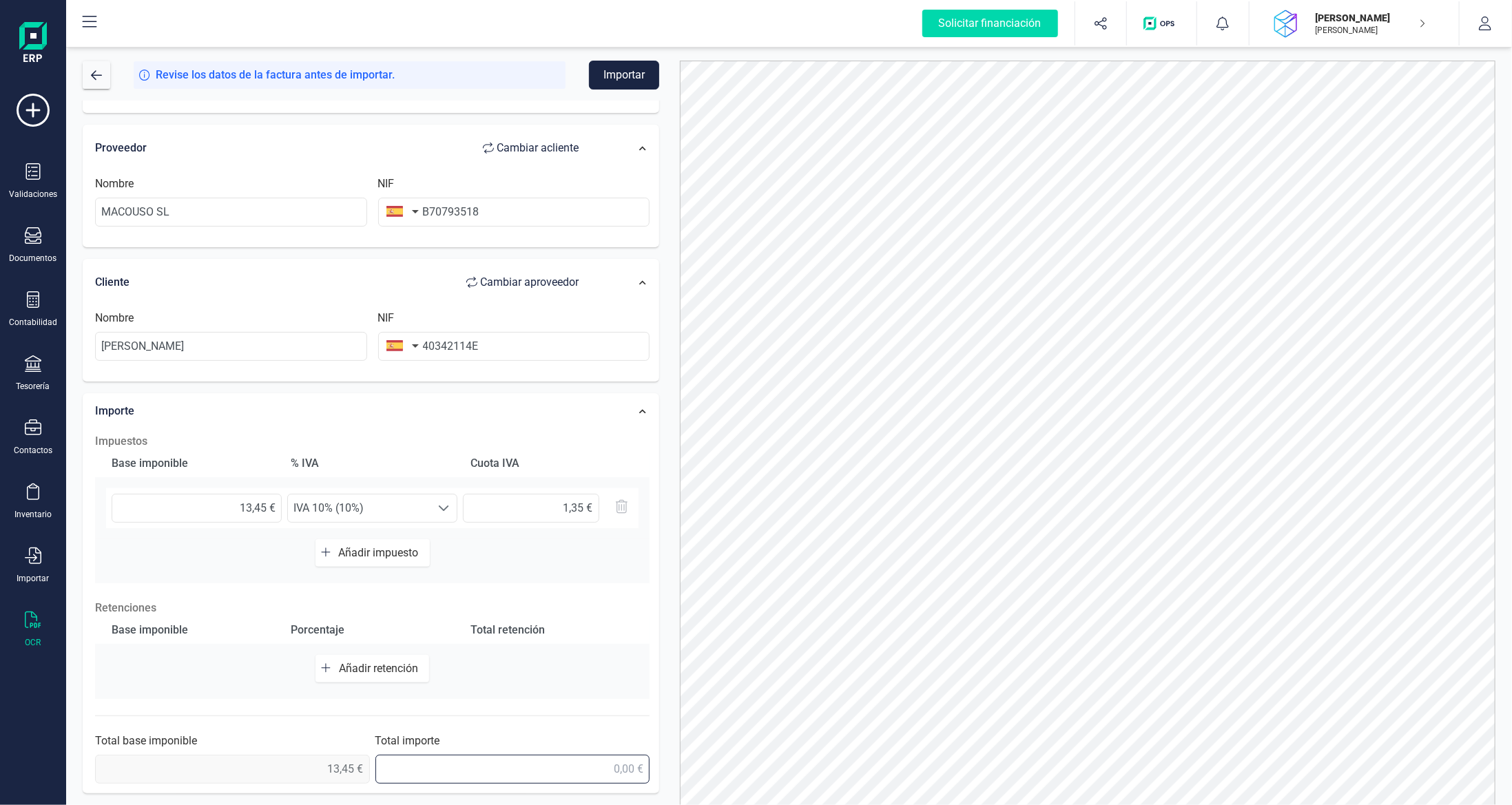
click at [603, 765] on input "text" at bounding box center [513, 769] width 275 height 29
type input "14,80 €"
click at [632, 87] on button "Importar" at bounding box center [624, 75] width 70 height 29
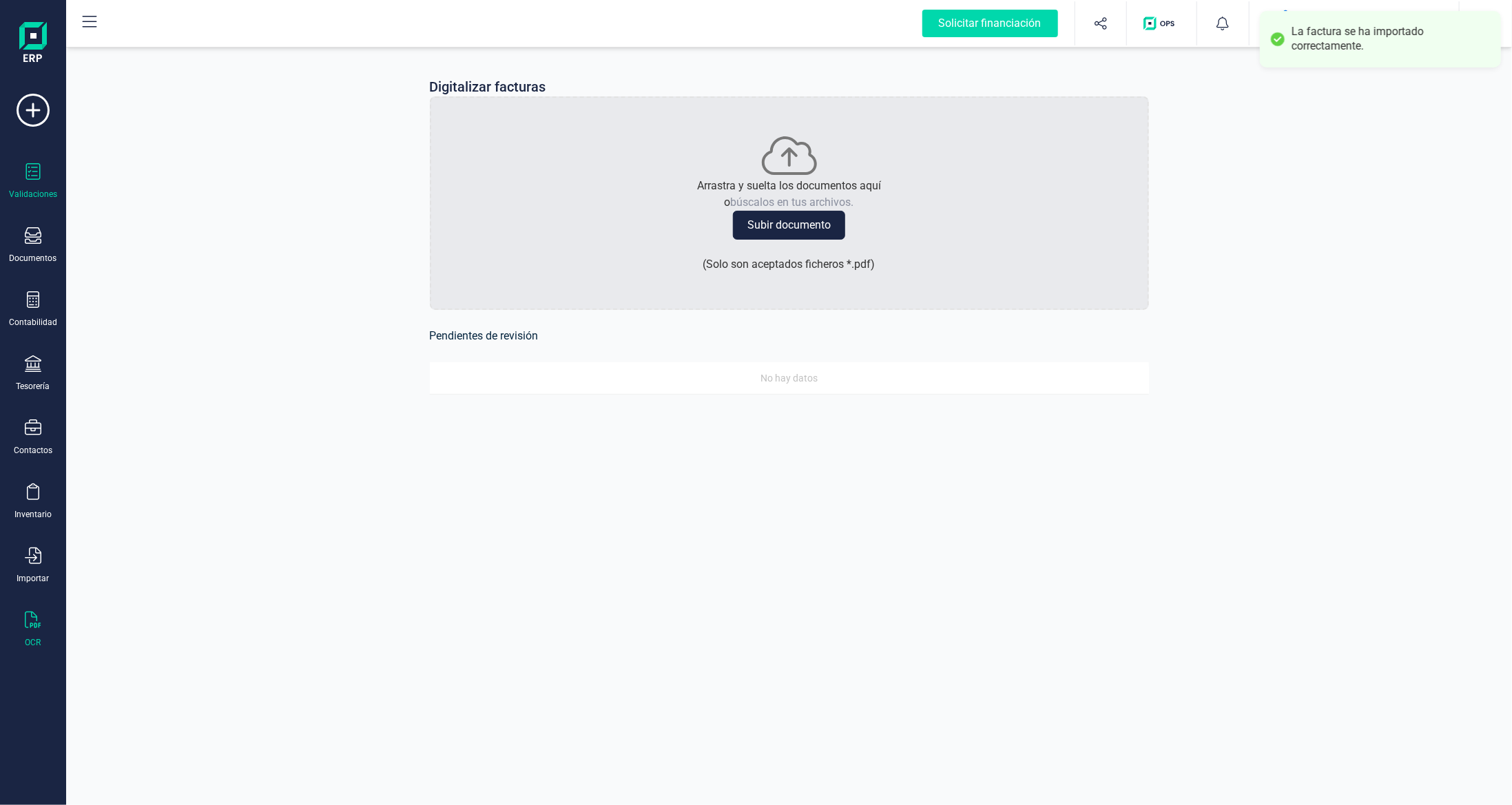
click at [38, 173] on icon at bounding box center [33, 171] width 16 height 16
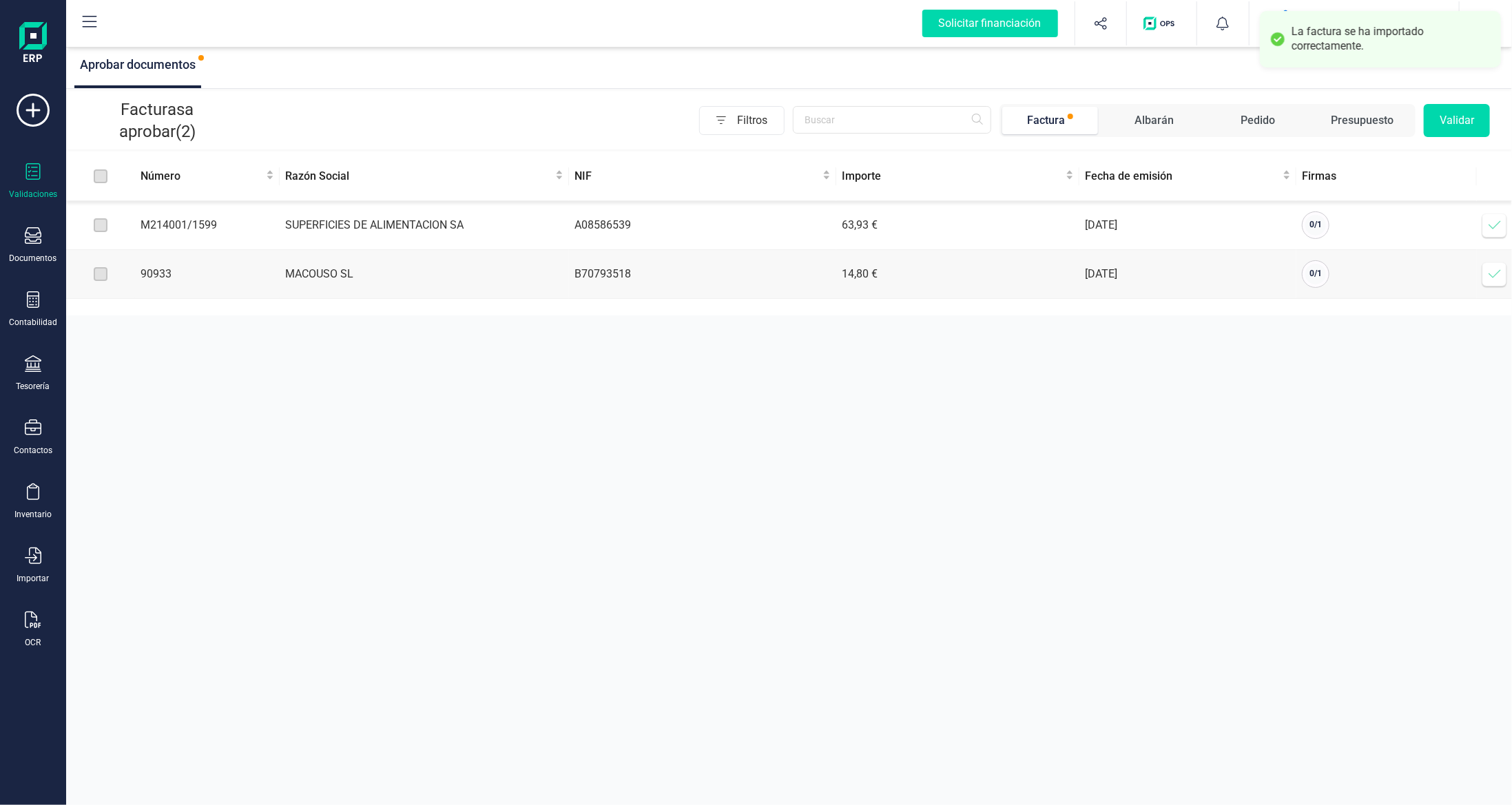
click at [1489, 228] on icon at bounding box center [1495, 226] width 14 height 14
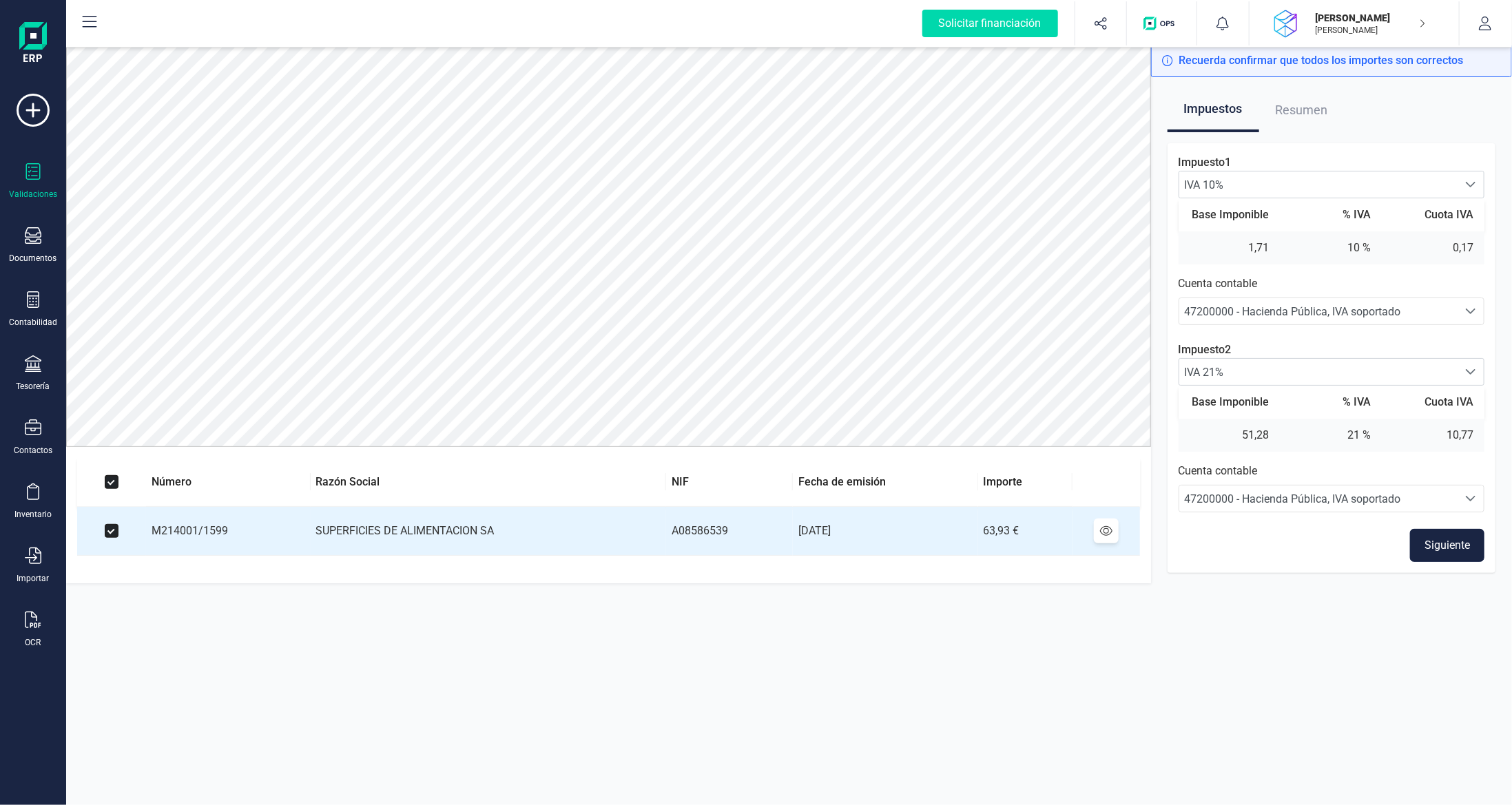
click at [1442, 554] on button "Siguiente" at bounding box center [1446, 546] width 74 height 33
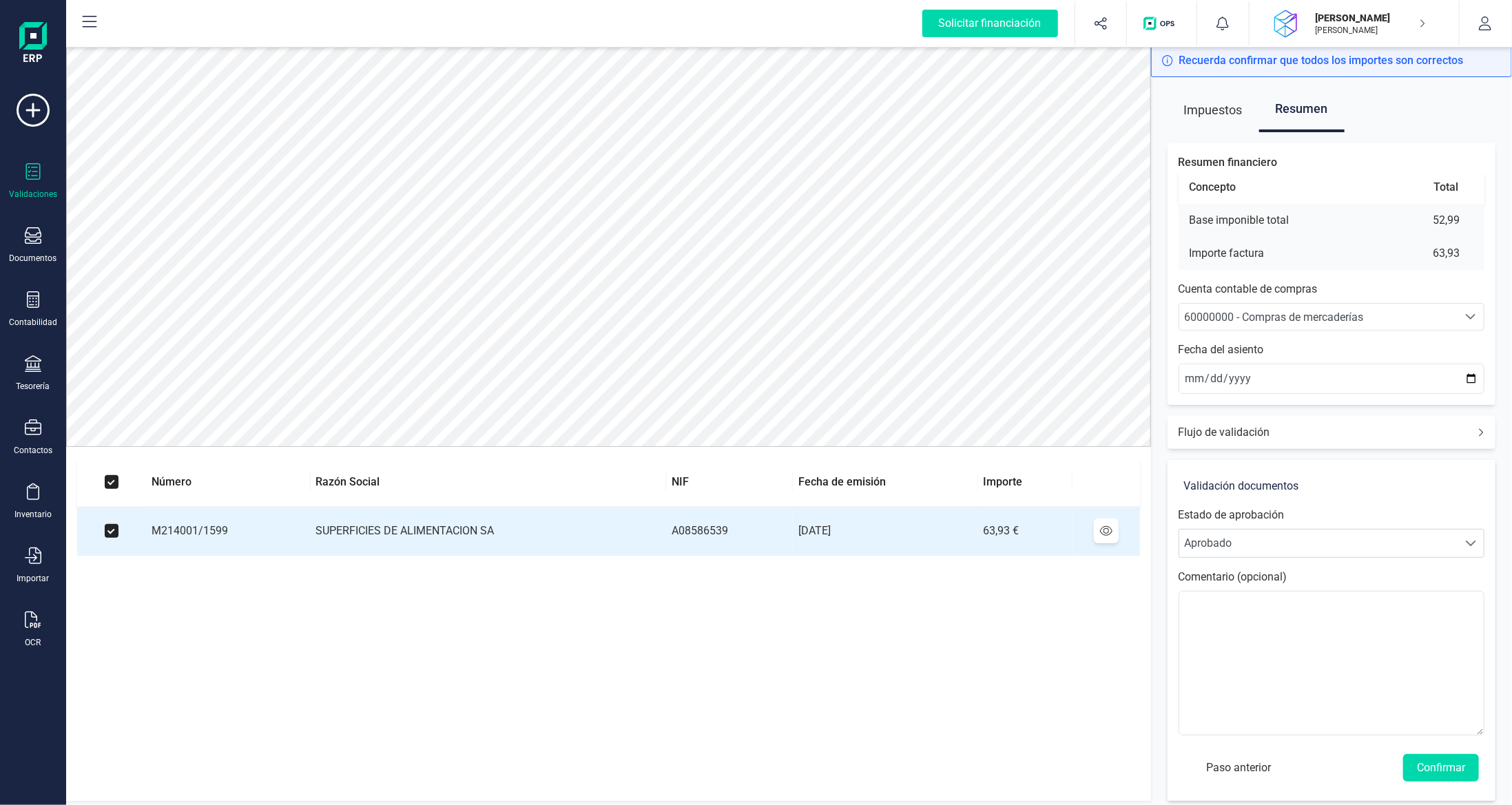
click at [1380, 305] on span "60000000 - Compras de mercaderías" at bounding box center [1318, 317] width 279 height 27
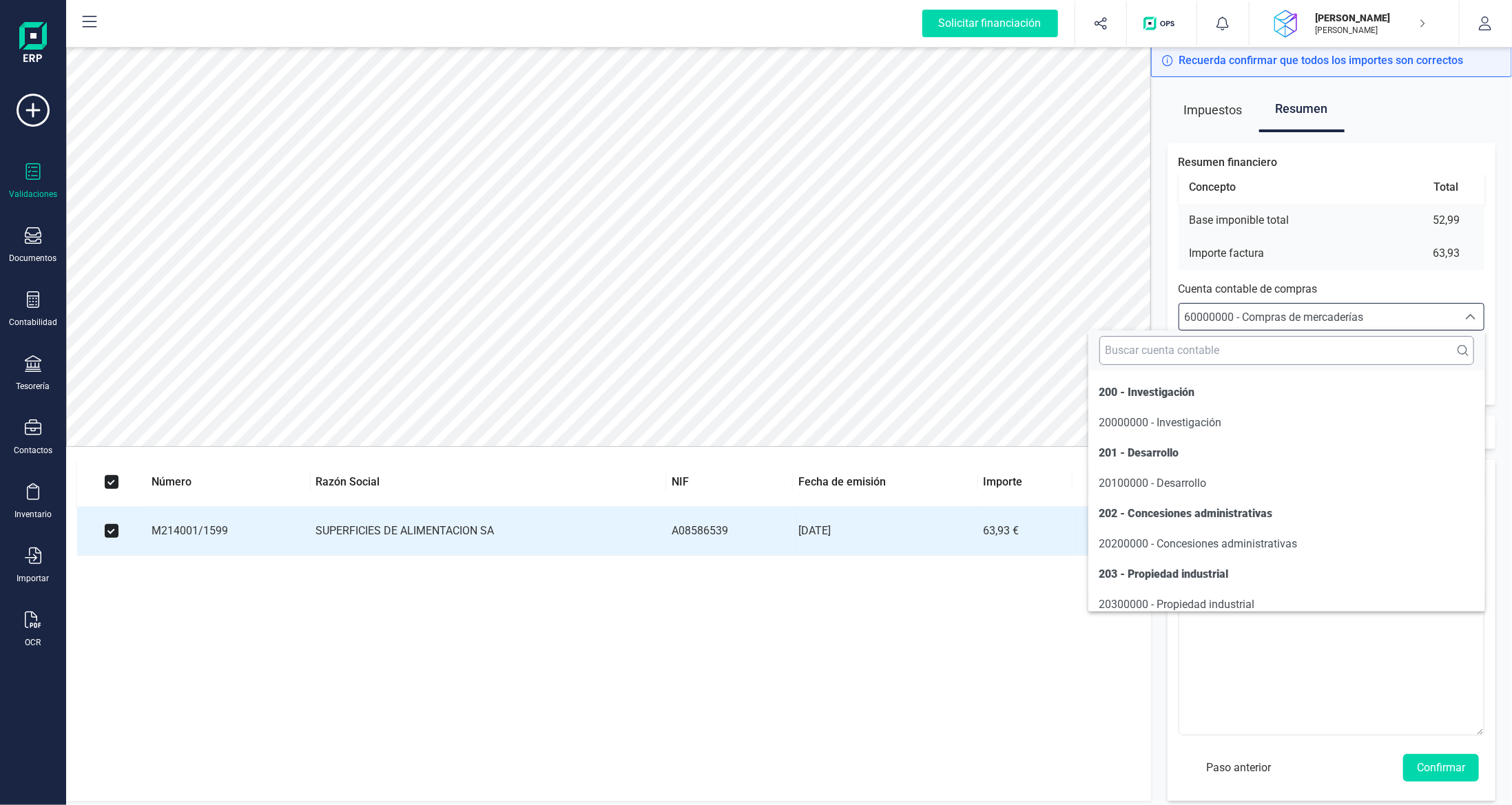
scroll to position [6588, 0]
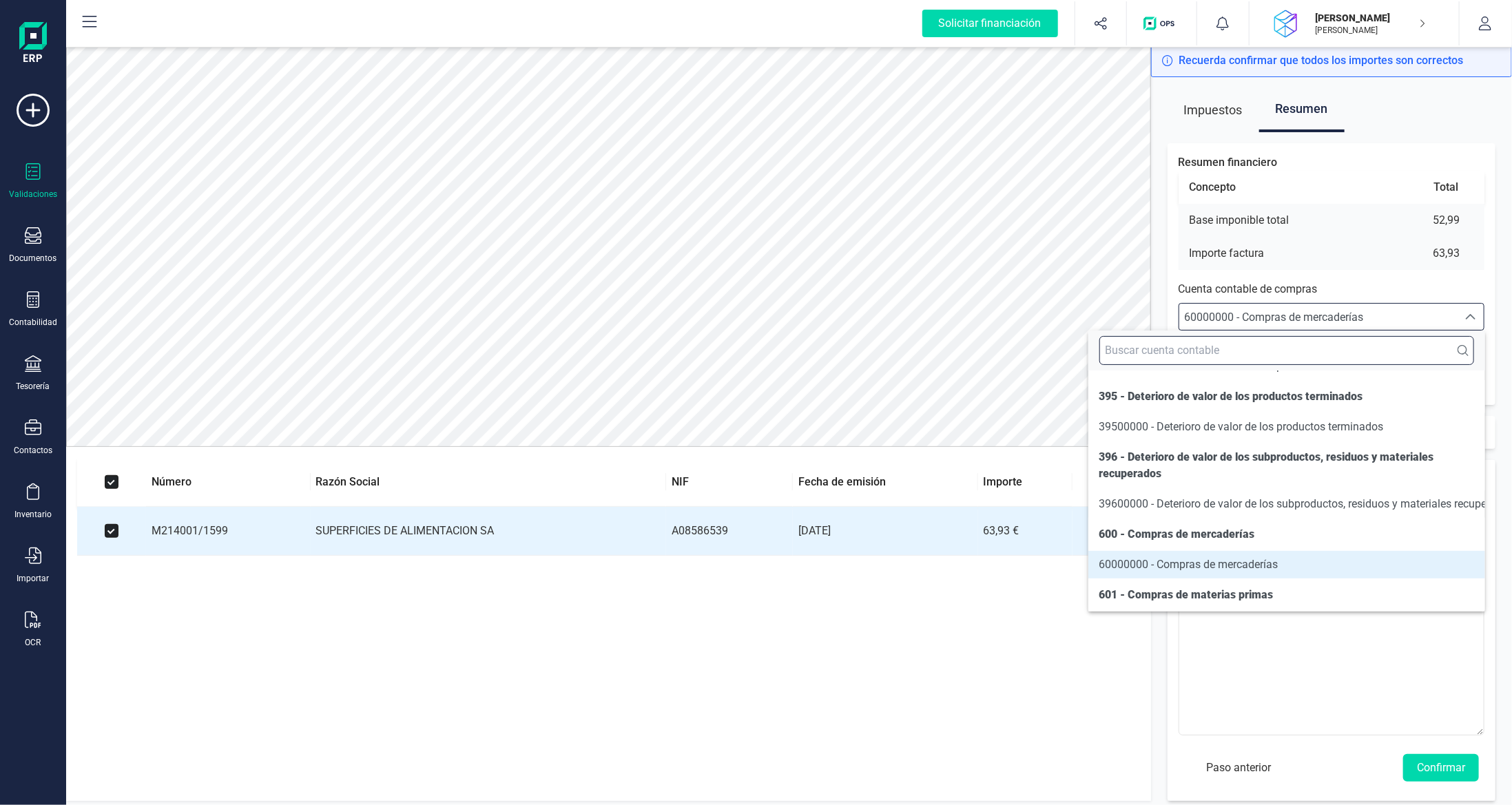
click at [1343, 344] on input "text" at bounding box center [1286, 351] width 375 height 29
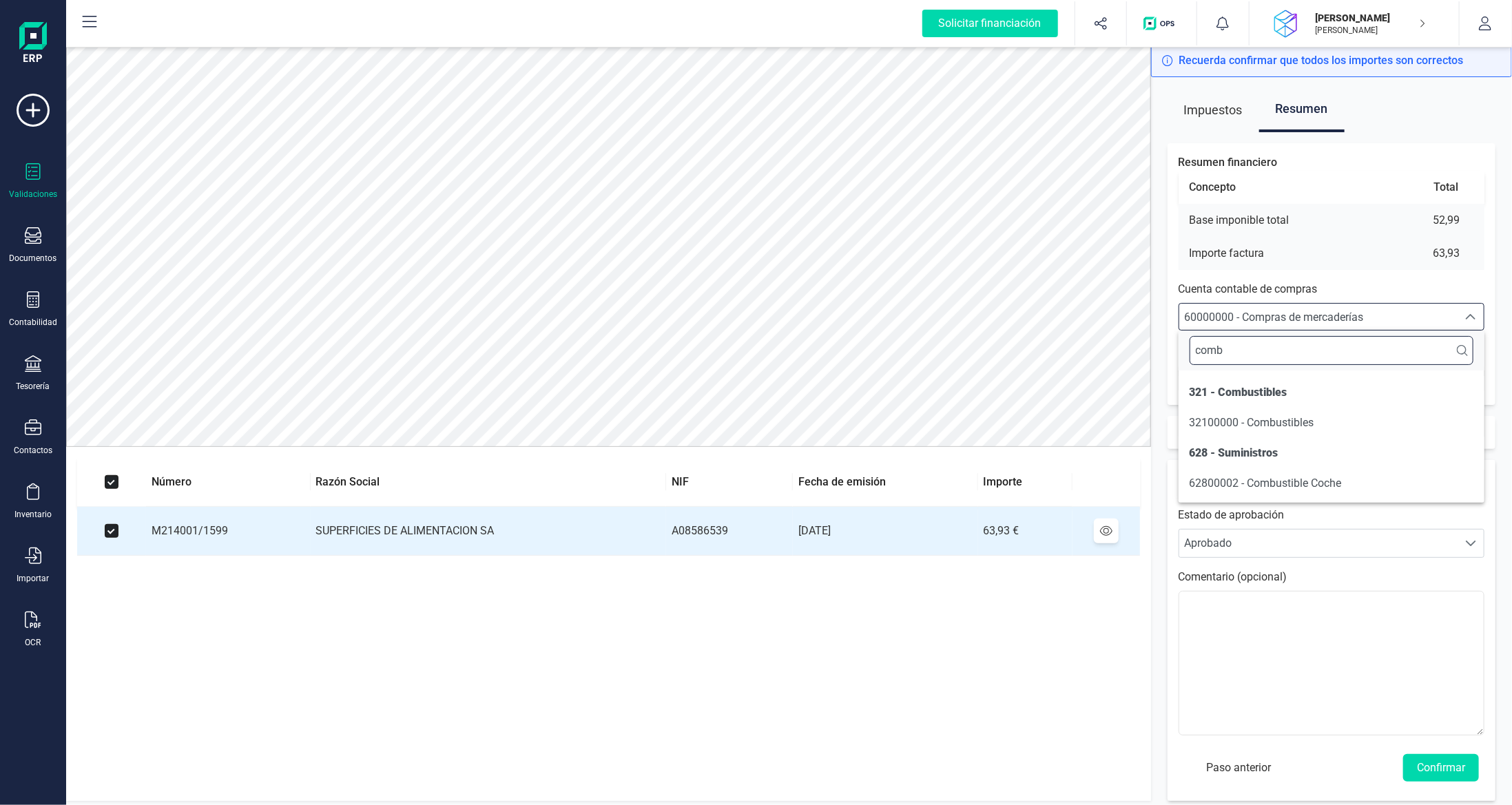
scroll to position [0, 0]
type input "combu"
click at [1325, 492] on li "62800002 - Combustible Coche" at bounding box center [1332, 483] width 307 height 27
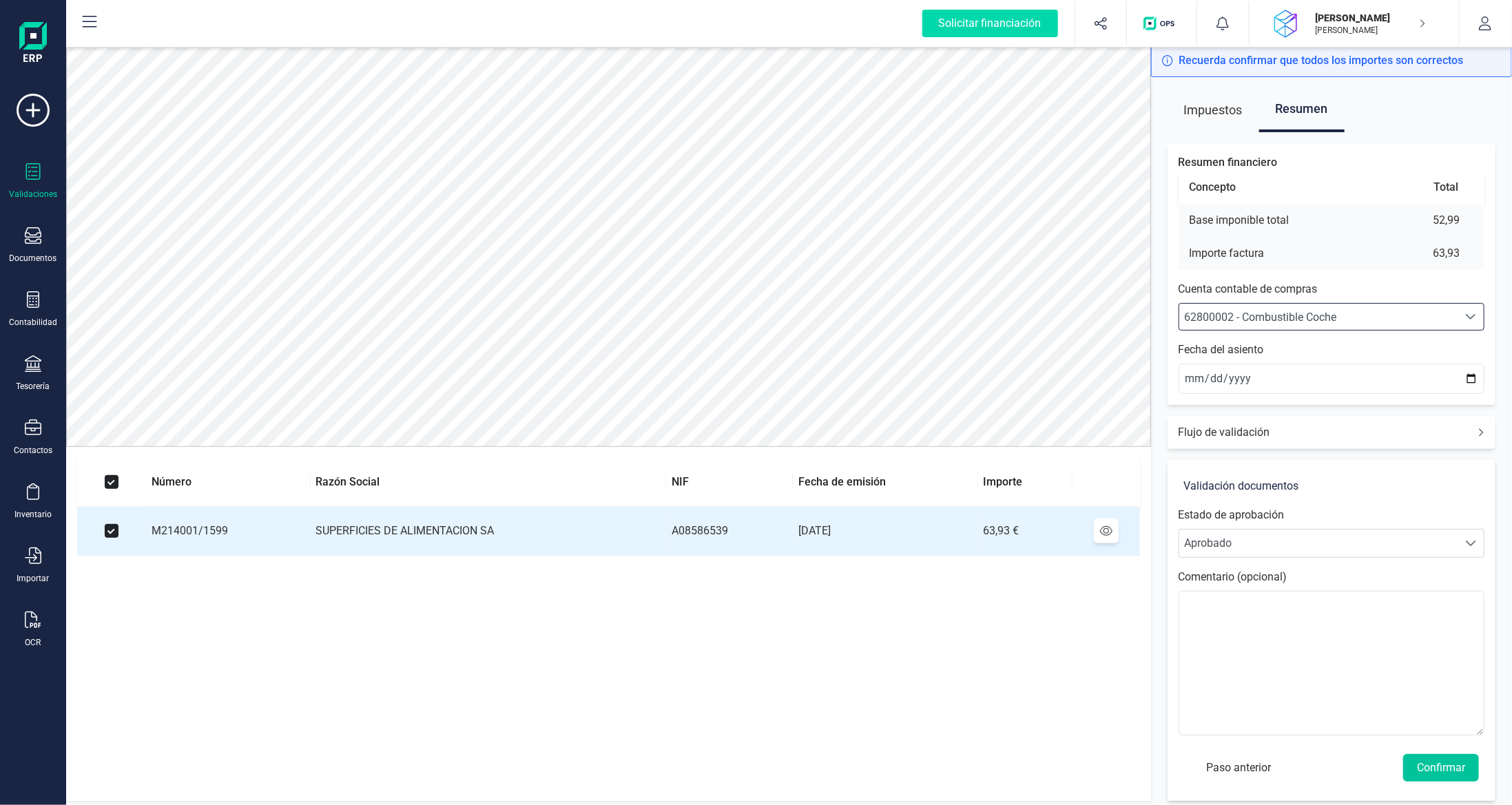
click at [1435, 761] on button "Confirmar" at bounding box center [1440, 768] width 76 height 27
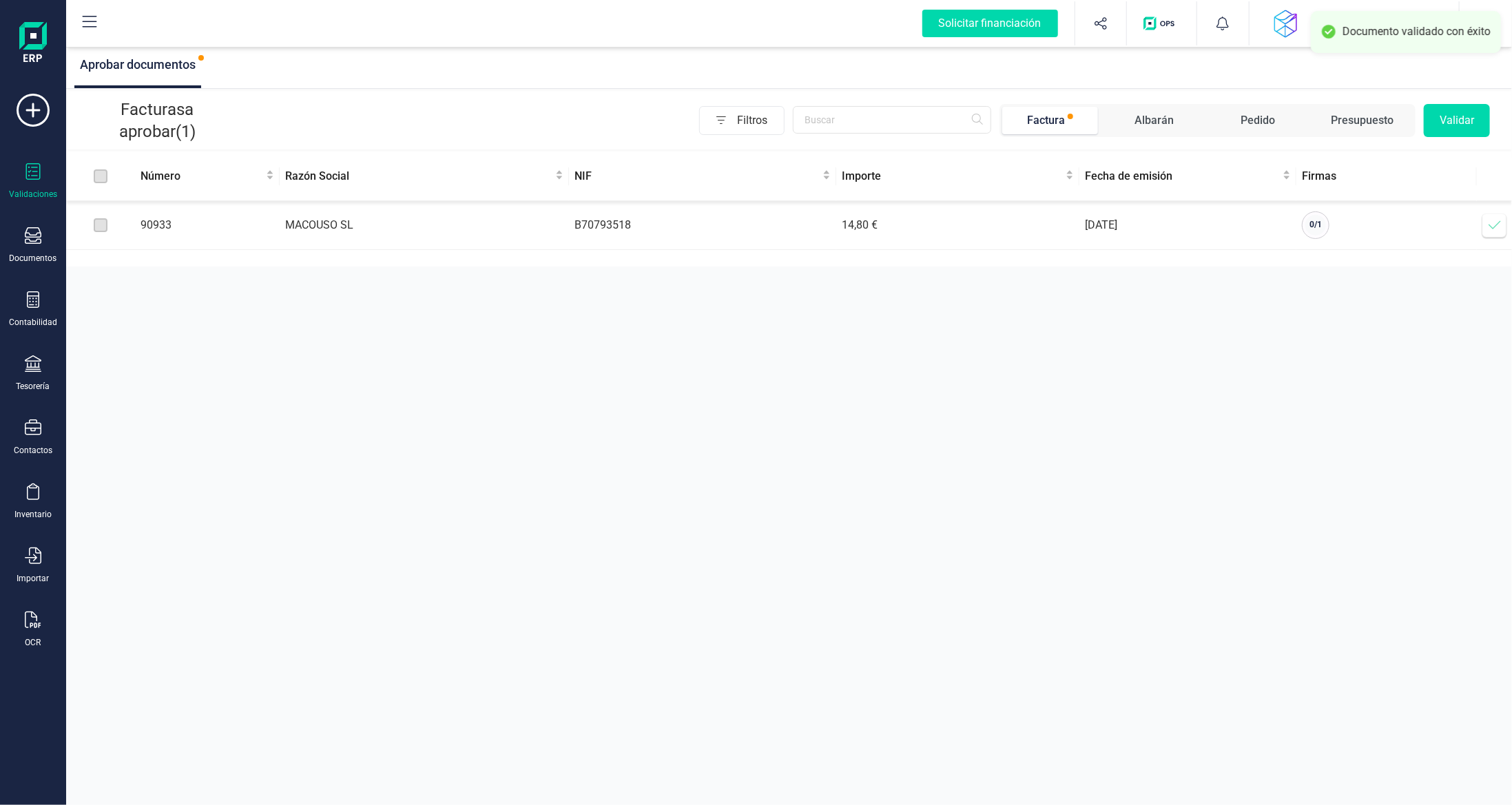
click at [1492, 228] on icon at bounding box center [1495, 226] width 14 height 14
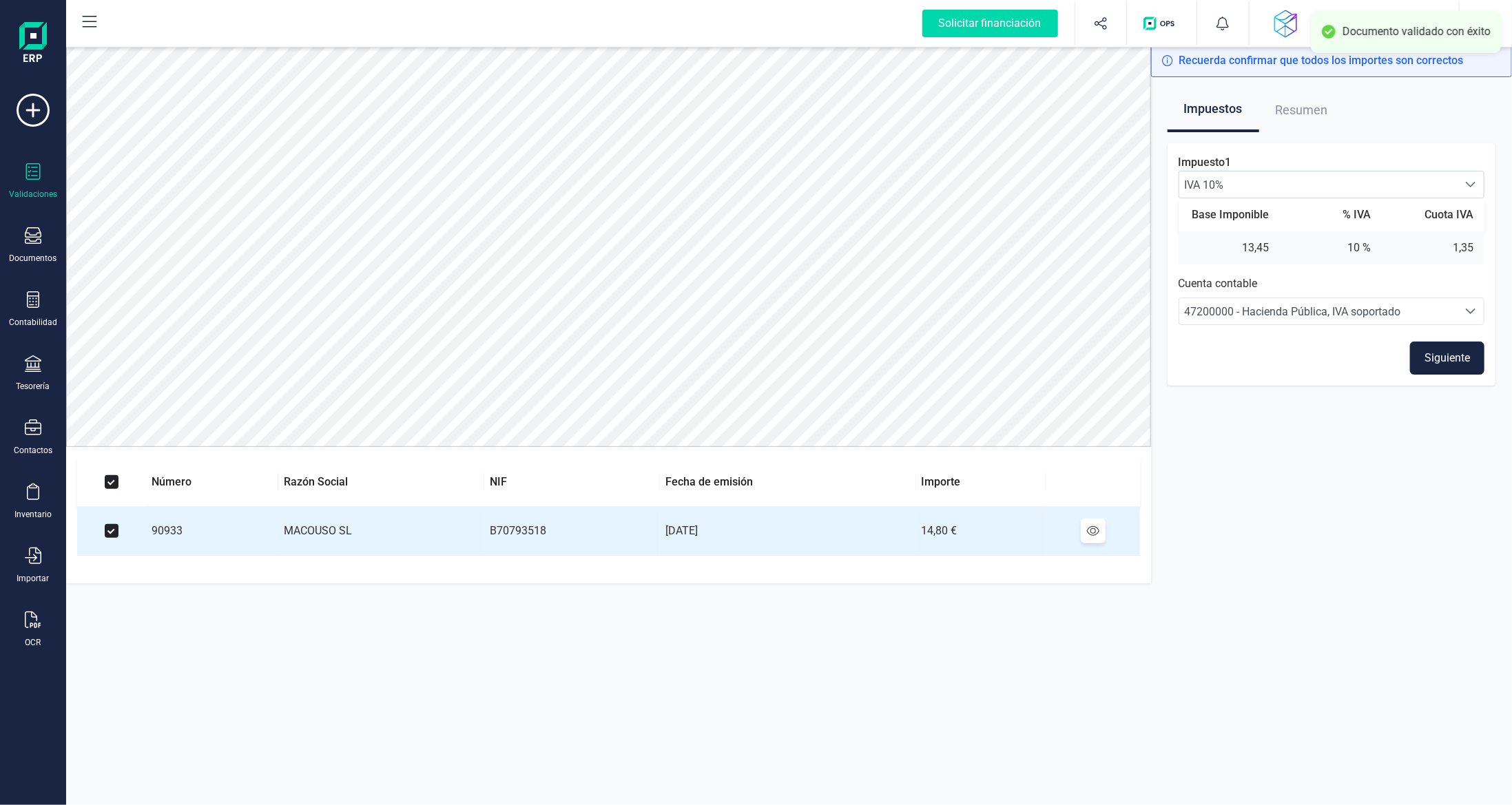
click at [1445, 363] on button "Siguiente" at bounding box center [1446, 358] width 74 height 33
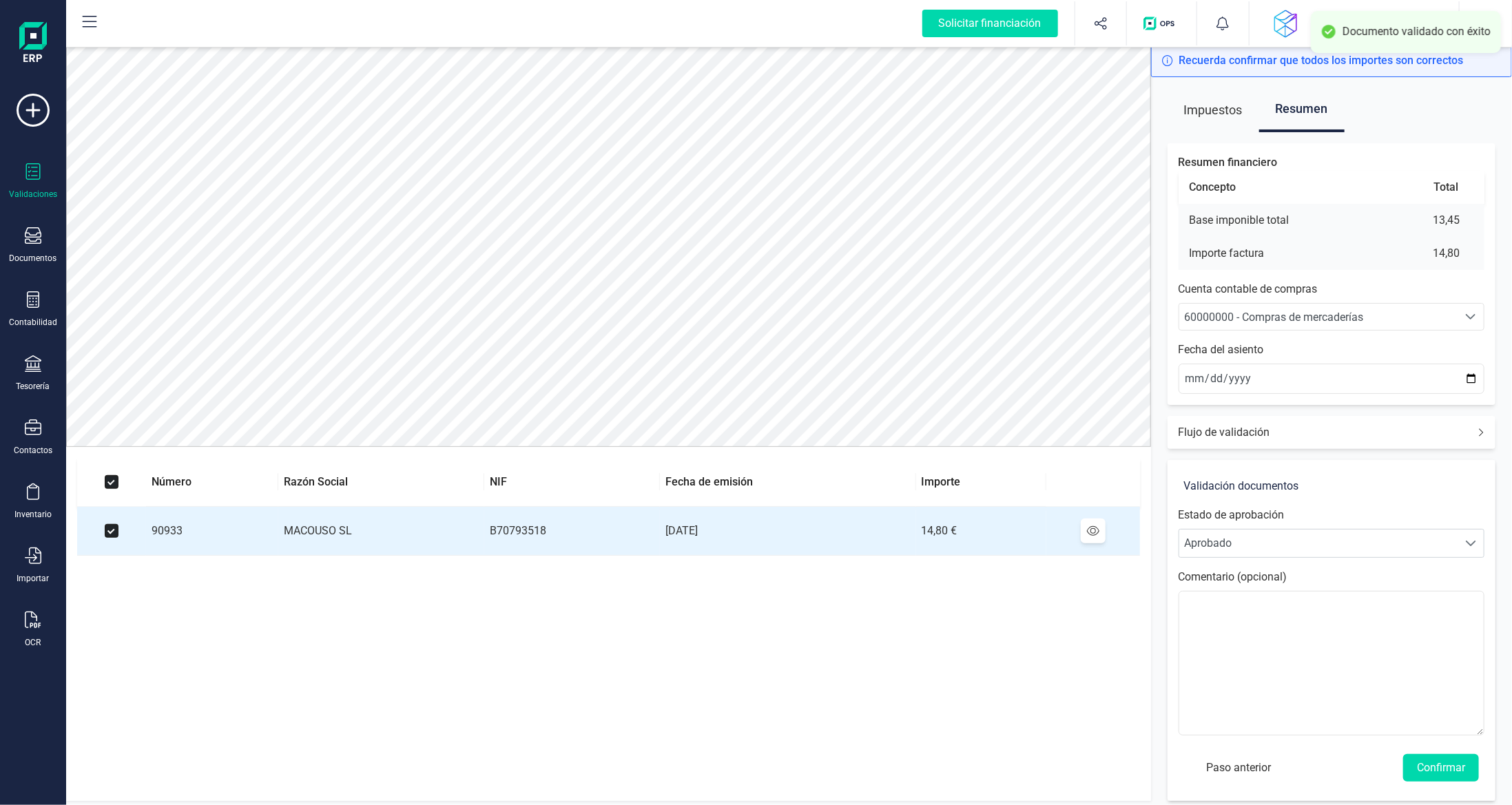
click at [1411, 318] on div "60000000 - Compras de mercaderías" at bounding box center [1318, 317] width 268 height 16
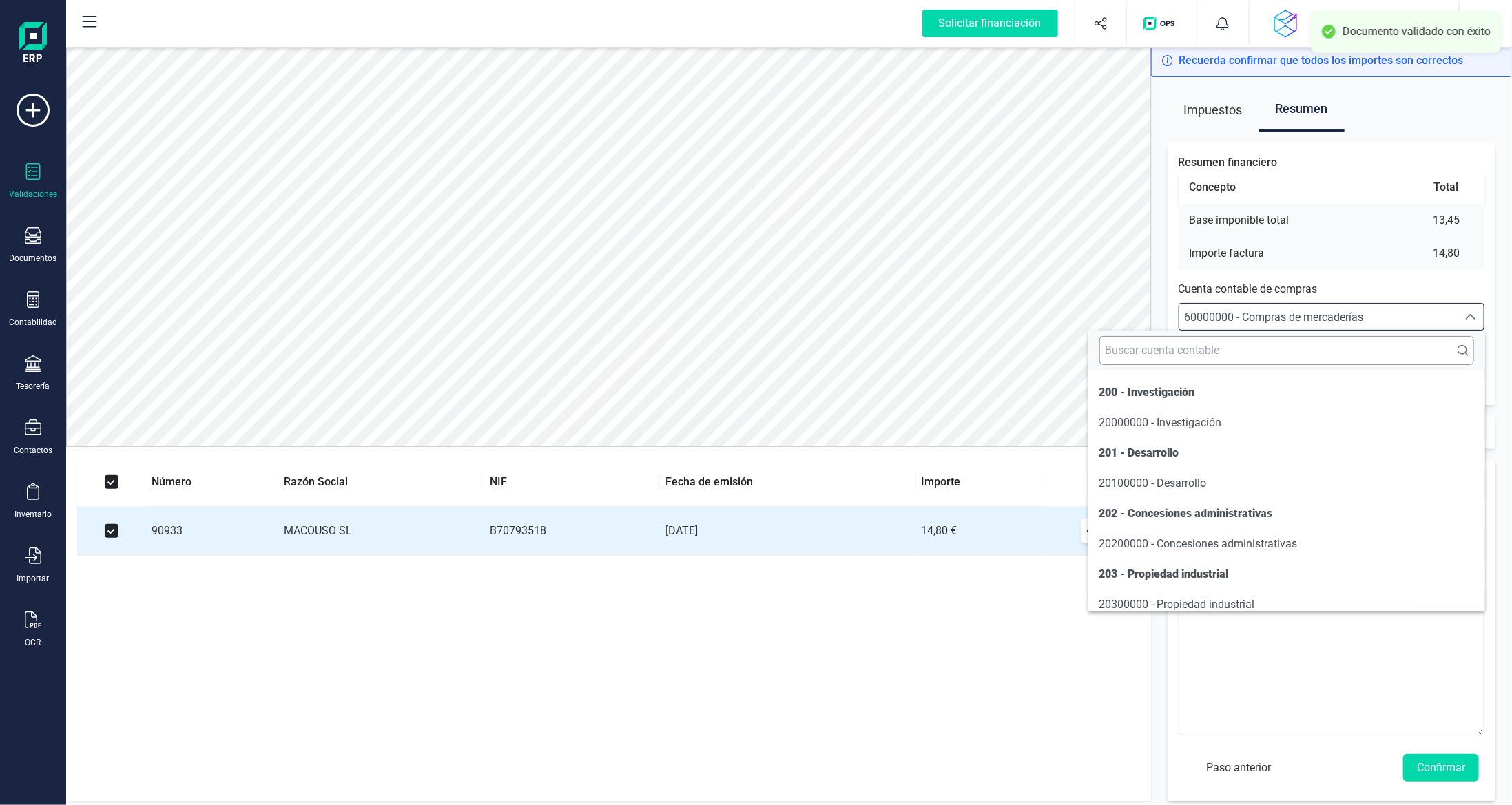
scroll to position [6588, 0]
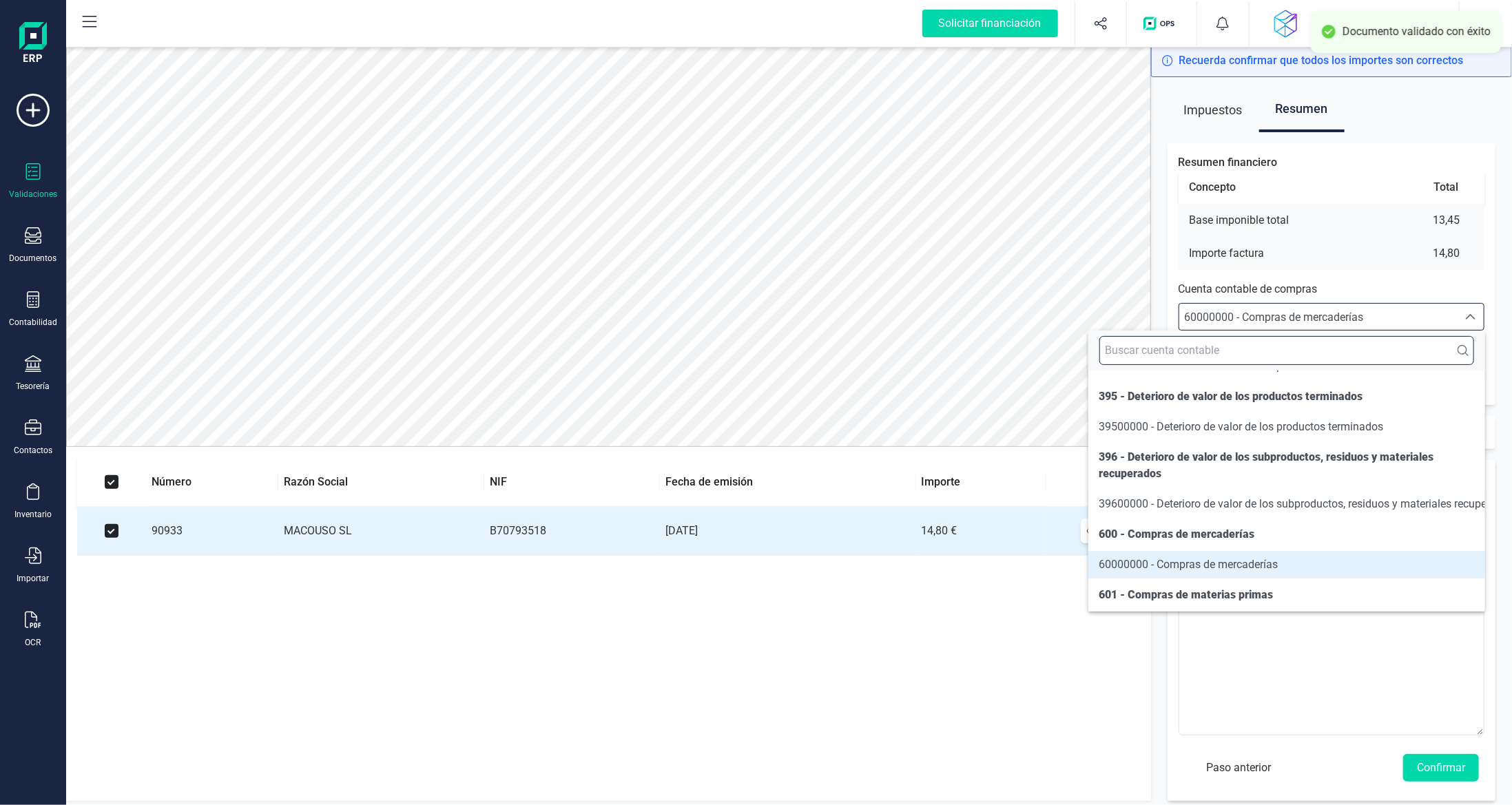
click at [1373, 343] on input "text" at bounding box center [1286, 351] width 375 height 29
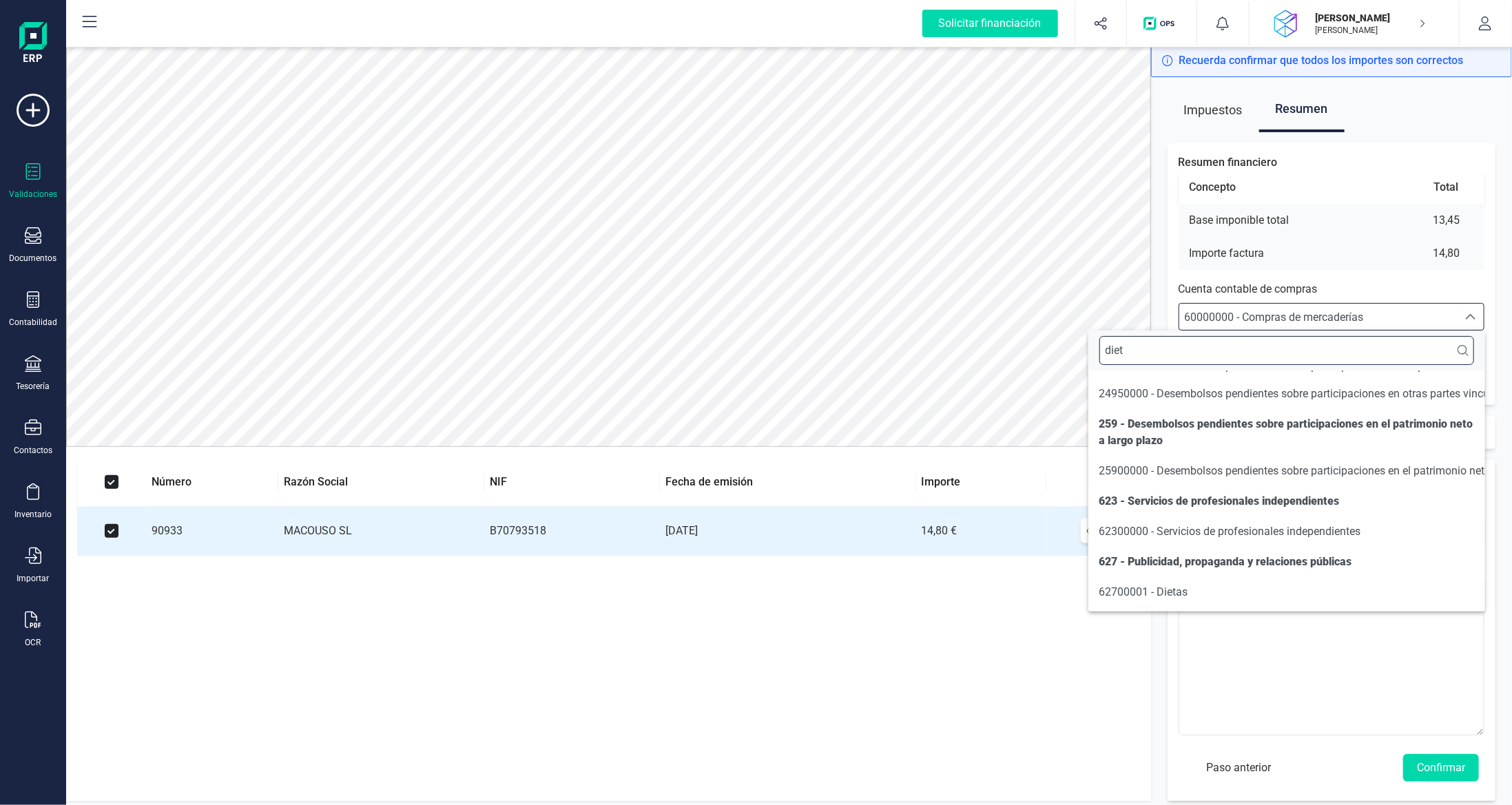
scroll to position [0, 0]
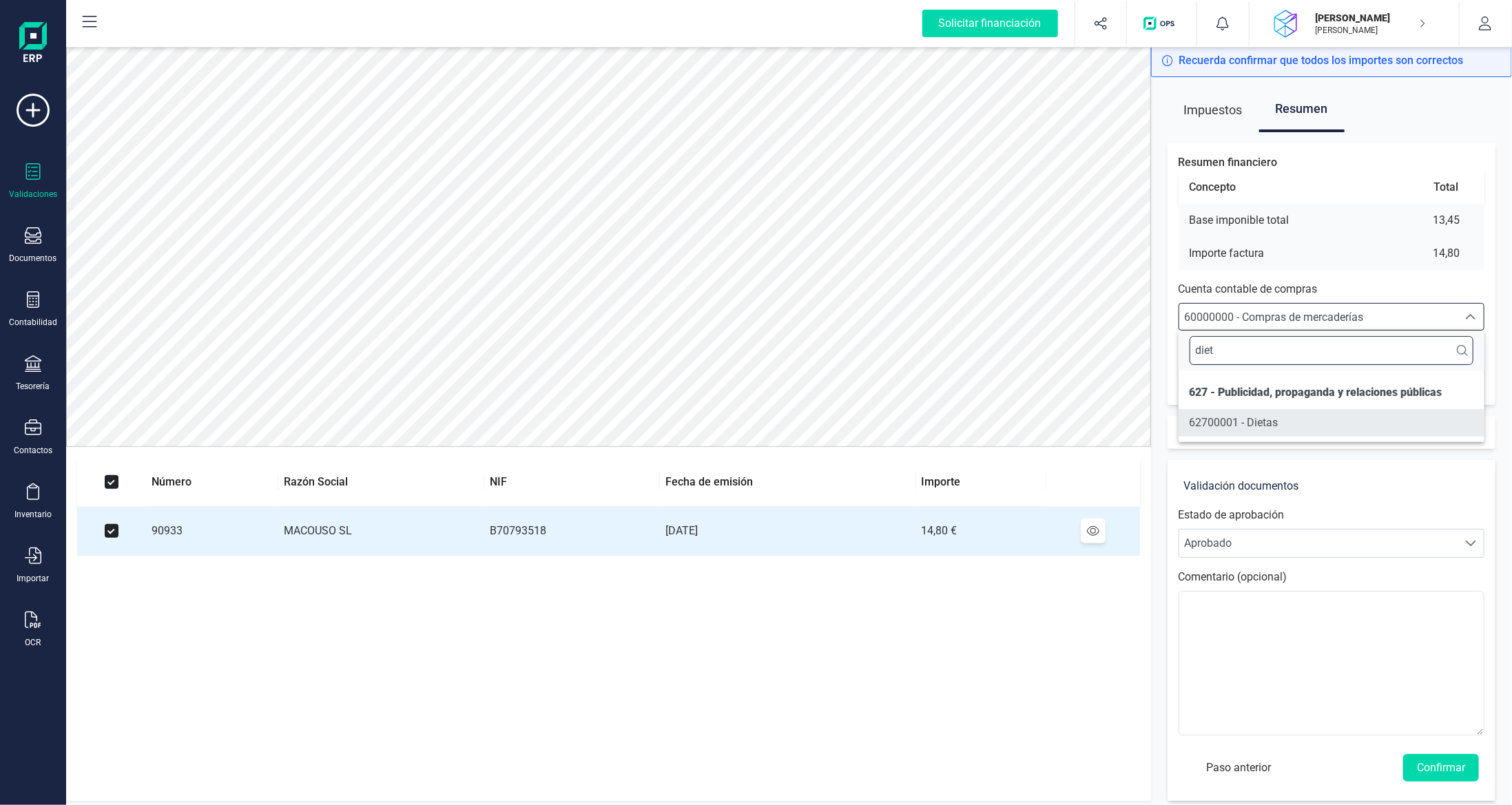
type input "diet"
click at [1279, 416] on li "62700001 - Dietas" at bounding box center [1332, 422] width 307 height 27
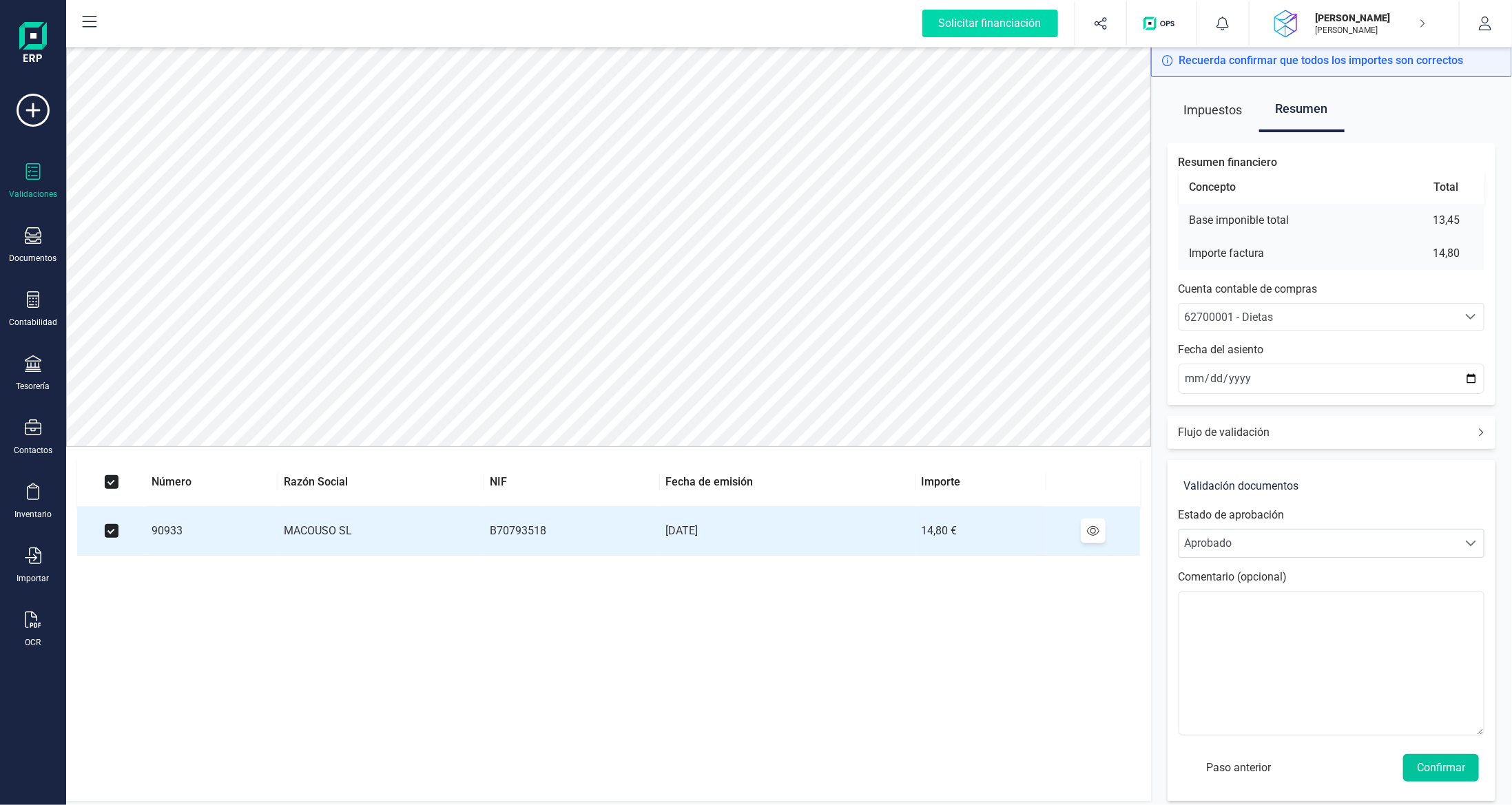
click at [1430, 757] on button "Confirmar" at bounding box center [1440, 768] width 76 height 27
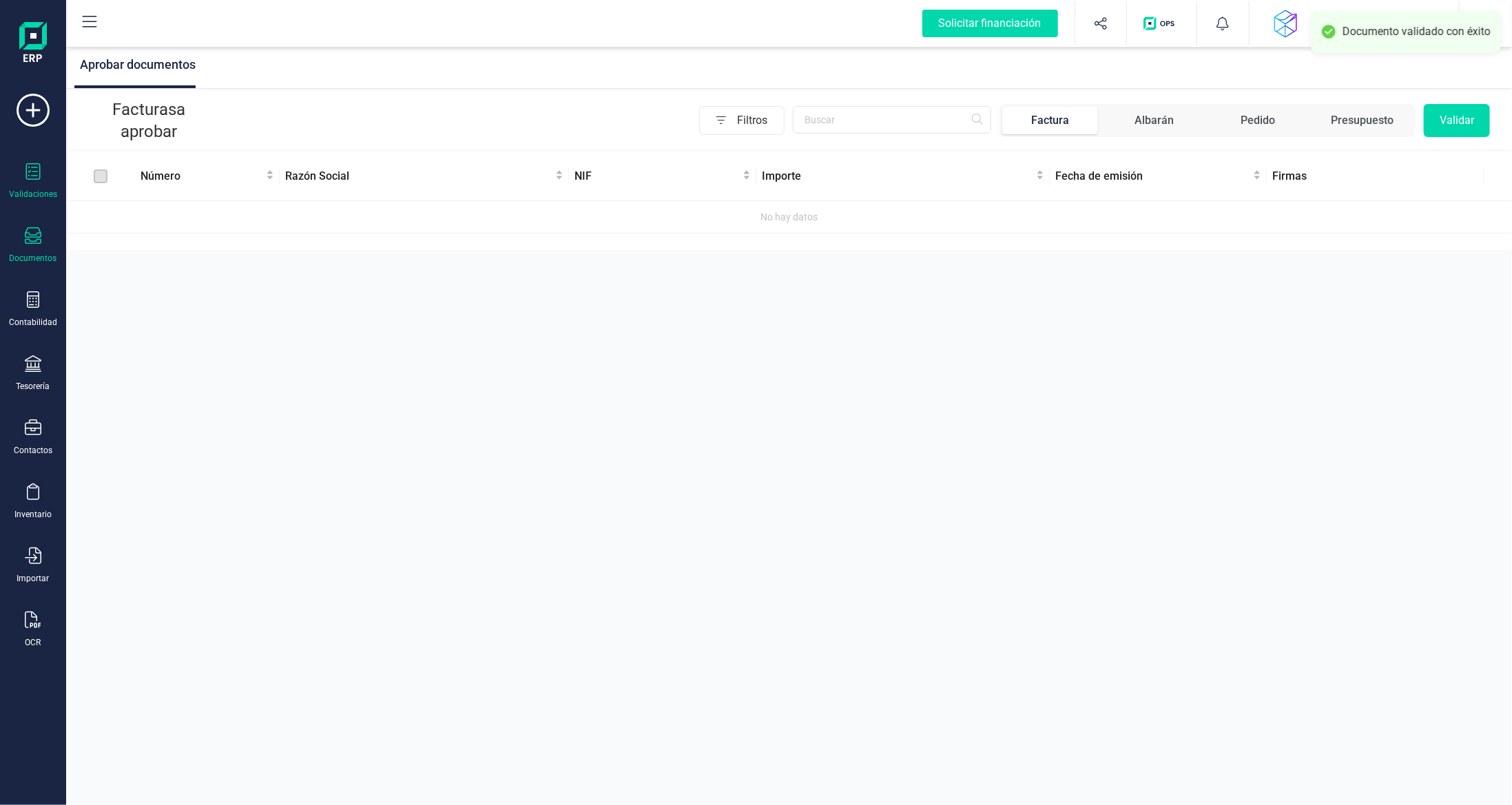
click at [29, 237] on icon at bounding box center [33, 235] width 16 height 16
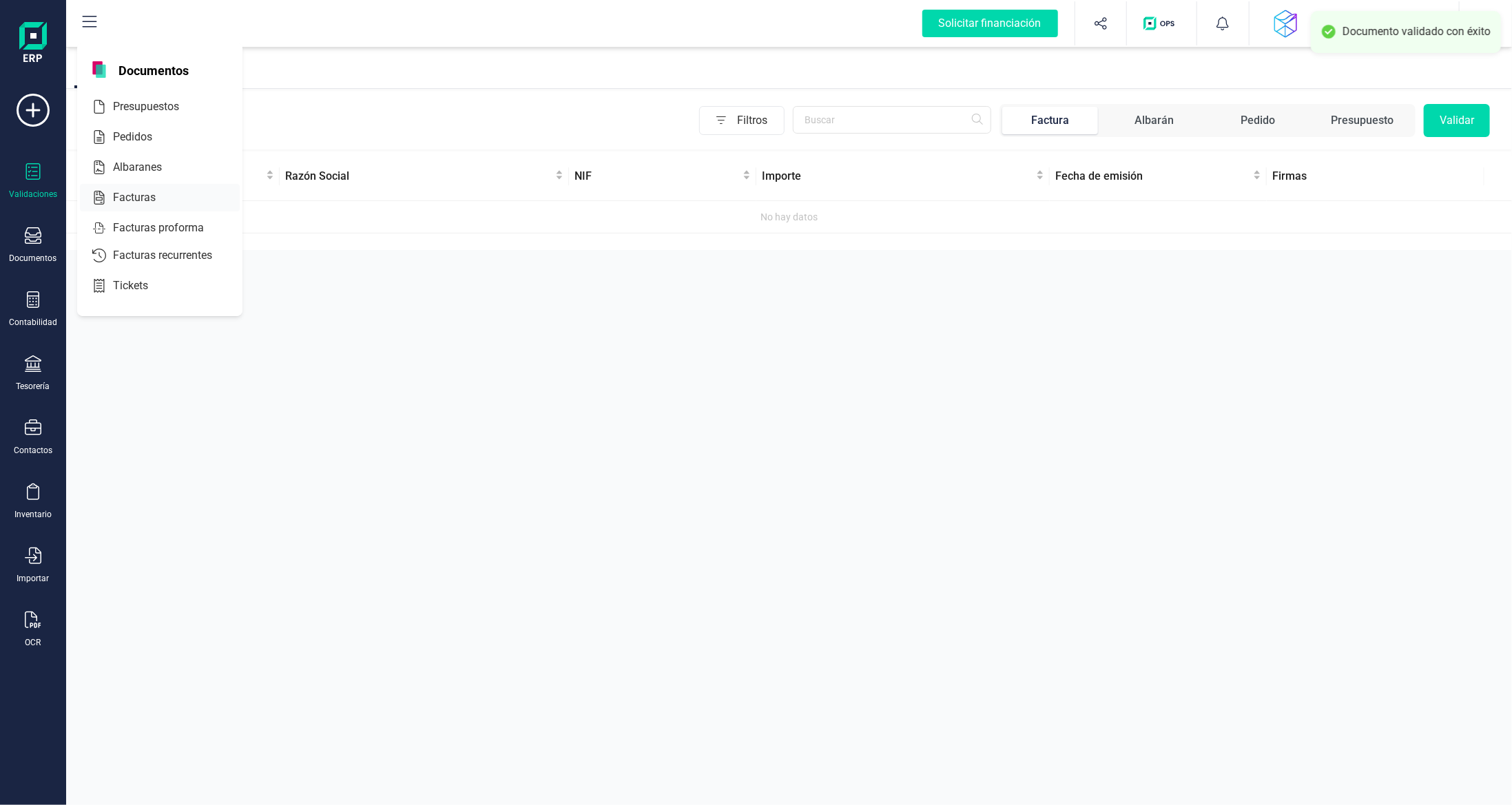
click at [137, 194] on span "Facturas" at bounding box center [144, 198] width 73 height 16
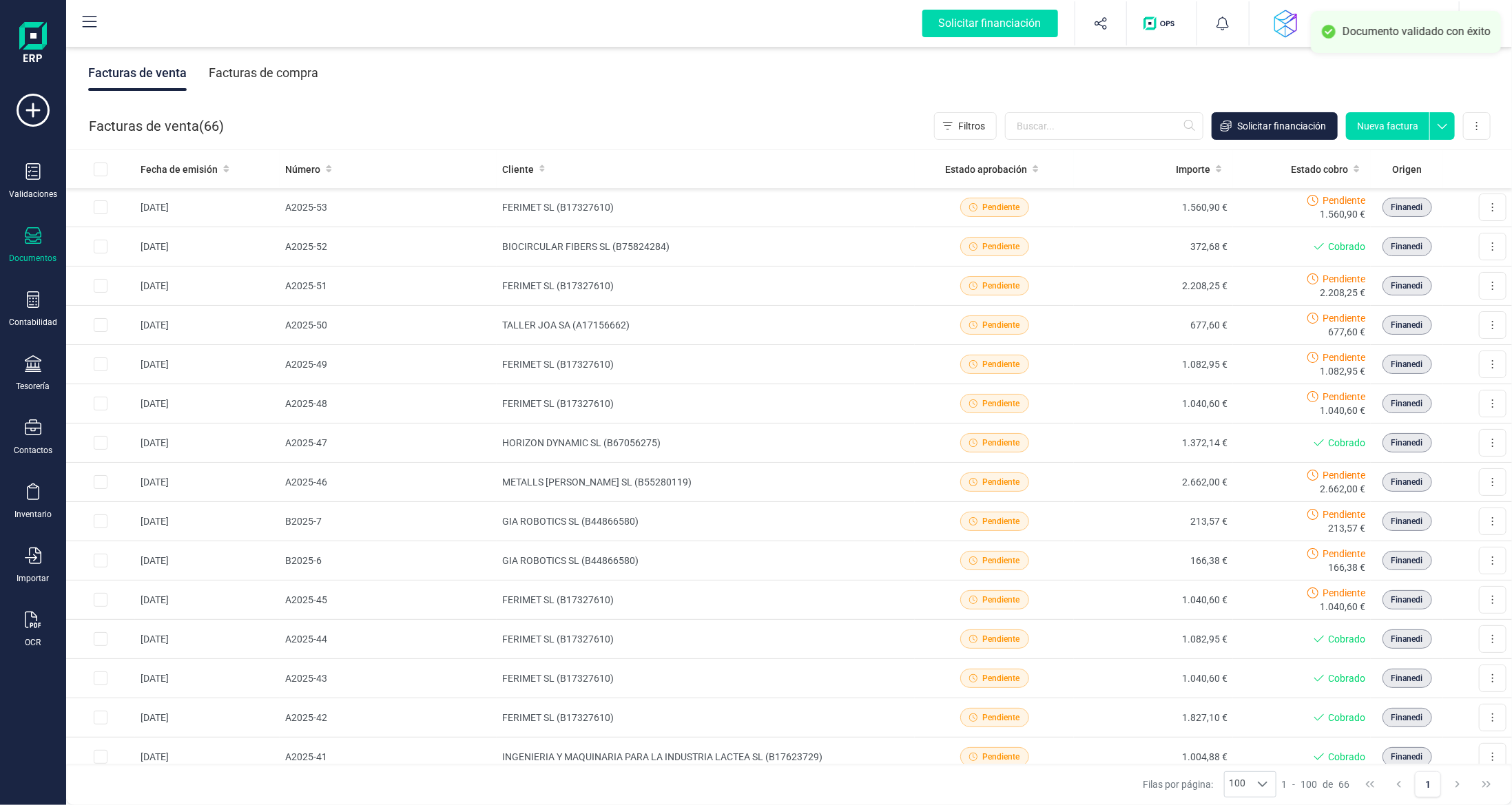
click at [285, 73] on div "Facturas de compra" at bounding box center [263, 73] width 109 height 36
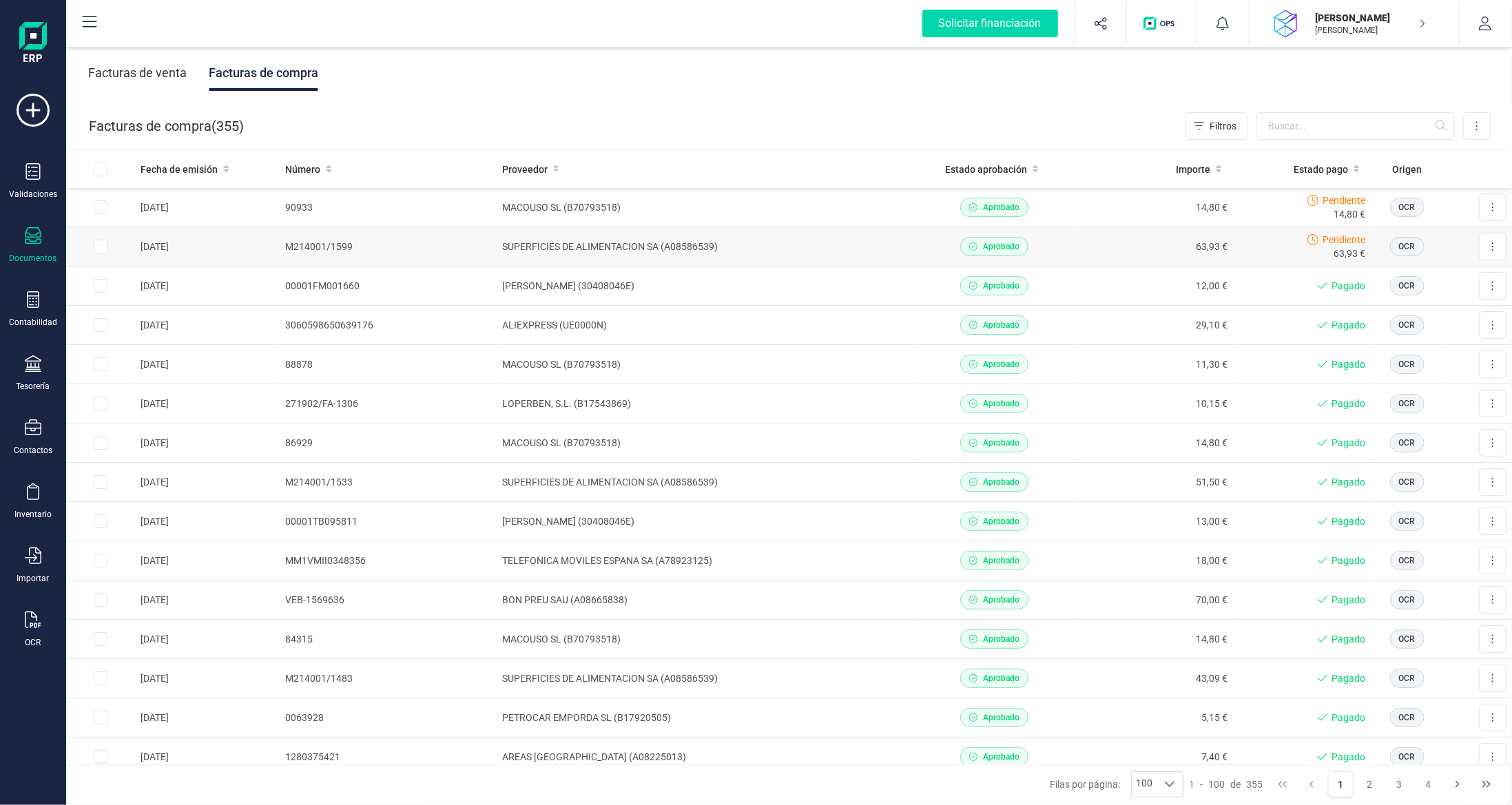
click at [795, 252] on td "SUPERFICIES DE ALIMENTACION SA (A08586539)" at bounding box center [706, 247] width 418 height 39
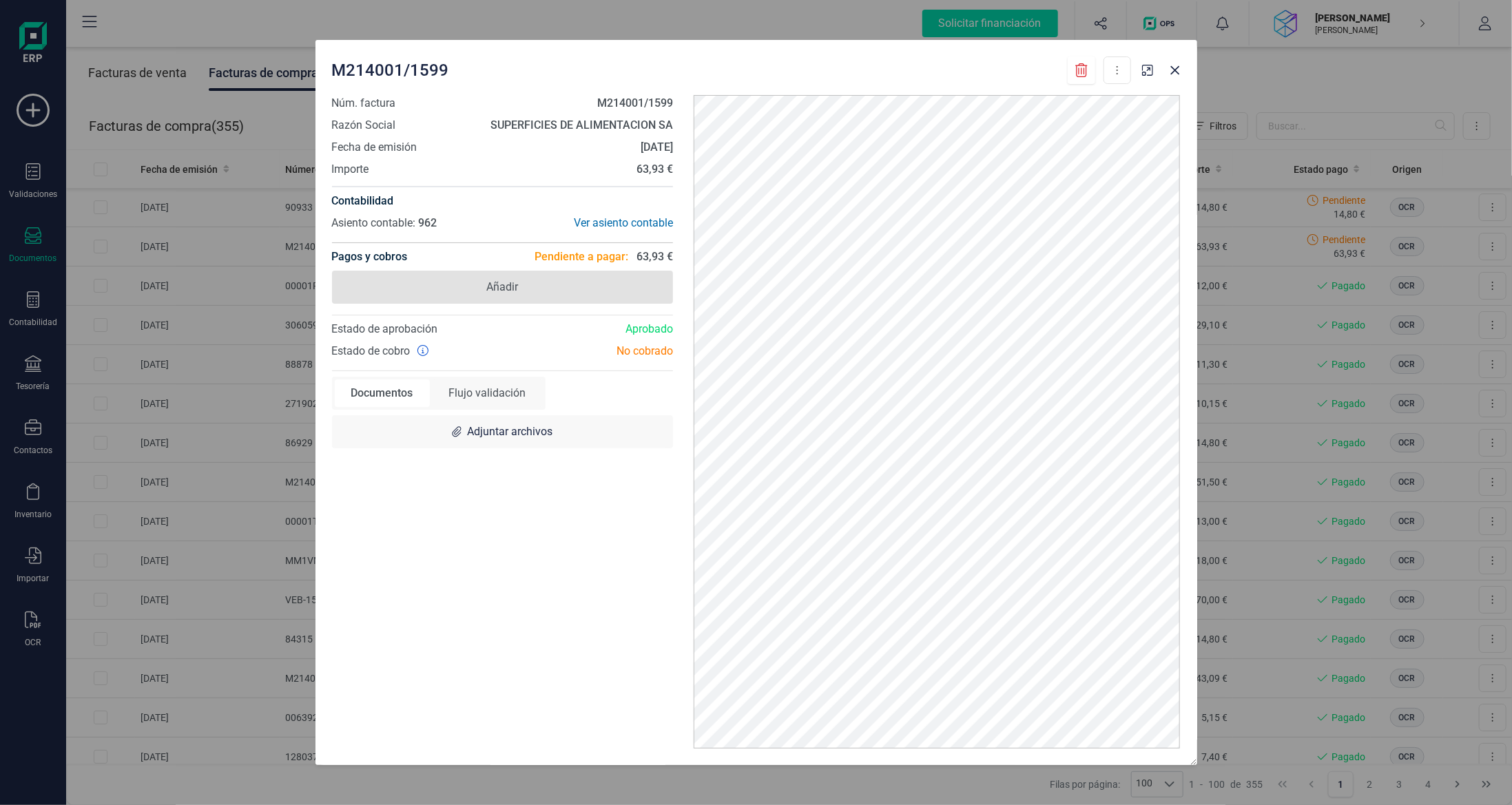
click at [553, 294] on span "Añadir" at bounding box center [503, 287] width 342 height 33
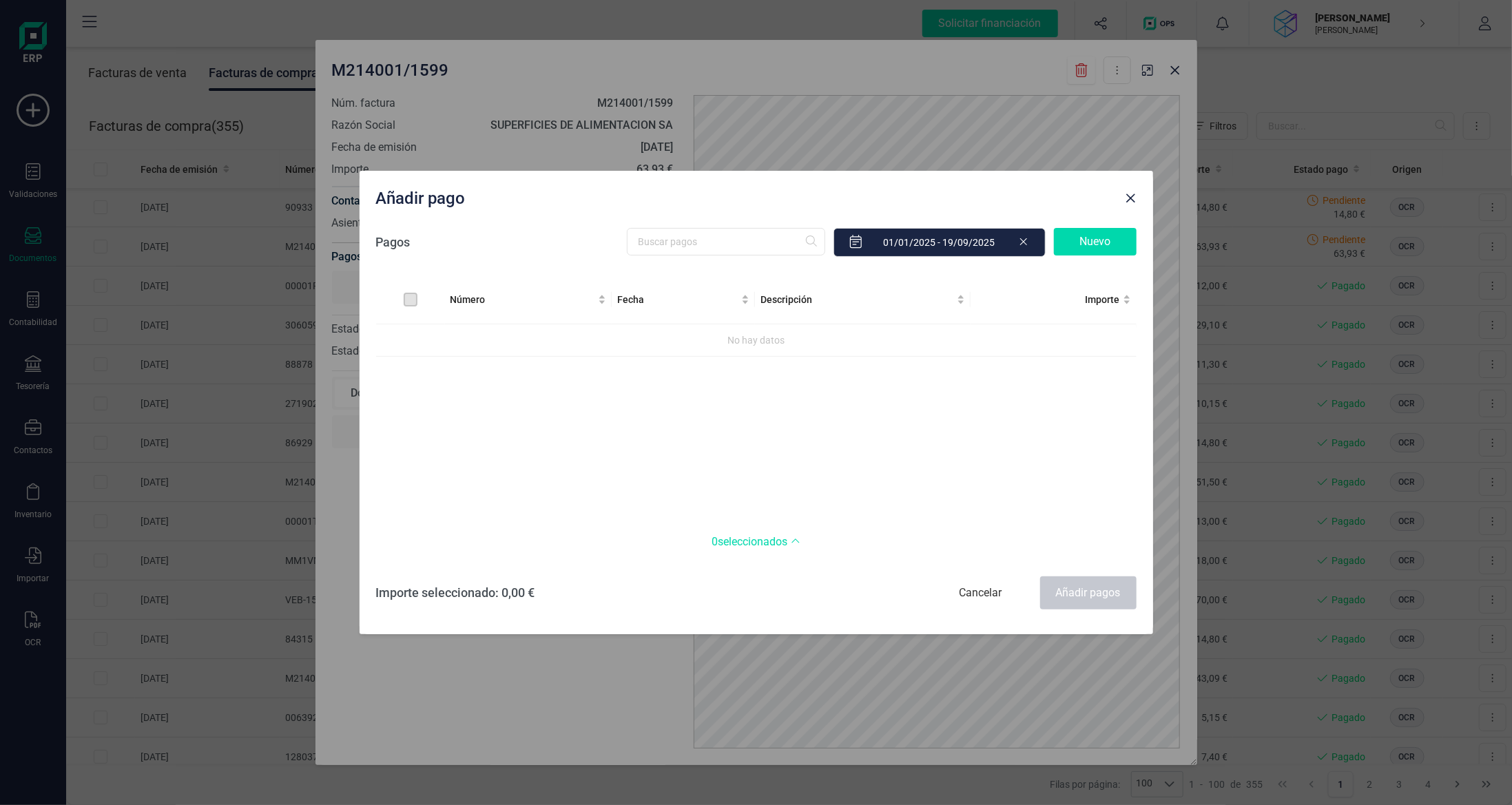
click at [1111, 237] on div "Nuevo" at bounding box center [1095, 241] width 83 height 27
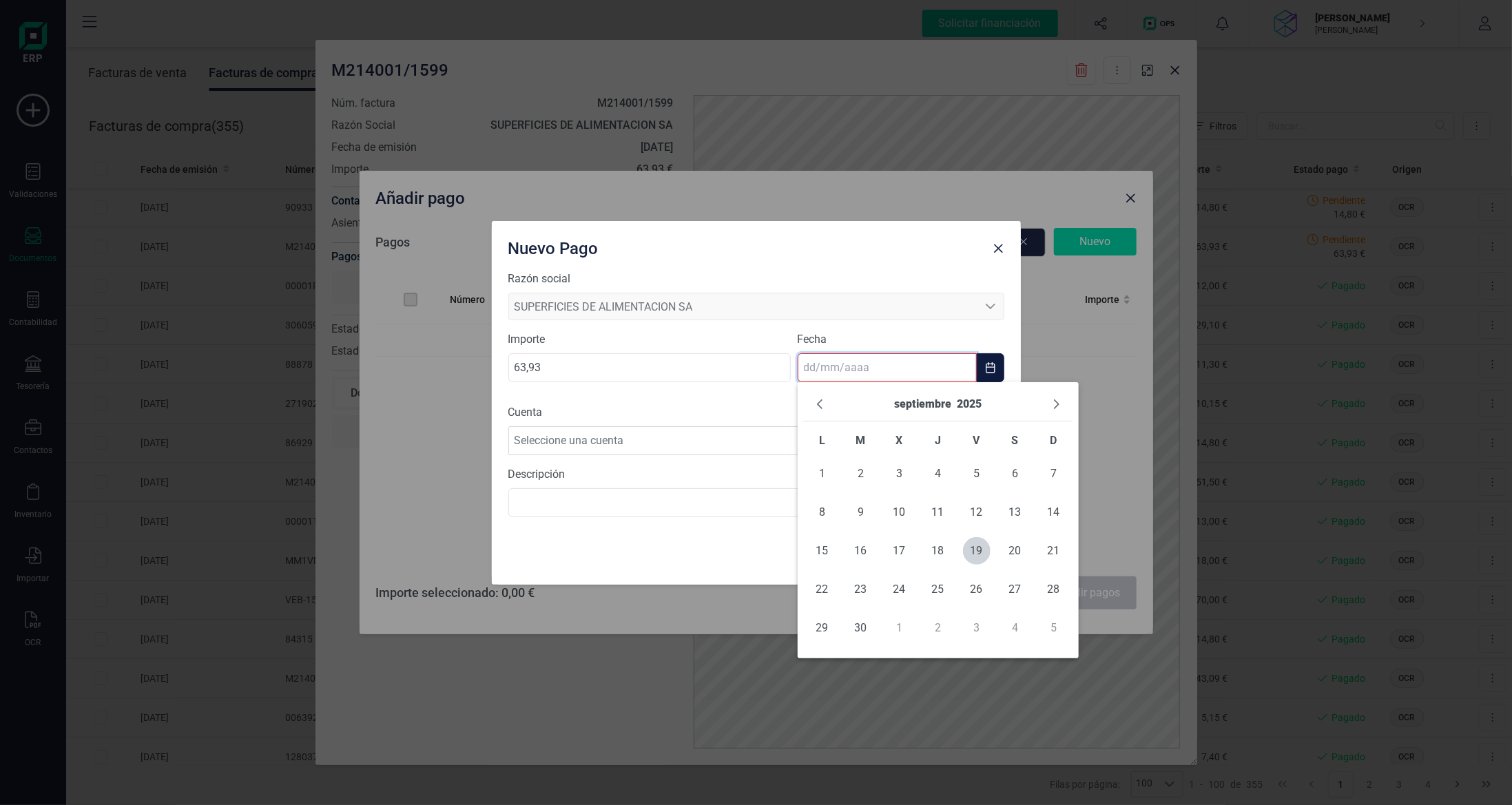
click at [886, 379] on input "text" at bounding box center [887, 368] width 179 height 29
click at [945, 559] on span "18" at bounding box center [937, 550] width 27 height 27
type input "[DATE]"
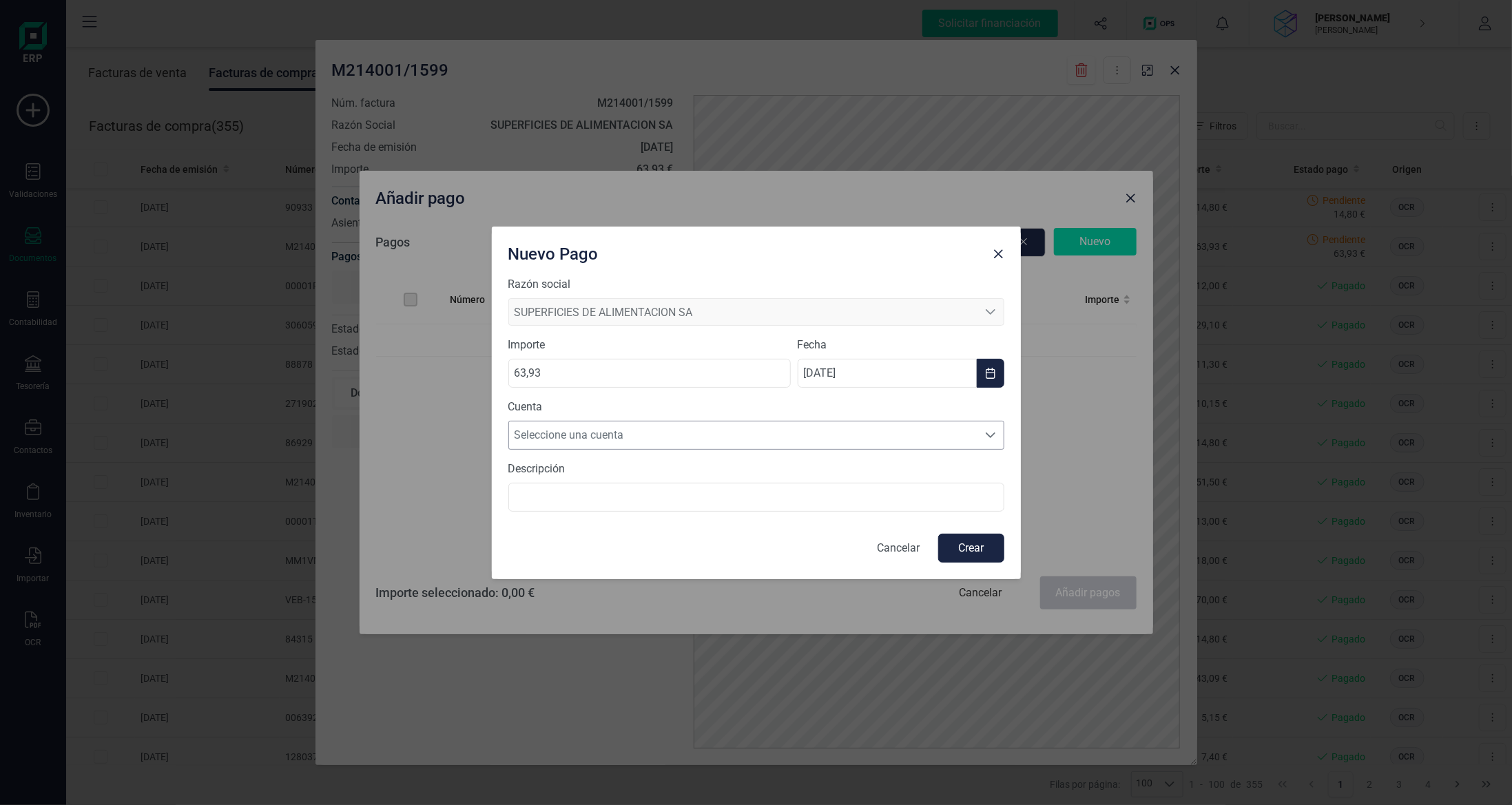
click at [795, 430] on span "Seleccione una cuenta" at bounding box center [743, 435] width 468 height 27
drag, startPoint x: 781, startPoint y: 470, endPoint x: 816, endPoint y: 483, distance: 37.3
click at [781, 469] on li "[FINANCIAL_ID]" at bounding box center [756, 468] width 496 height 27
click at [977, 548] on button "Crear" at bounding box center [971, 548] width 66 height 29
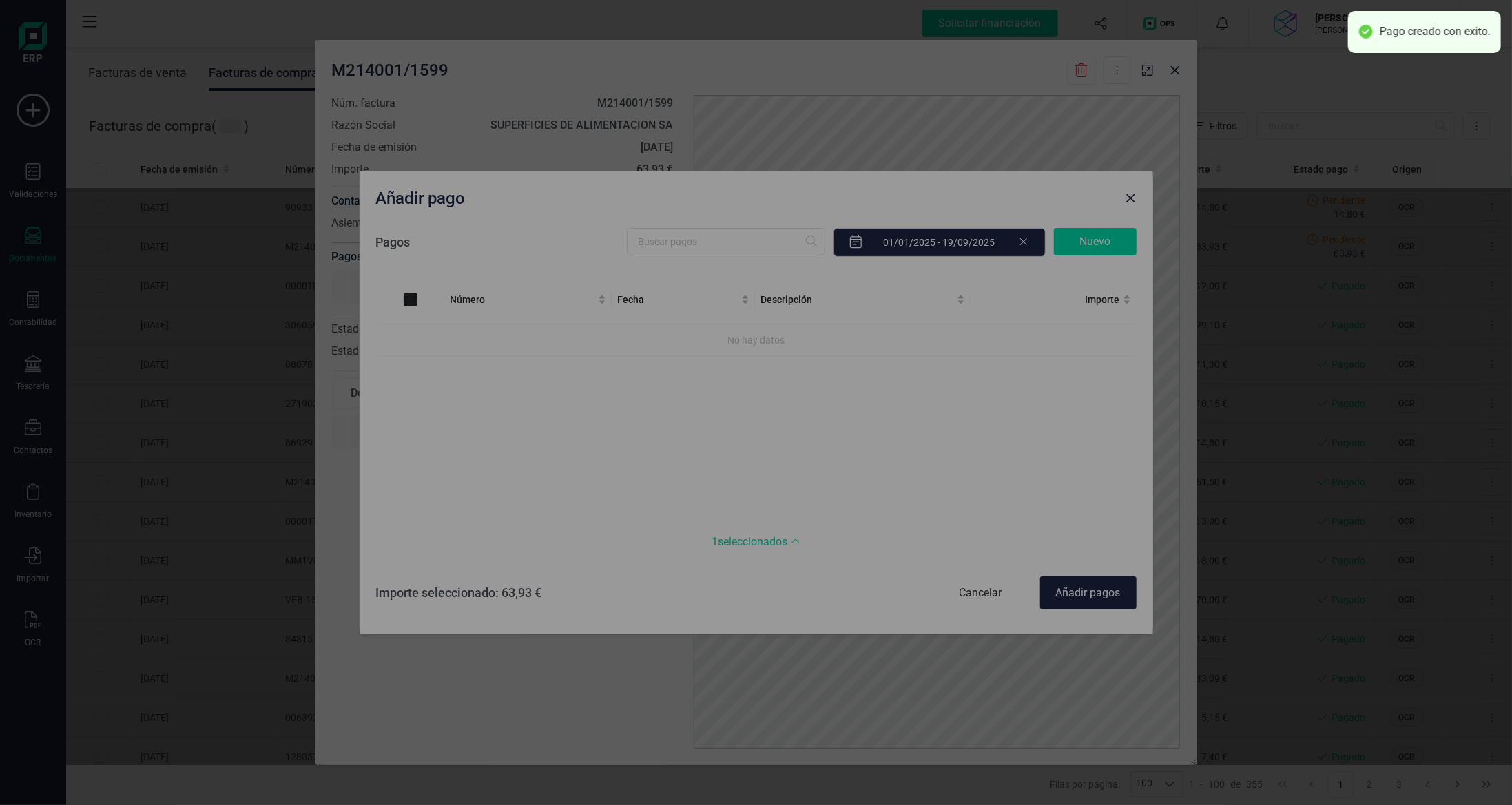
checkbox input "true"
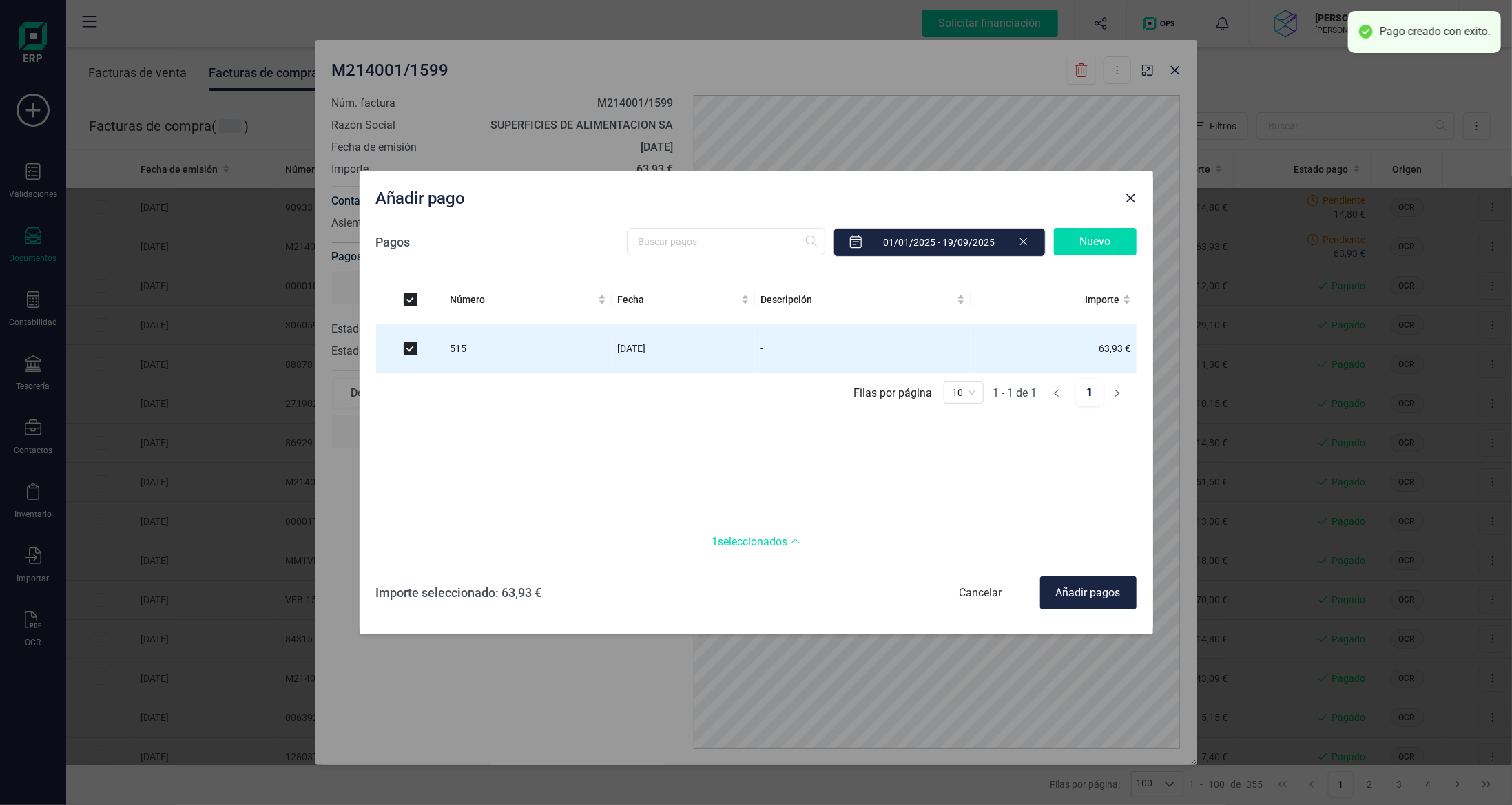
click at [1069, 589] on div "Añadir pagos" at bounding box center [1088, 593] width 97 height 33
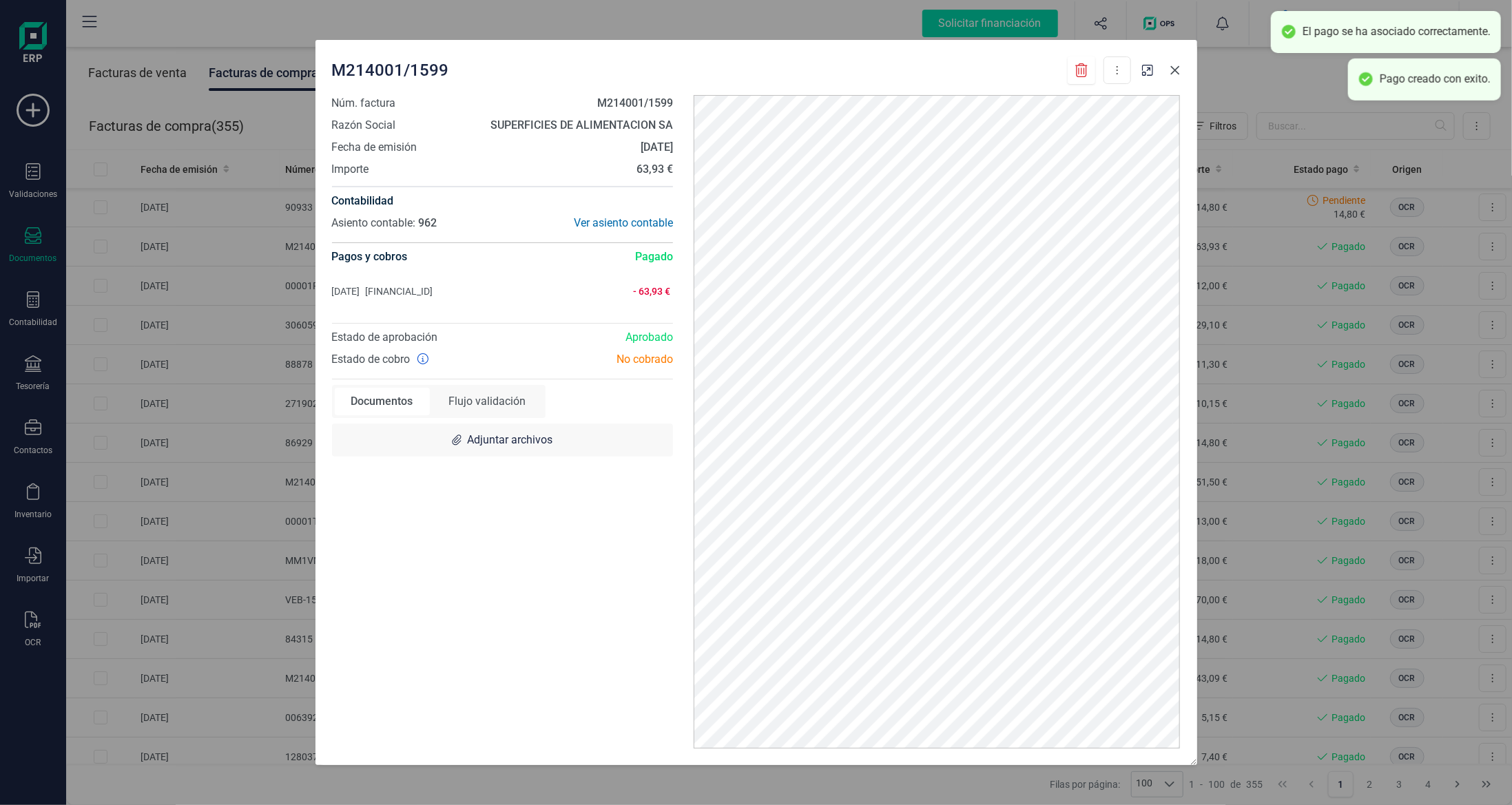
click at [1176, 67] on icon "button" at bounding box center [1175, 70] width 11 height 11
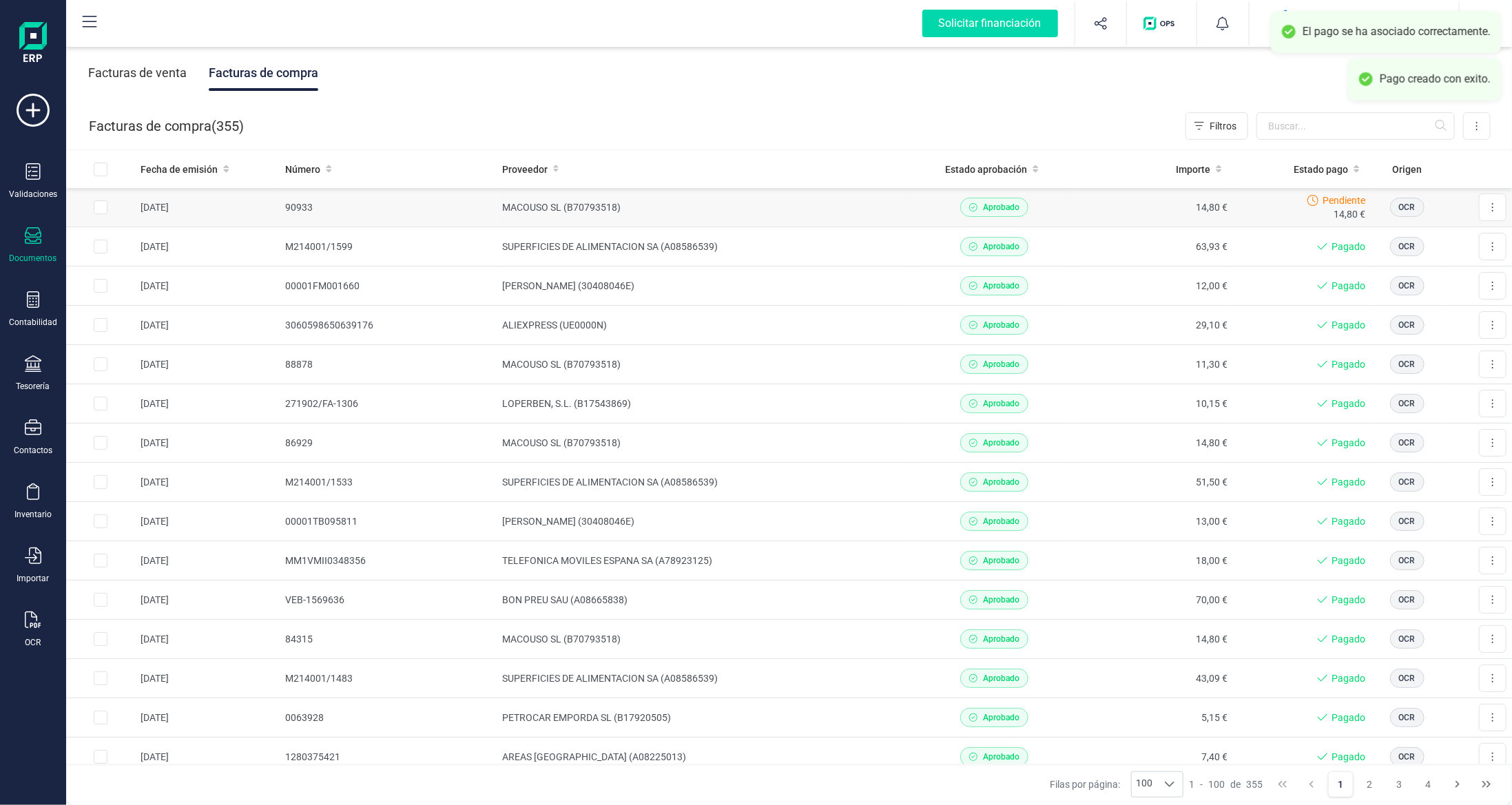
click at [770, 205] on td "MACOUSO SL (B70793518)" at bounding box center [706, 208] width 418 height 39
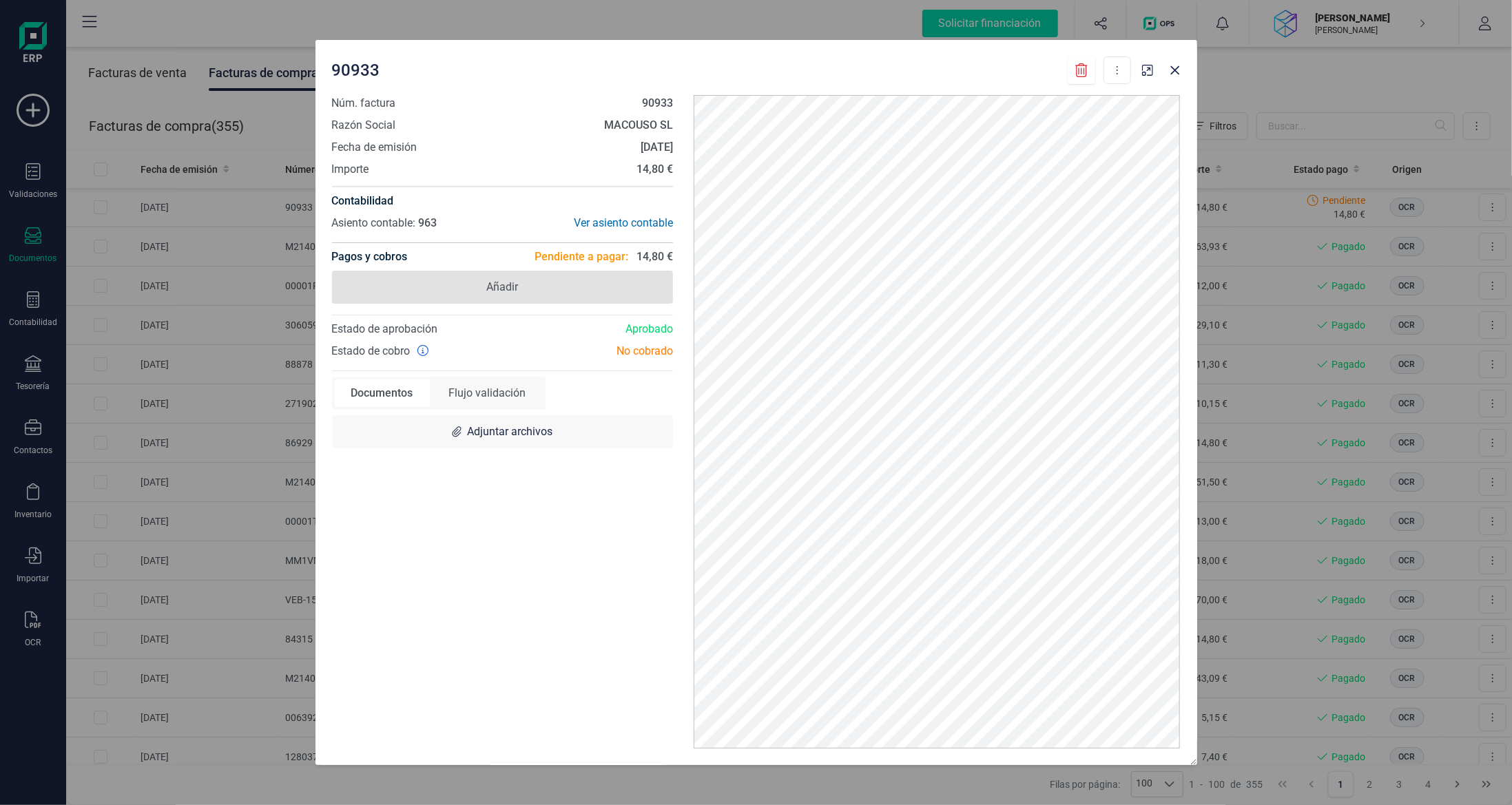
click at [597, 288] on span "Añadir" at bounding box center [503, 287] width 342 height 33
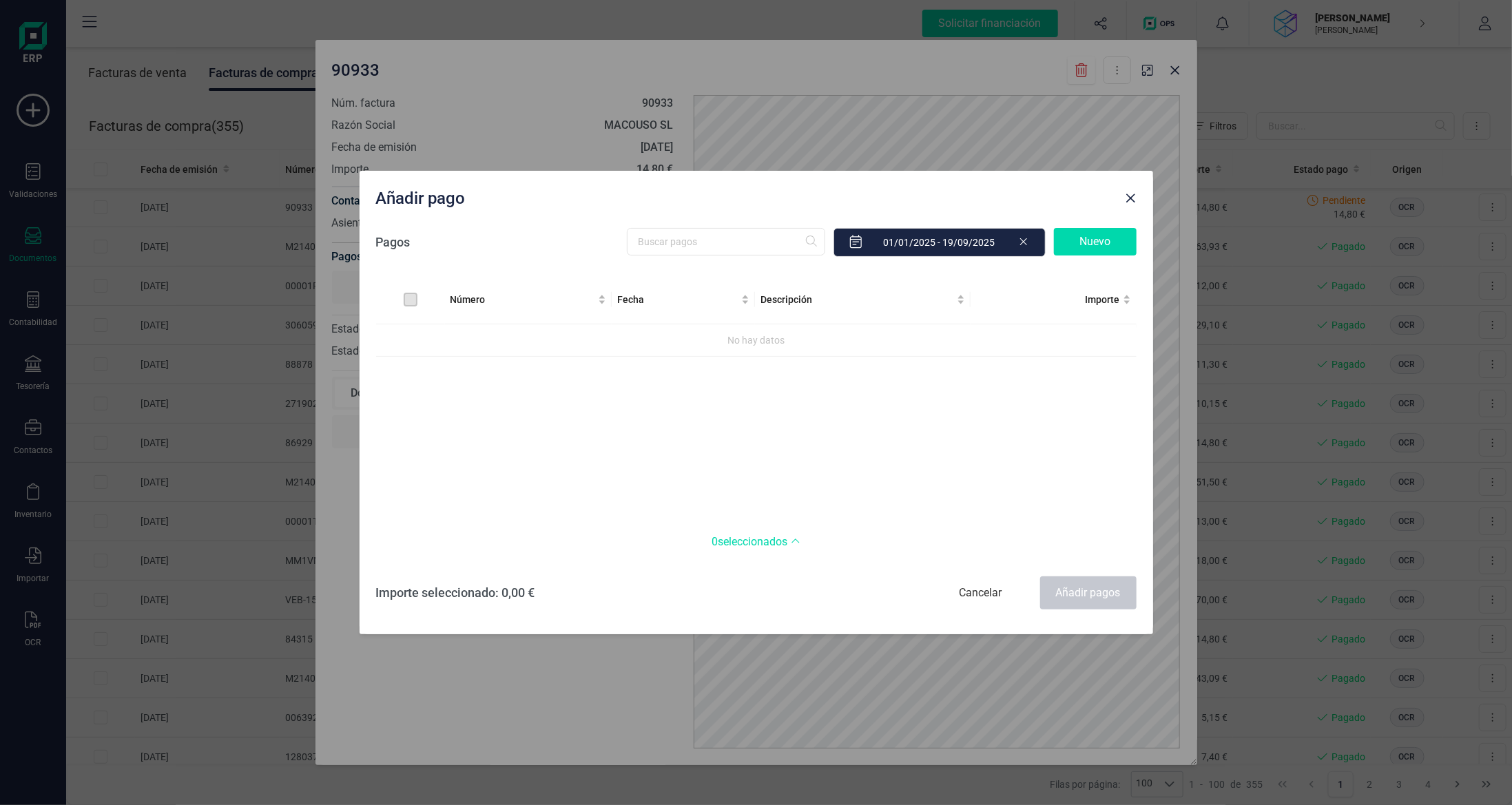
click at [1093, 242] on div "Nuevo" at bounding box center [1095, 241] width 83 height 27
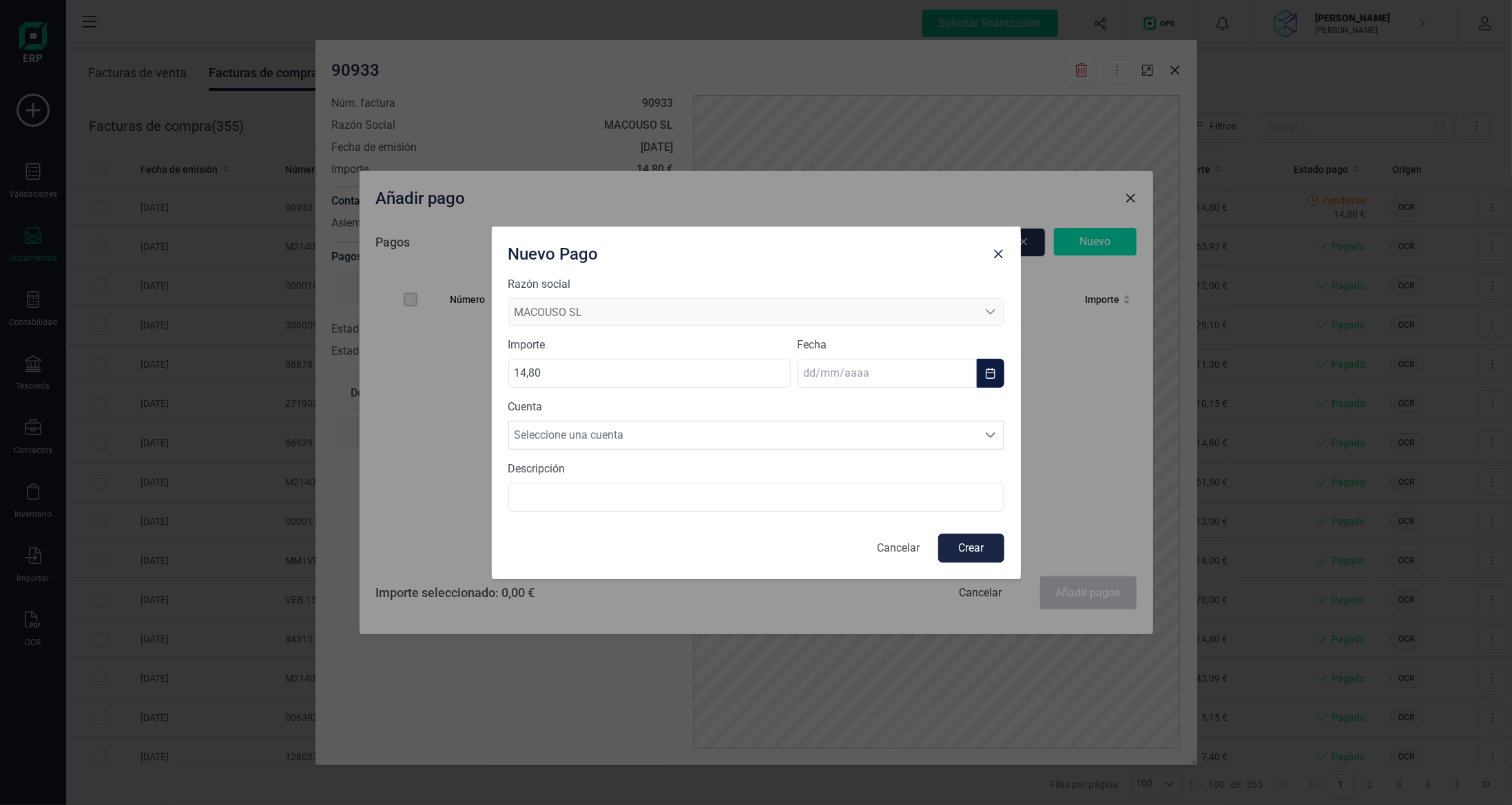
click at [901, 379] on input "text" at bounding box center [887, 373] width 179 height 29
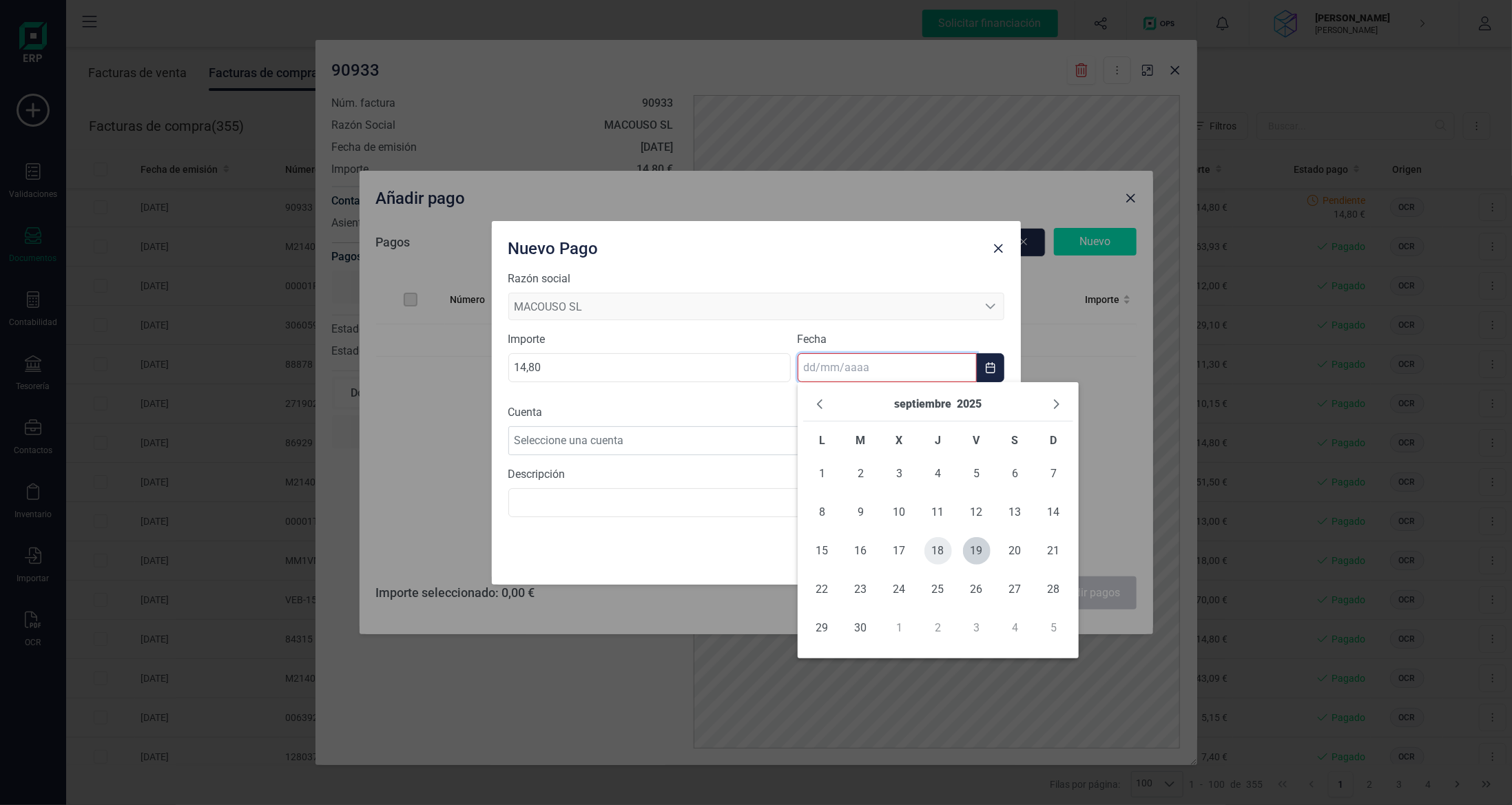
click at [940, 554] on span "18" at bounding box center [937, 550] width 27 height 27
type input "[DATE]"
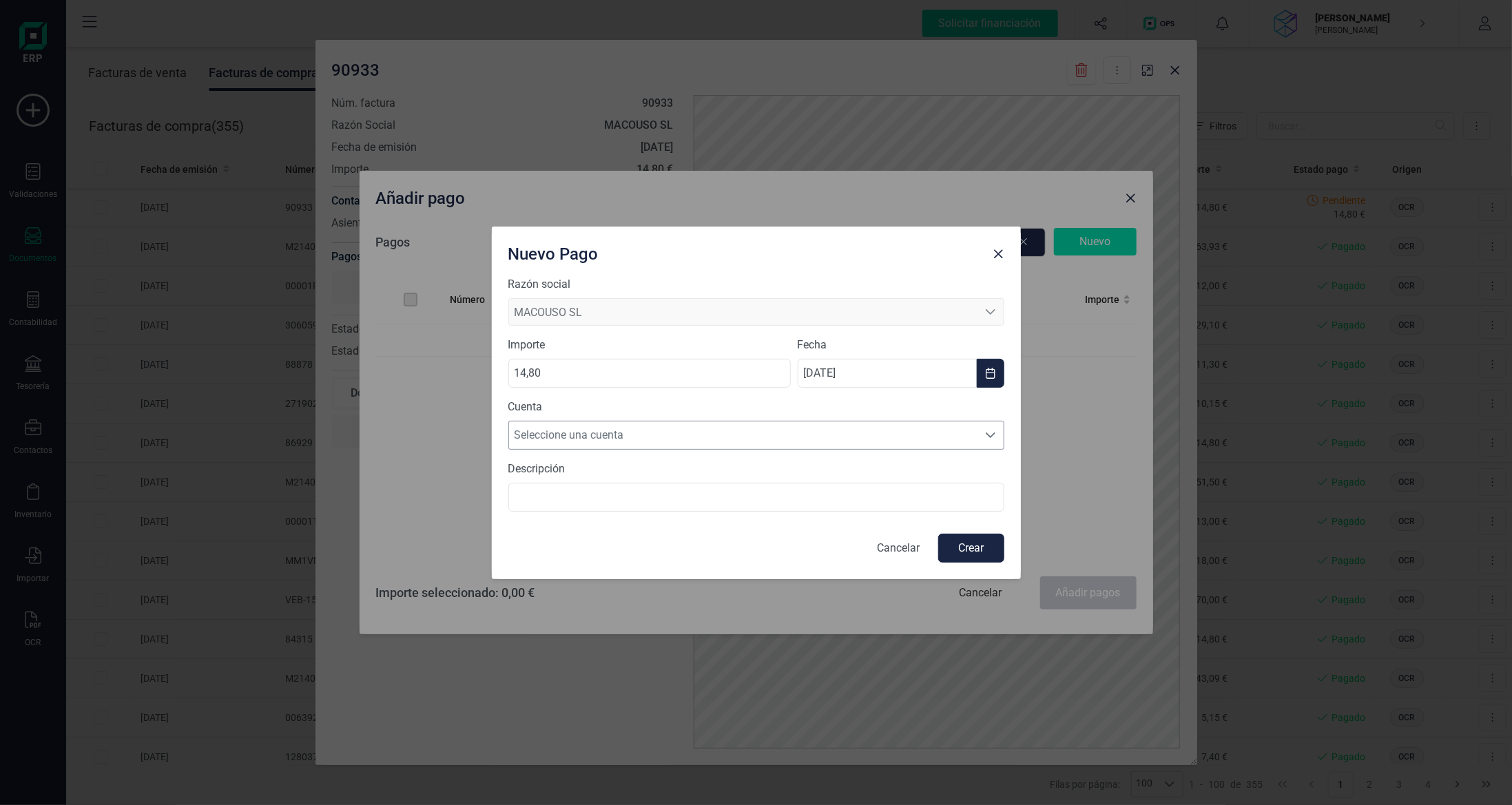
click at [664, 440] on span "Seleccione una cuenta" at bounding box center [743, 435] width 468 height 27
click at [664, 481] on li "[FINANCIAL_ID]" at bounding box center [756, 468] width 496 height 27
click at [973, 549] on button "Crear" at bounding box center [971, 548] width 66 height 29
checkbox input "true"
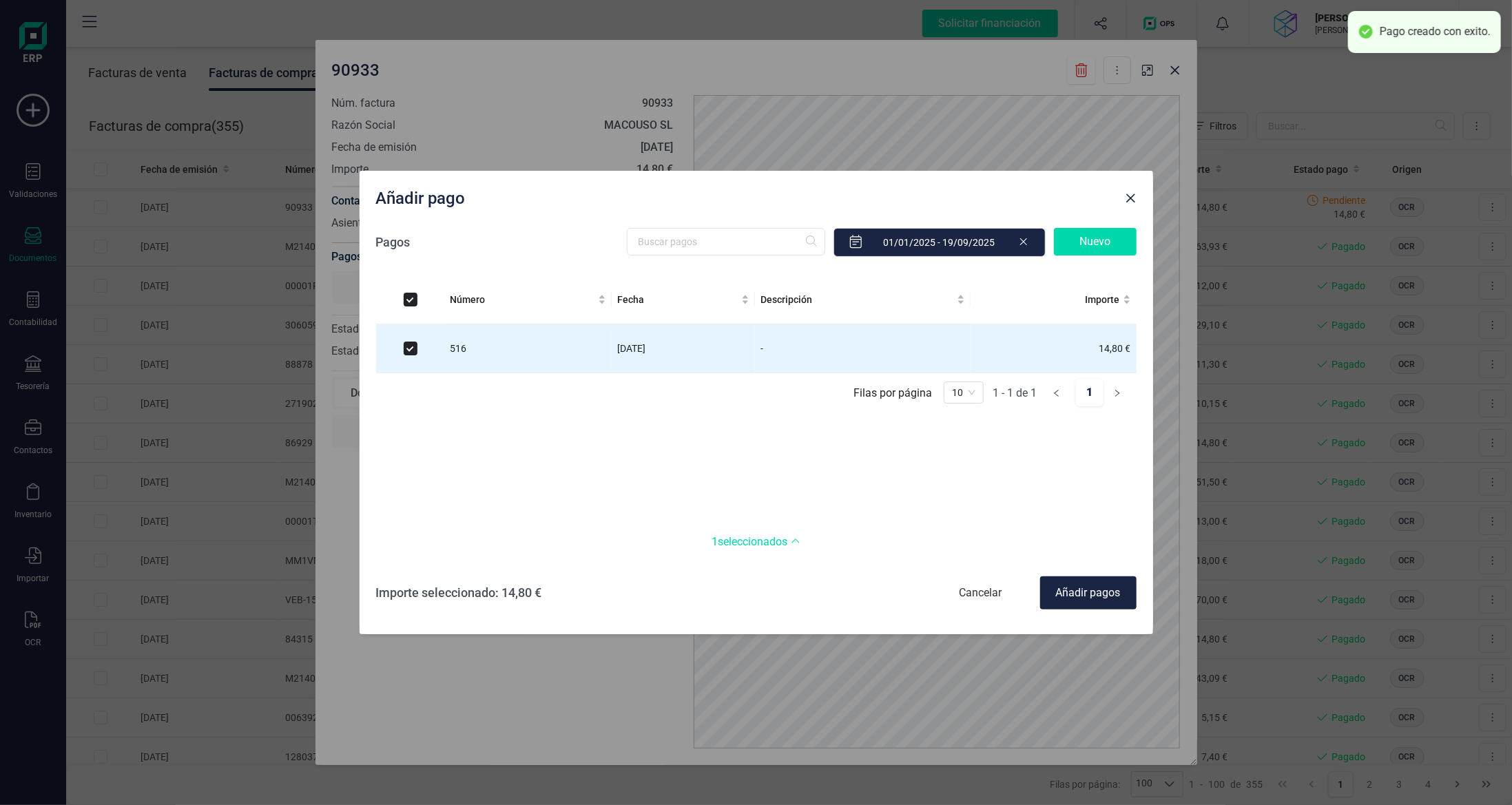
click at [1055, 592] on div "Añadir pagos" at bounding box center [1088, 593] width 97 height 33
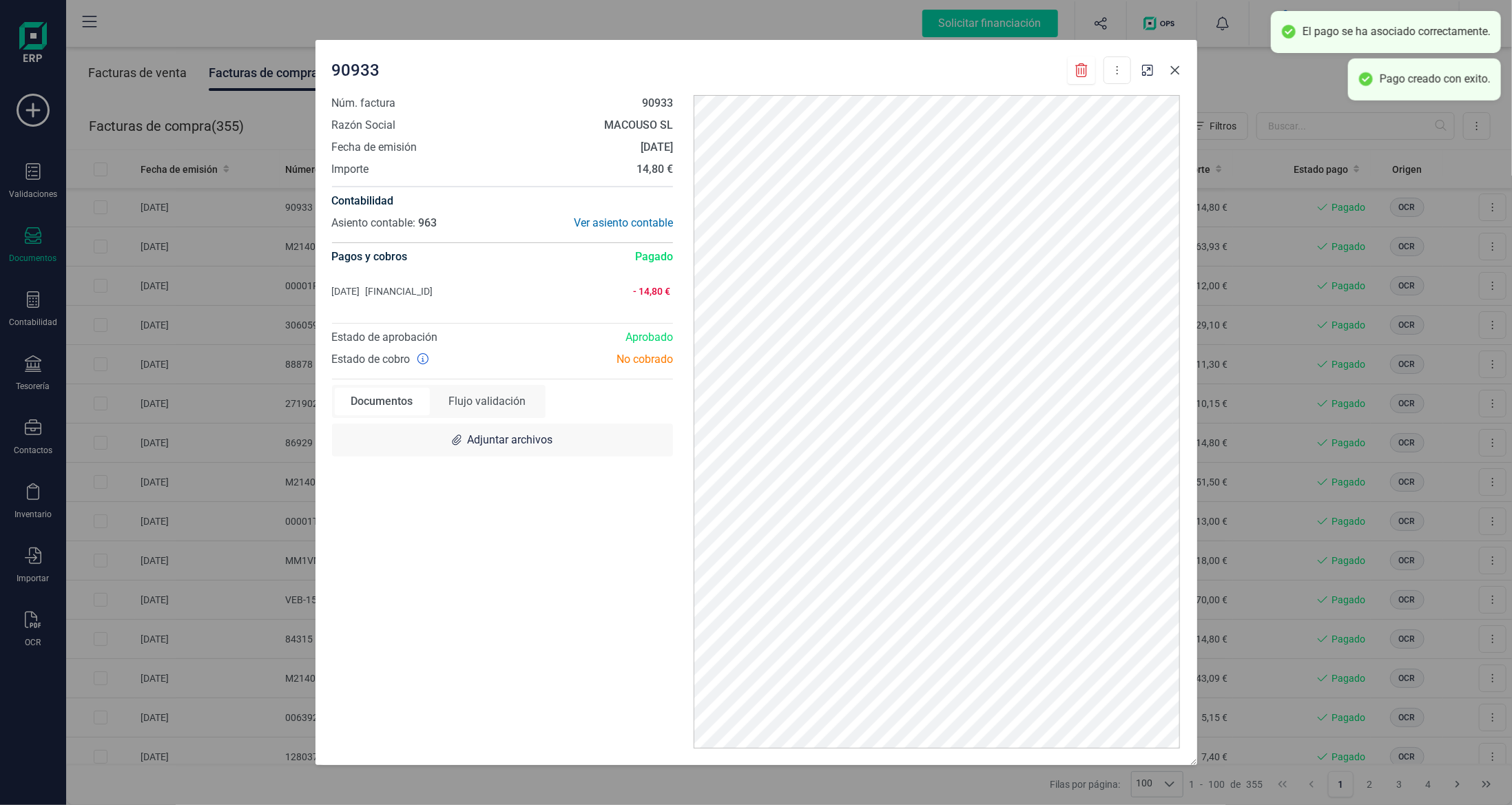
click at [1176, 74] on icon "button" at bounding box center [1175, 70] width 11 height 11
